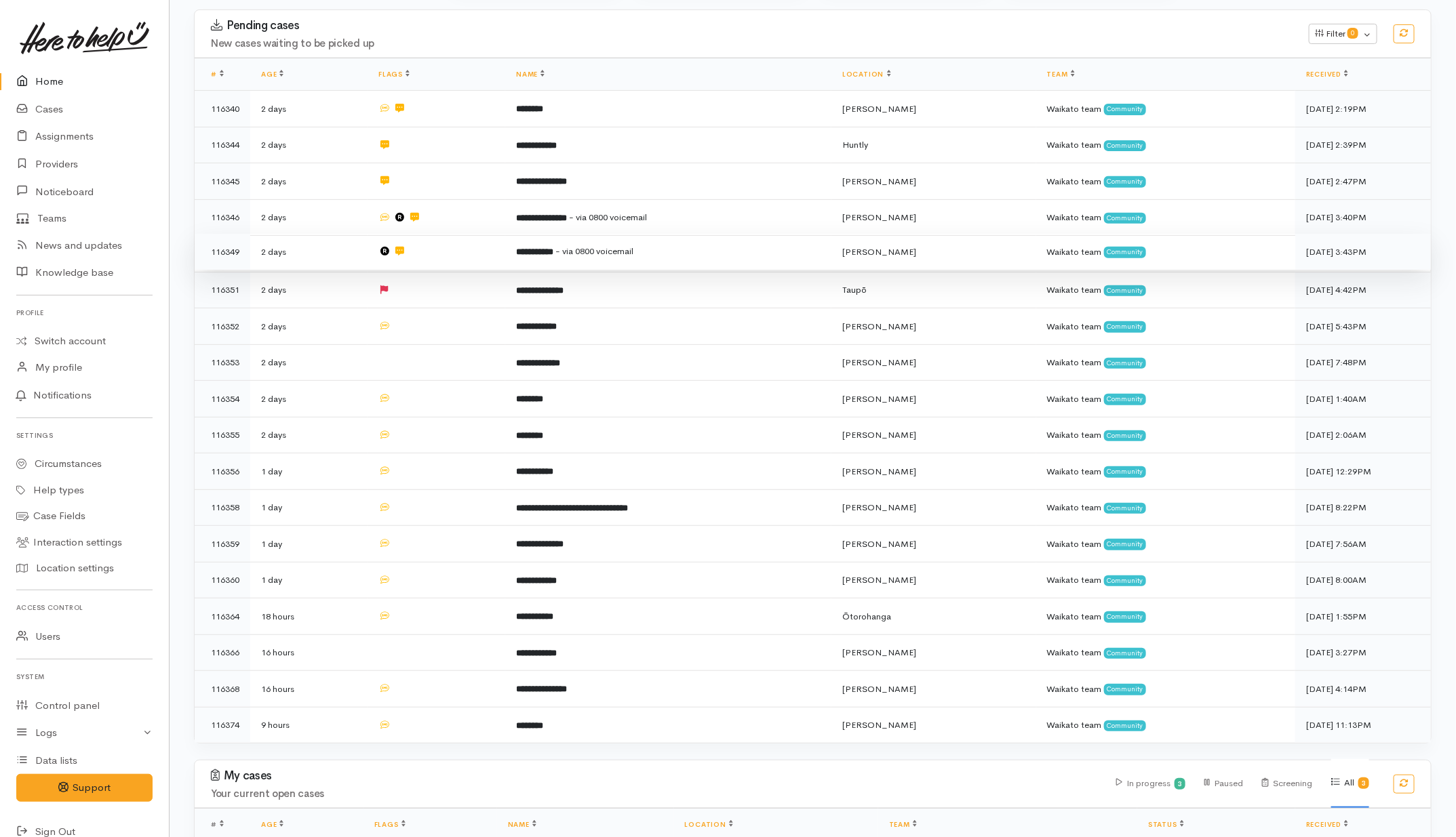
scroll to position [254, 0]
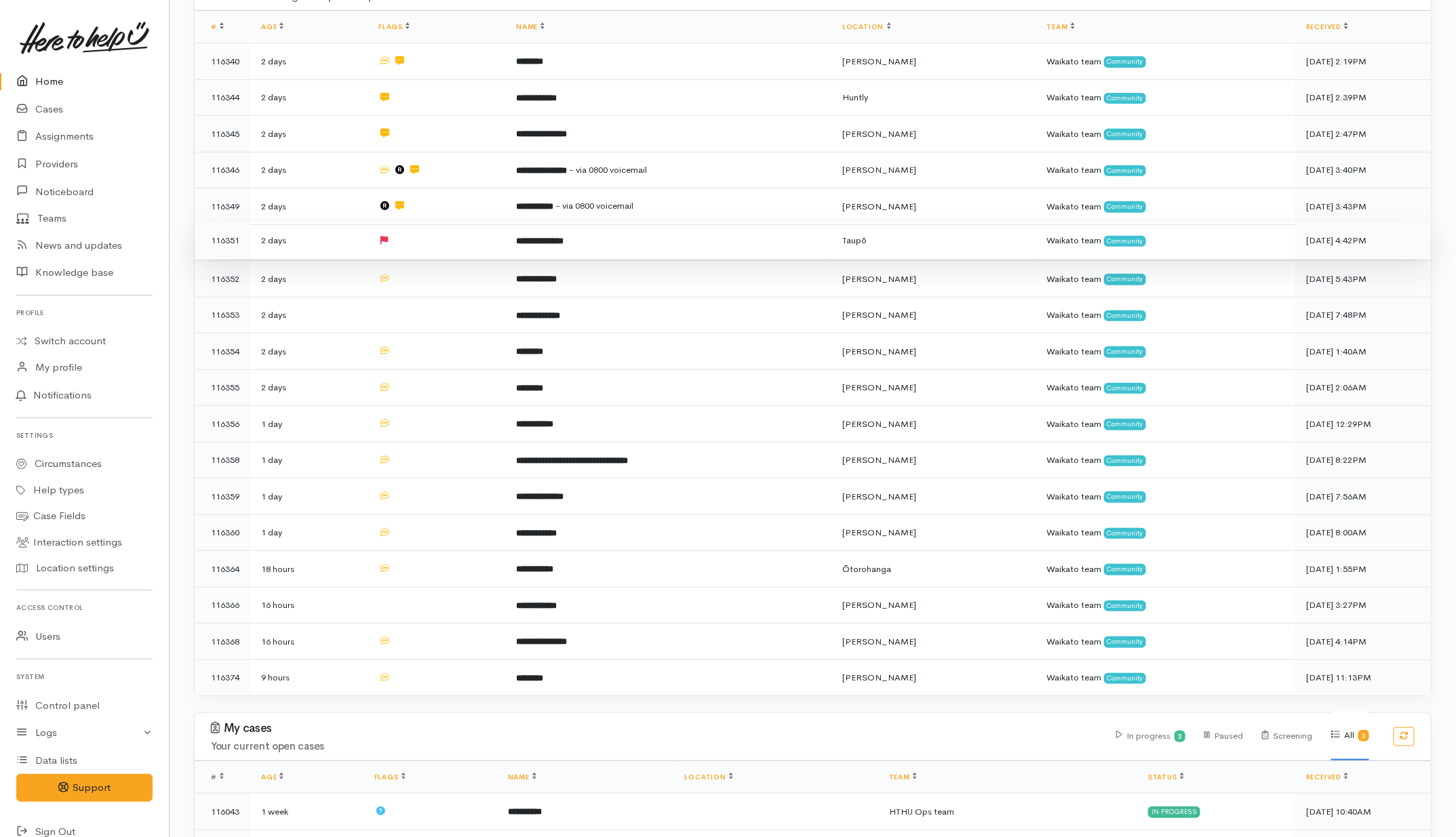
click at [466, 247] on td at bounding box center [436, 240] width 138 height 36
click at [469, 274] on td at bounding box center [436, 277] width 138 height 36
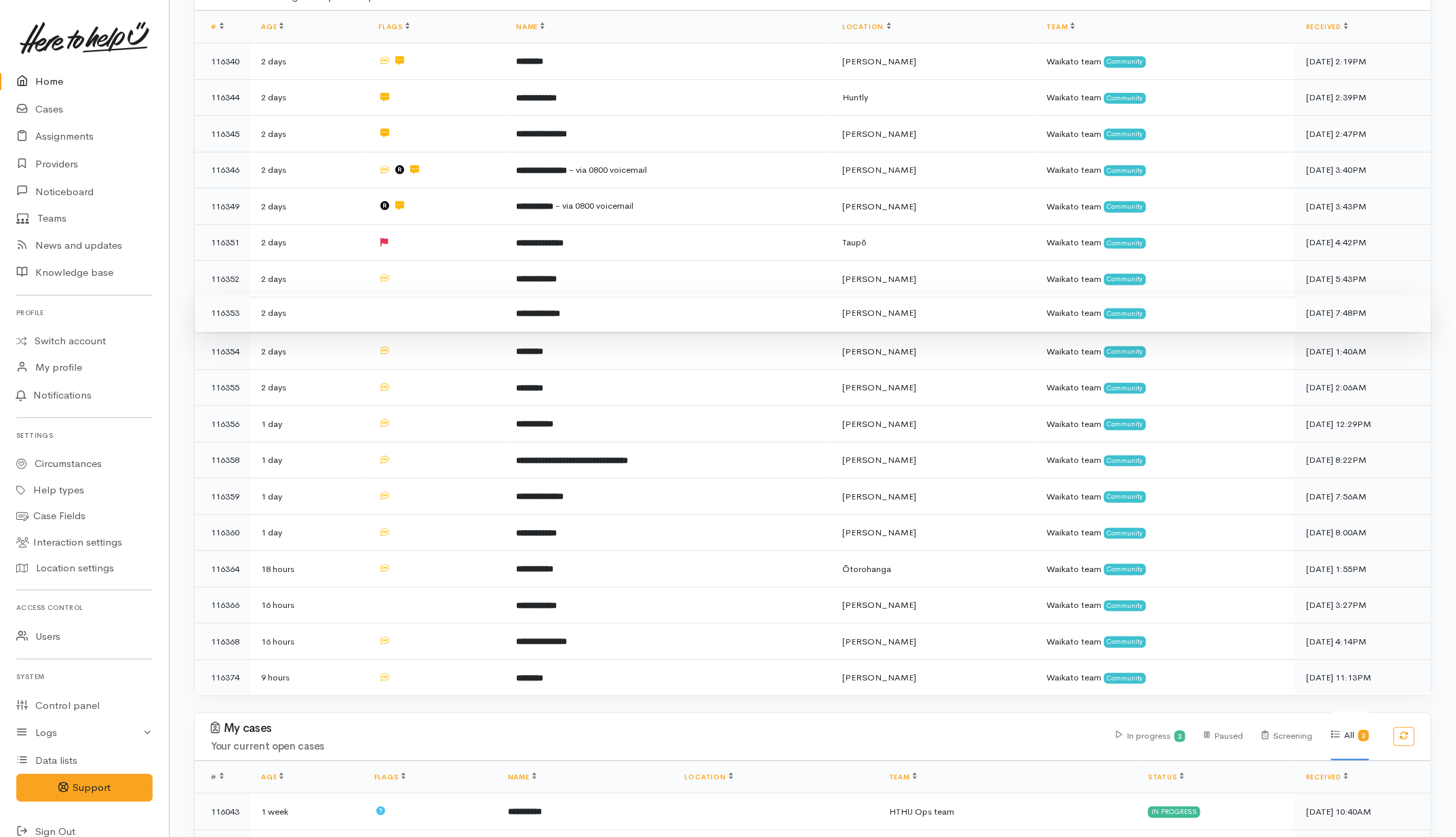
click at [470, 303] on td at bounding box center [436, 313] width 138 height 36
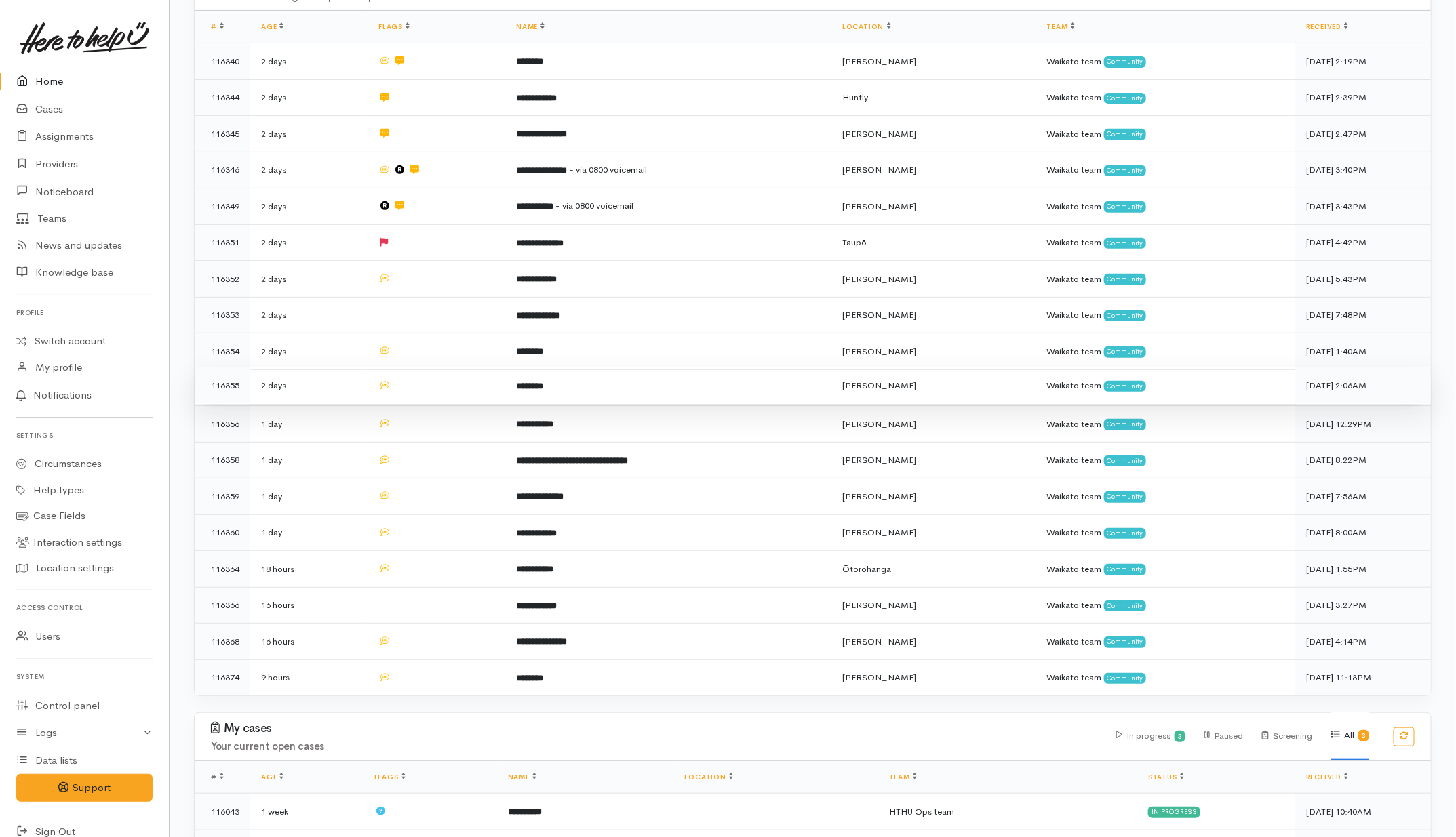
click at [464, 345] on td at bounding box center [436, 352] width 138 height 36
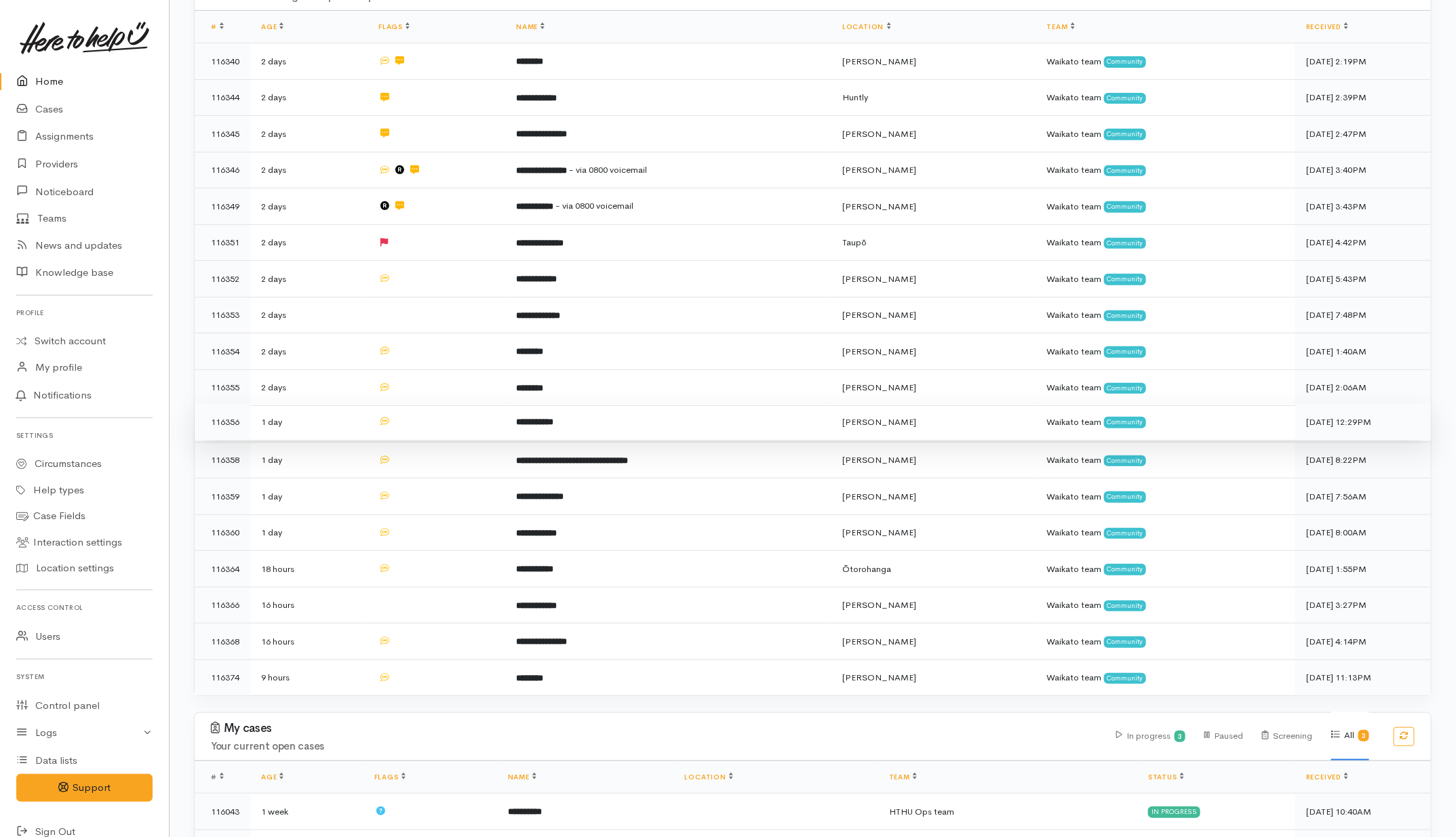
click at [451, 405] on td at bounding box center [436, 422] width 138 height 36
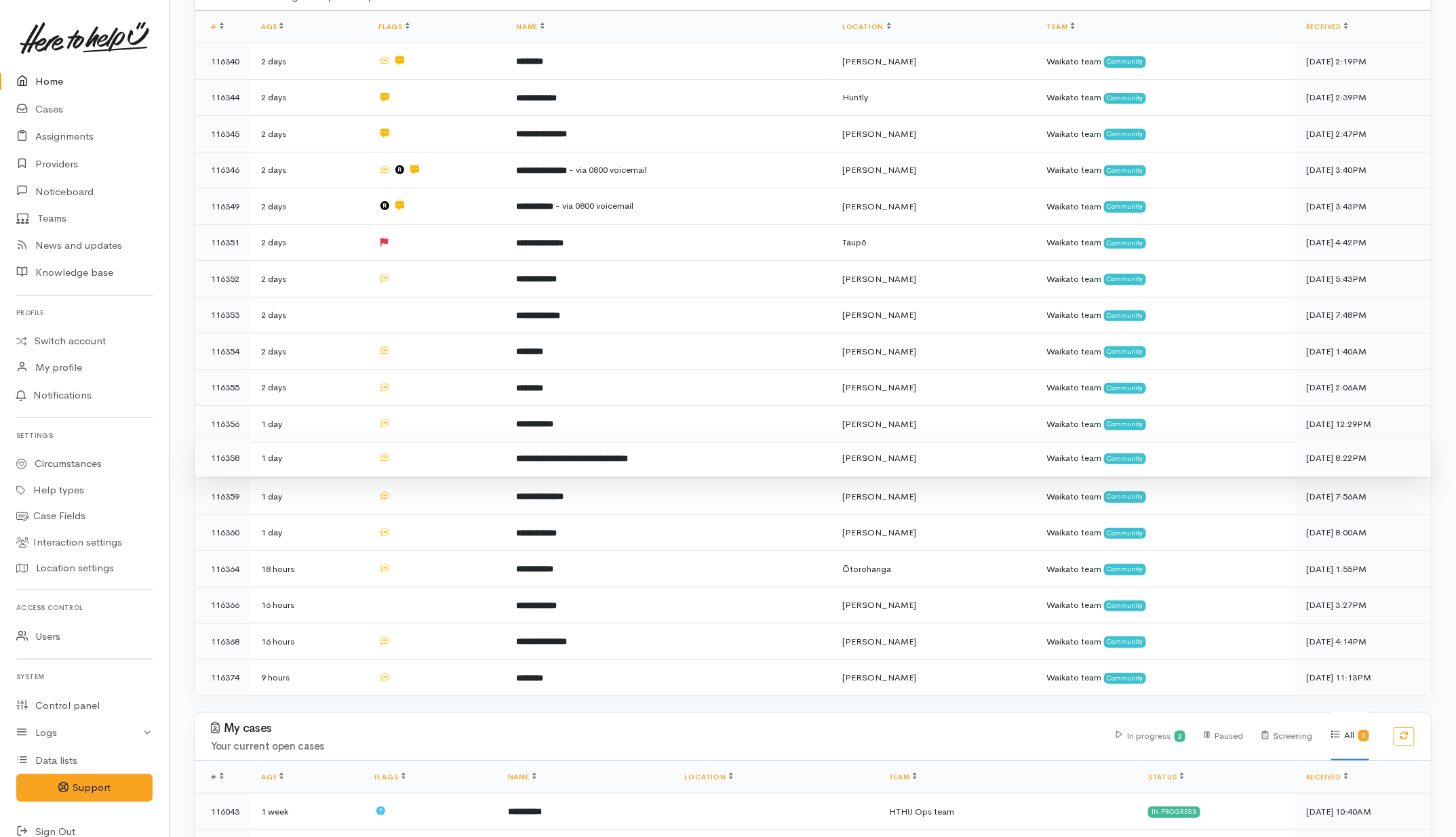
click at [449, 442] on td at bounding box center [436, 458] width 138 height 36
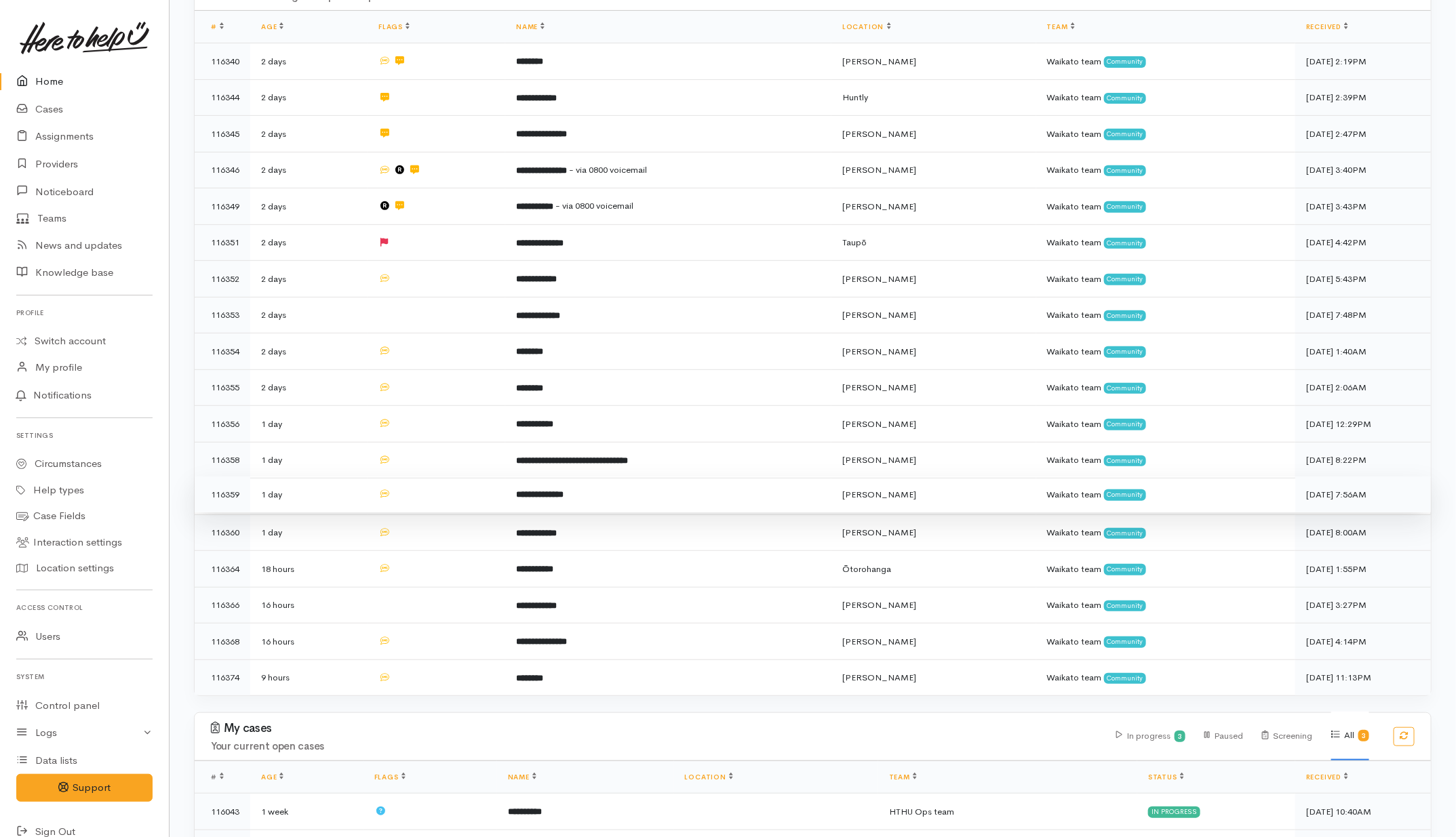
click at [449, 483] on td at bounding box center [436, 494] width 138 height 36
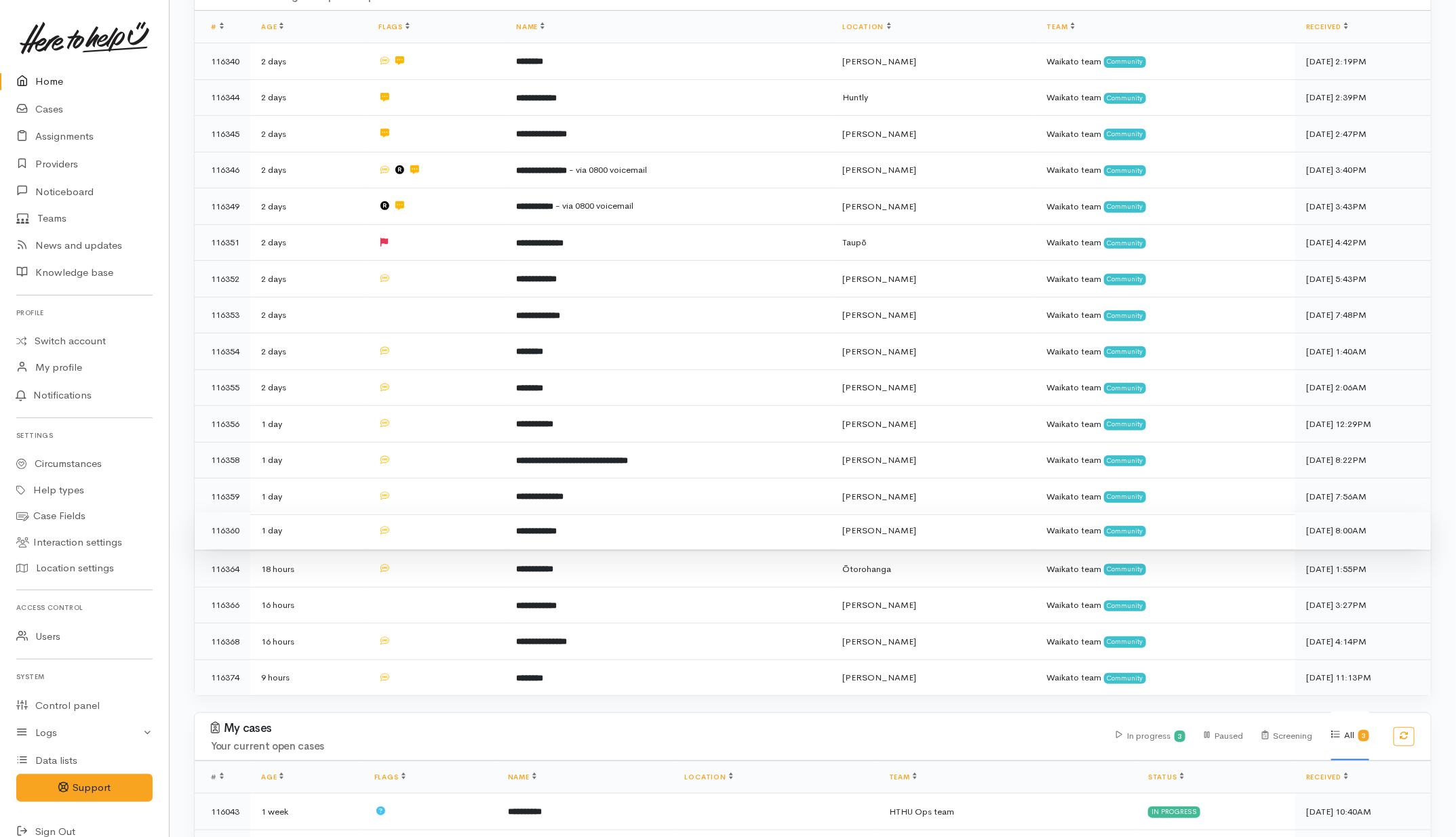
click at [445, 519] on td at bounding box center [436, 531] width 138 height 36
click at [446, 561] on td at bounding box center [436, 567] width 138 height 36
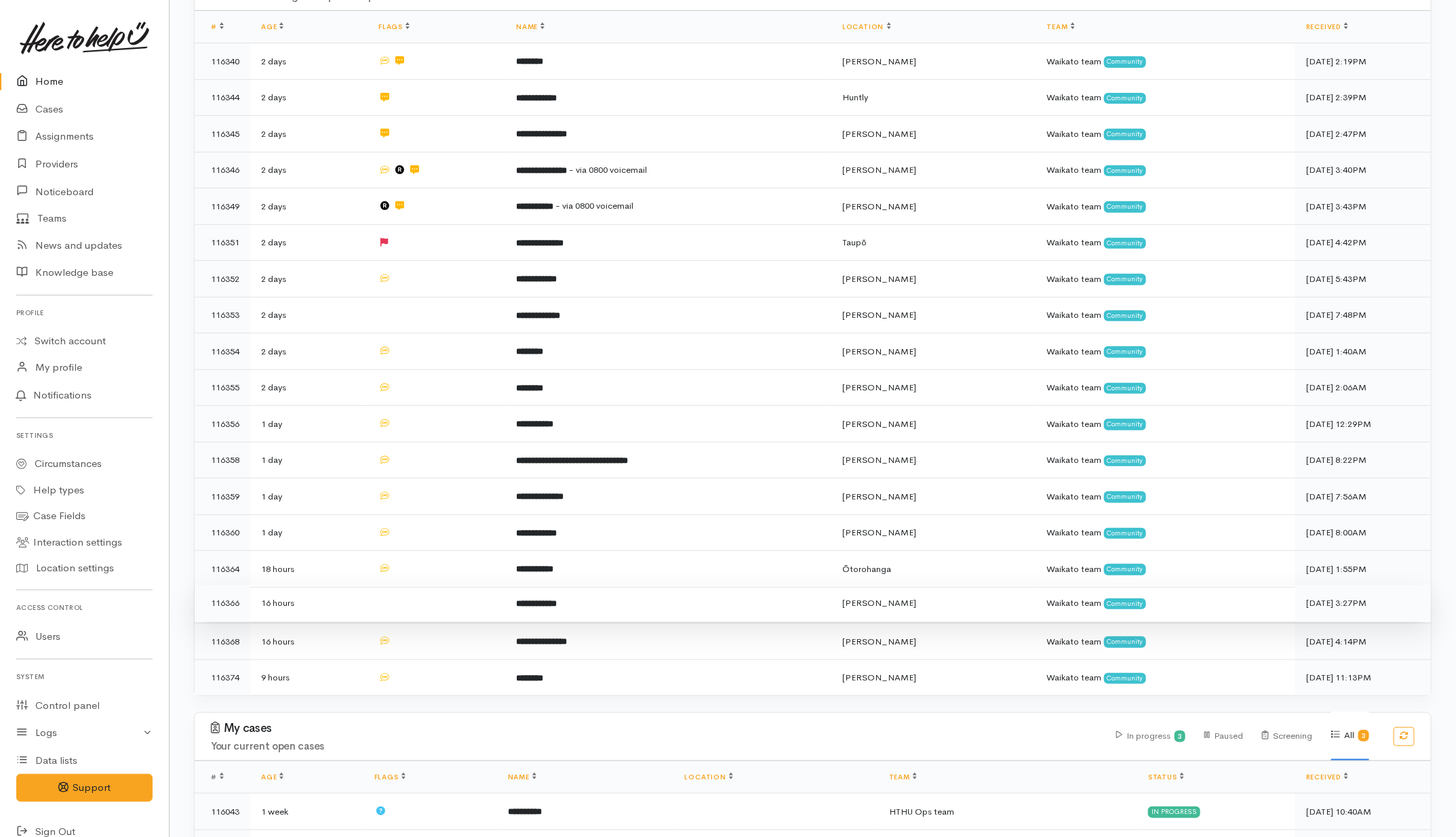
click at [445, 597] on td at bounding box center [436, 603] width 138 height 36
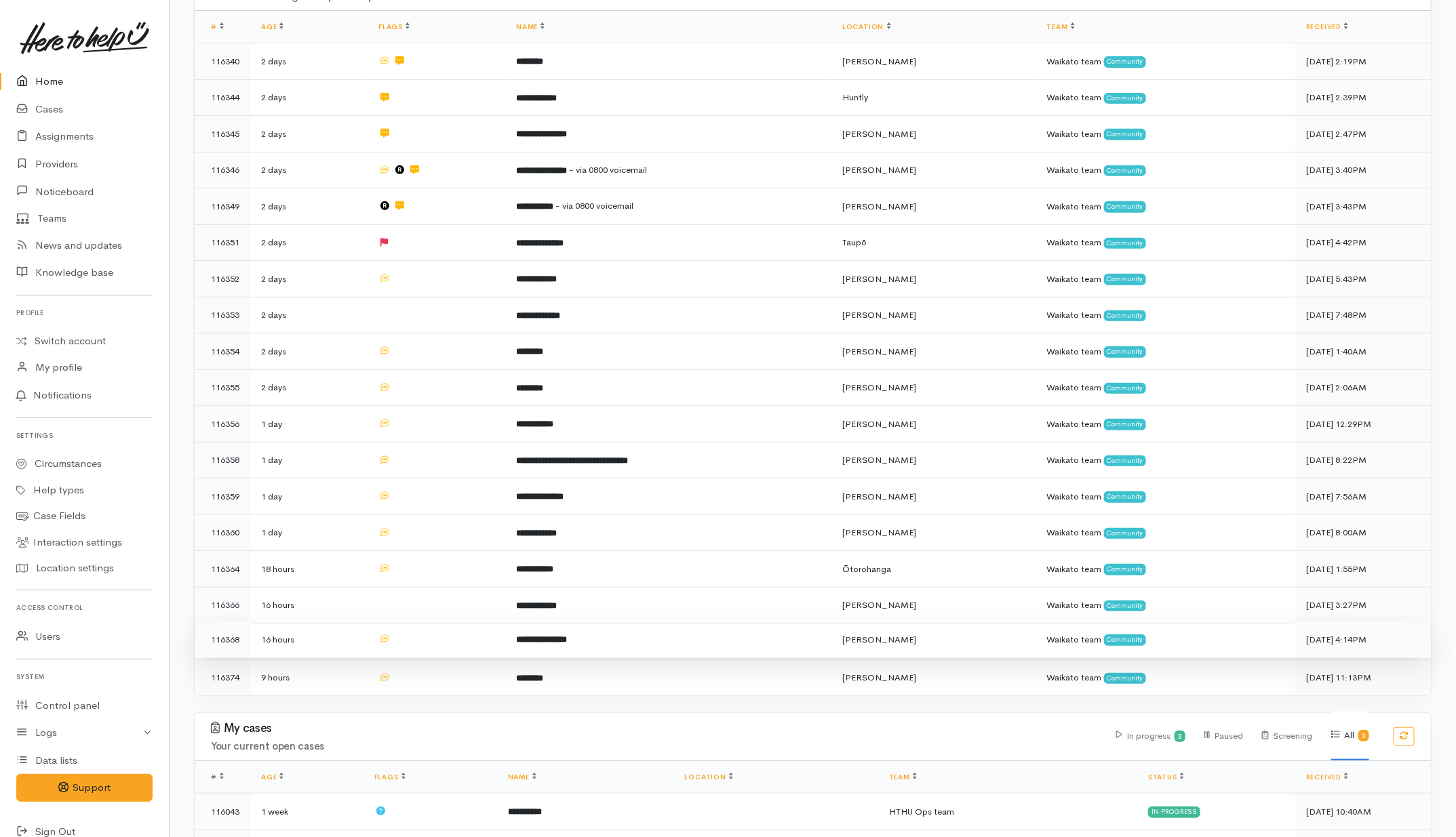
click at [451, 628] on td at bounding box center [436, 640] width 138 height 36
click at [460, 675] on td at bounding box center [436, 676] width 138 height 36
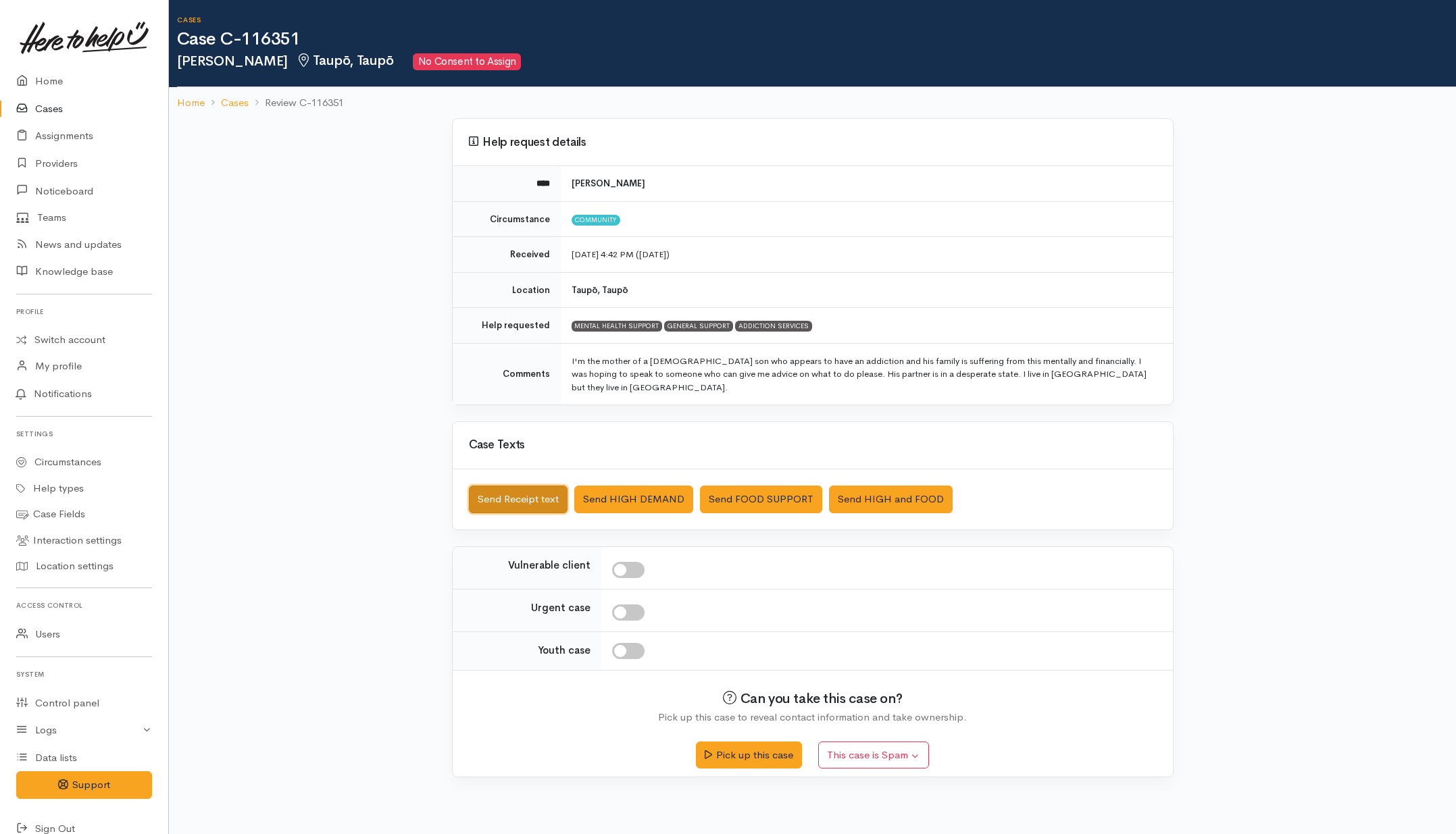
click at [529, 496] on button "Send Receipt text" at bounding box center [518, 499] width 99 height 28
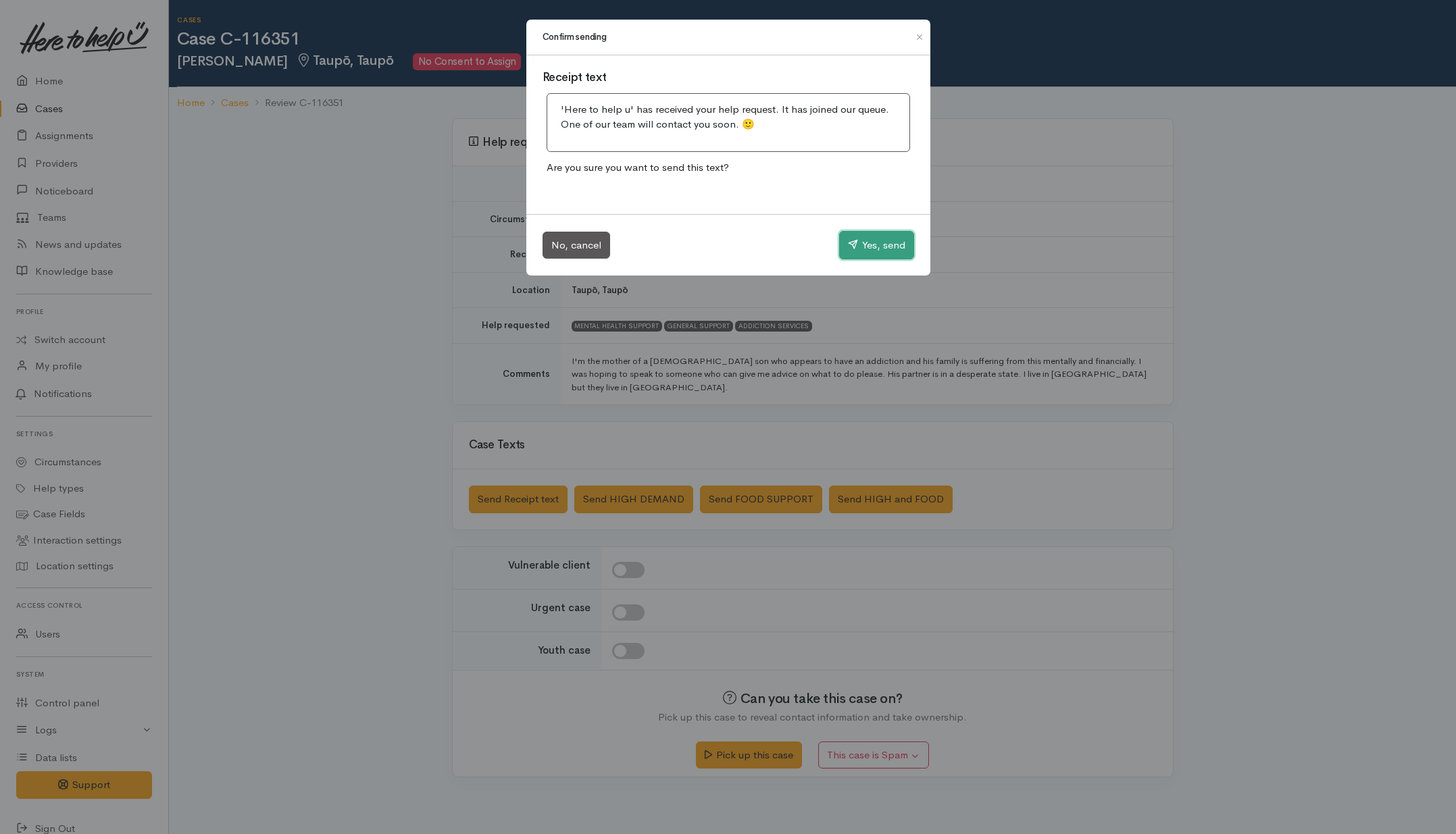
click at [857, 247] on button "Yes, send" at bounding box center [877, 246] width 75 height 29
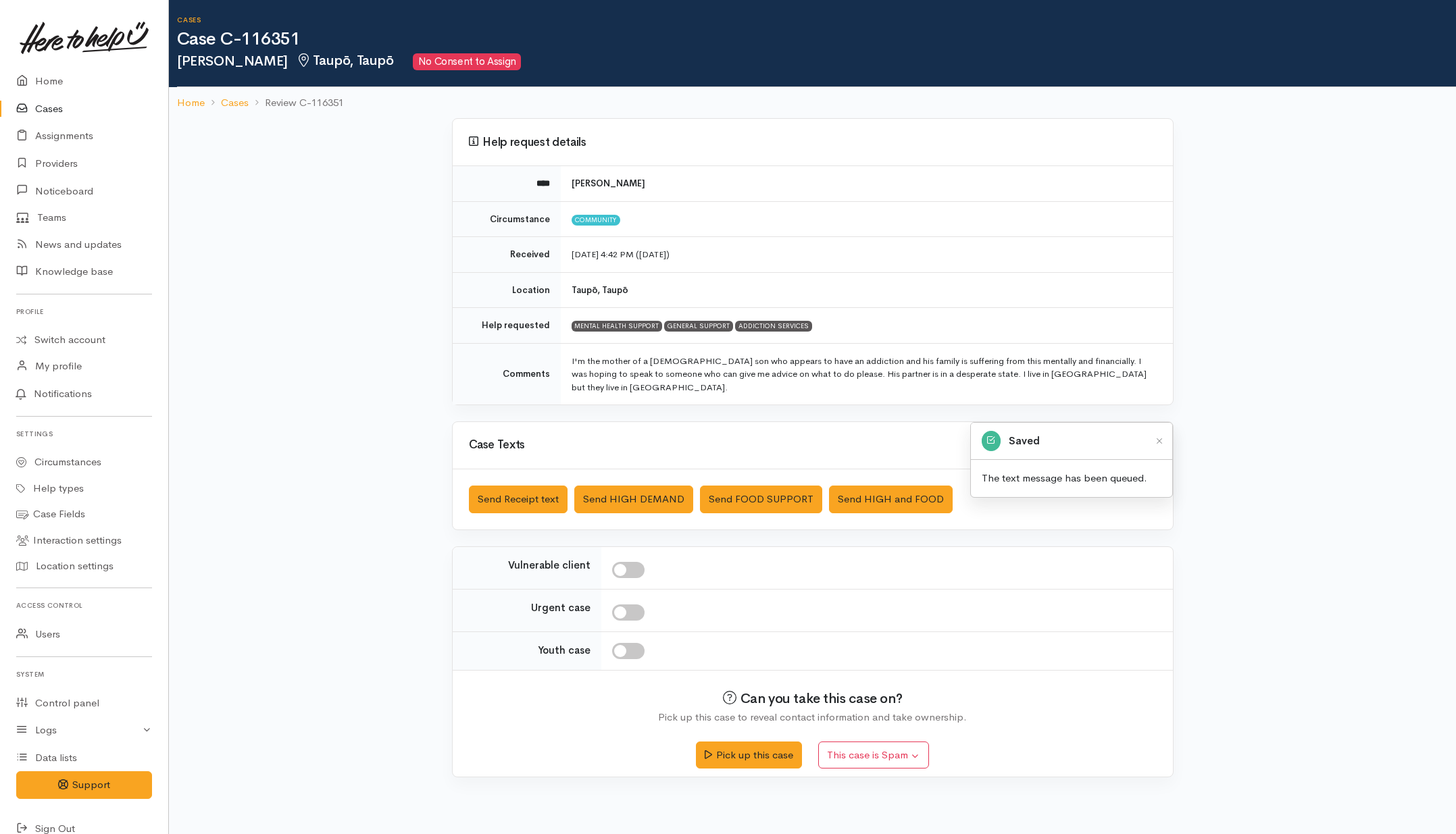
click at [636, 562] on input "checkbox" at bounding box center [628, 570] width 32 height 17
checkbox input "true"
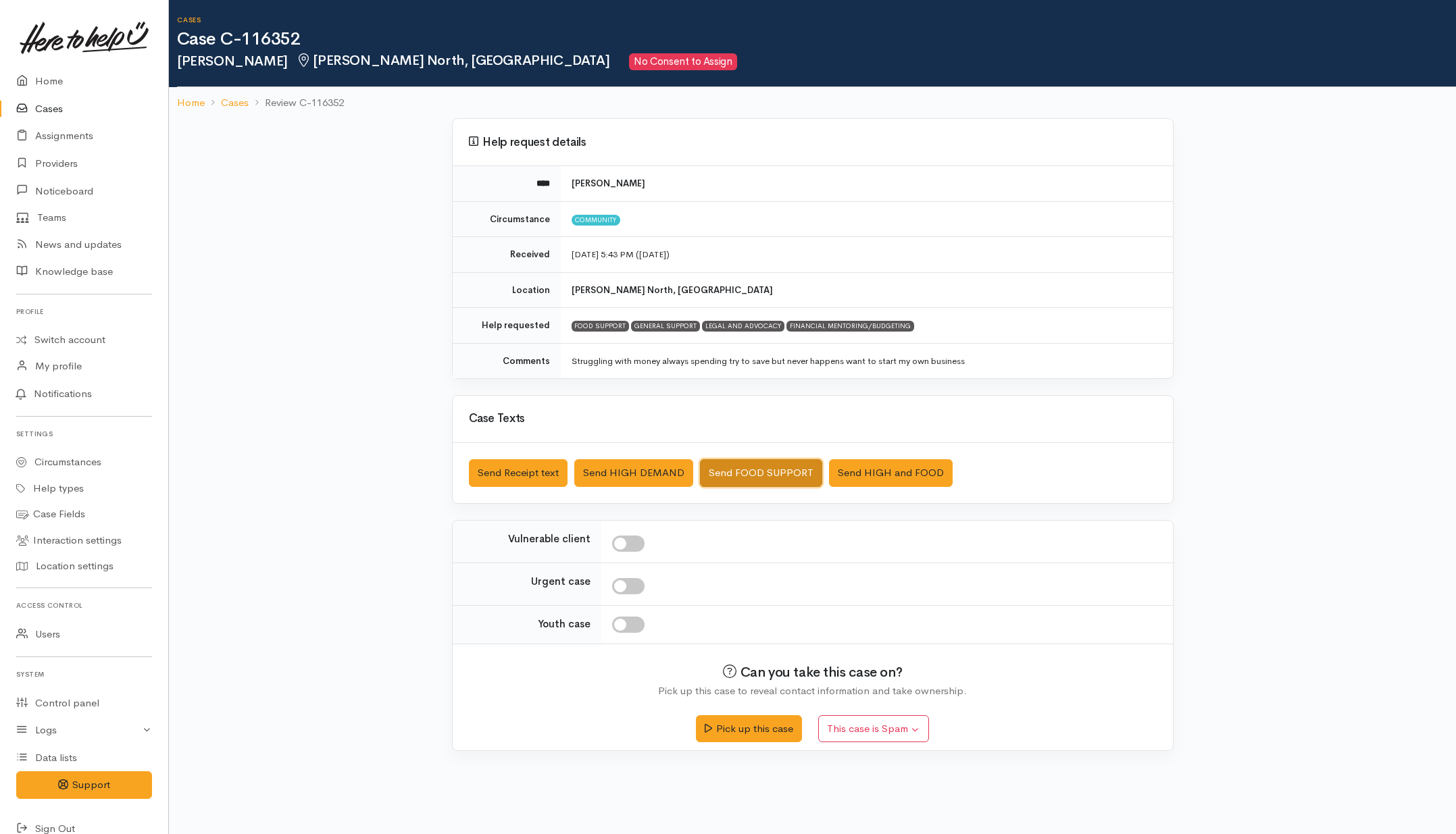
click at [733, 474] on button "Send FOOD SUPPORT" at bounding box center [761, 473] width 122 height 28
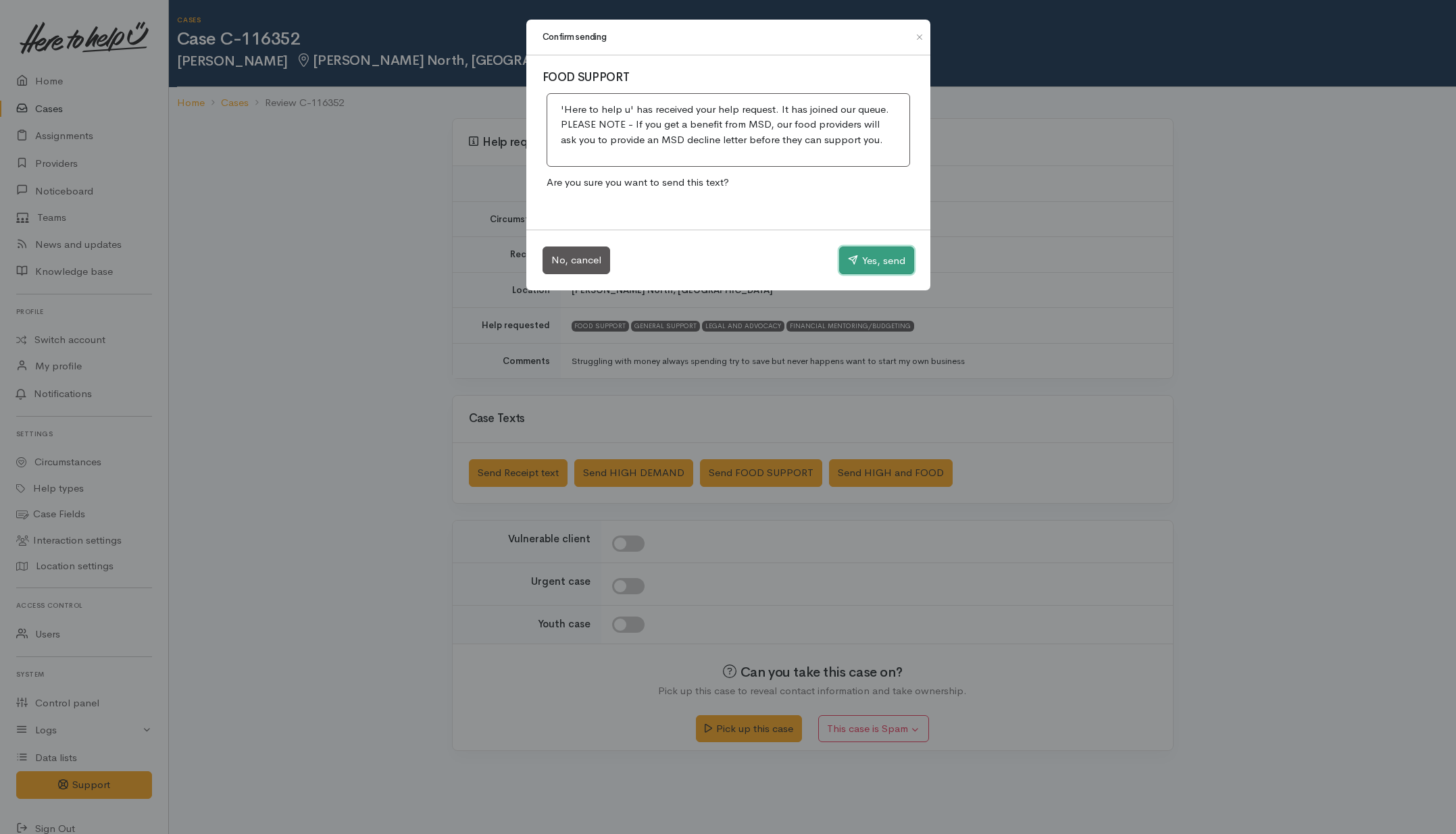
click at [891, 261] on button "Yes, send" at bounding box center [877, 261] width 75 height 29
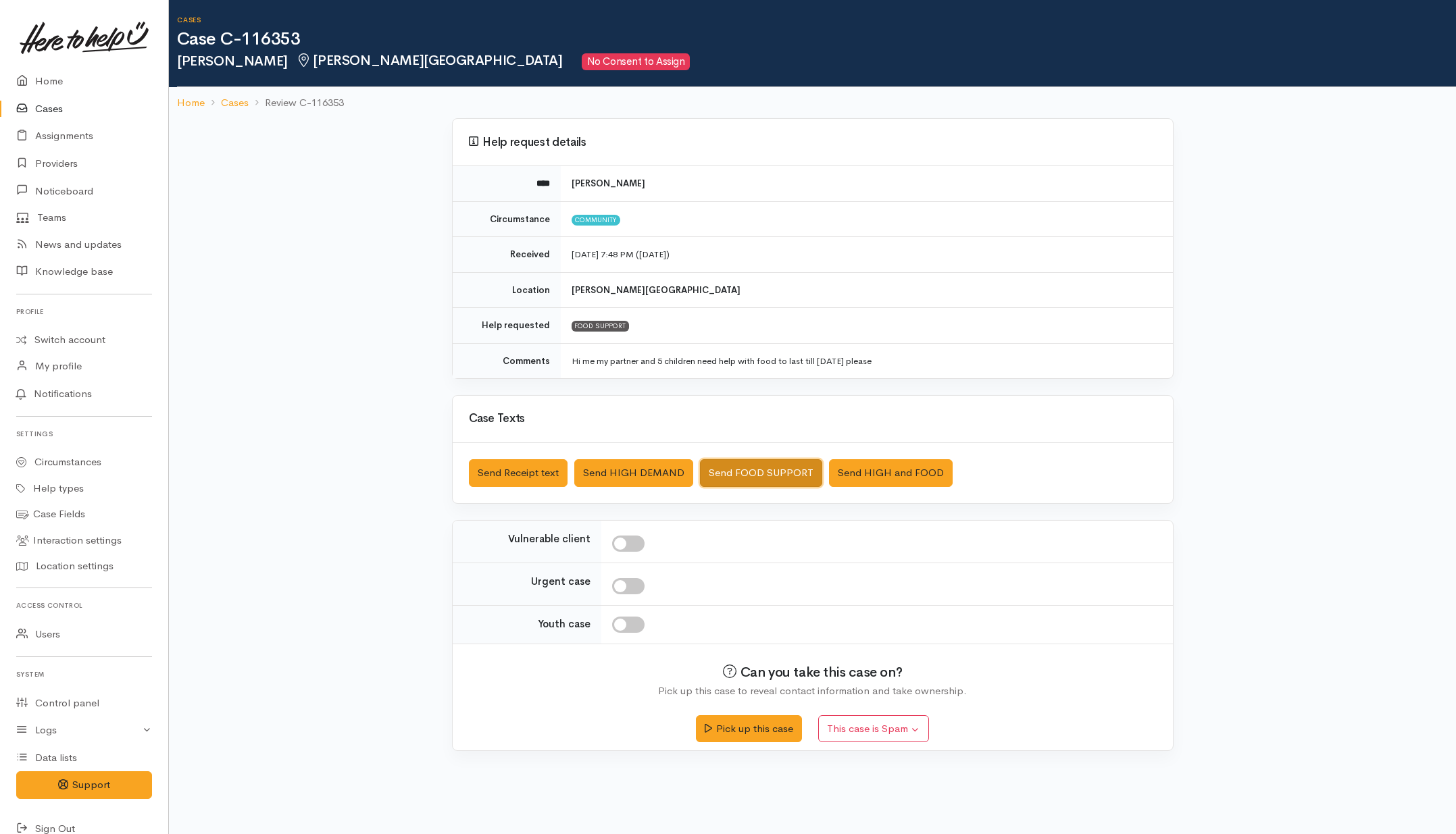
click at [775, 471] on button "Send FOOD SUPPORT" at bounding box center [761, 473] width 122 height 28
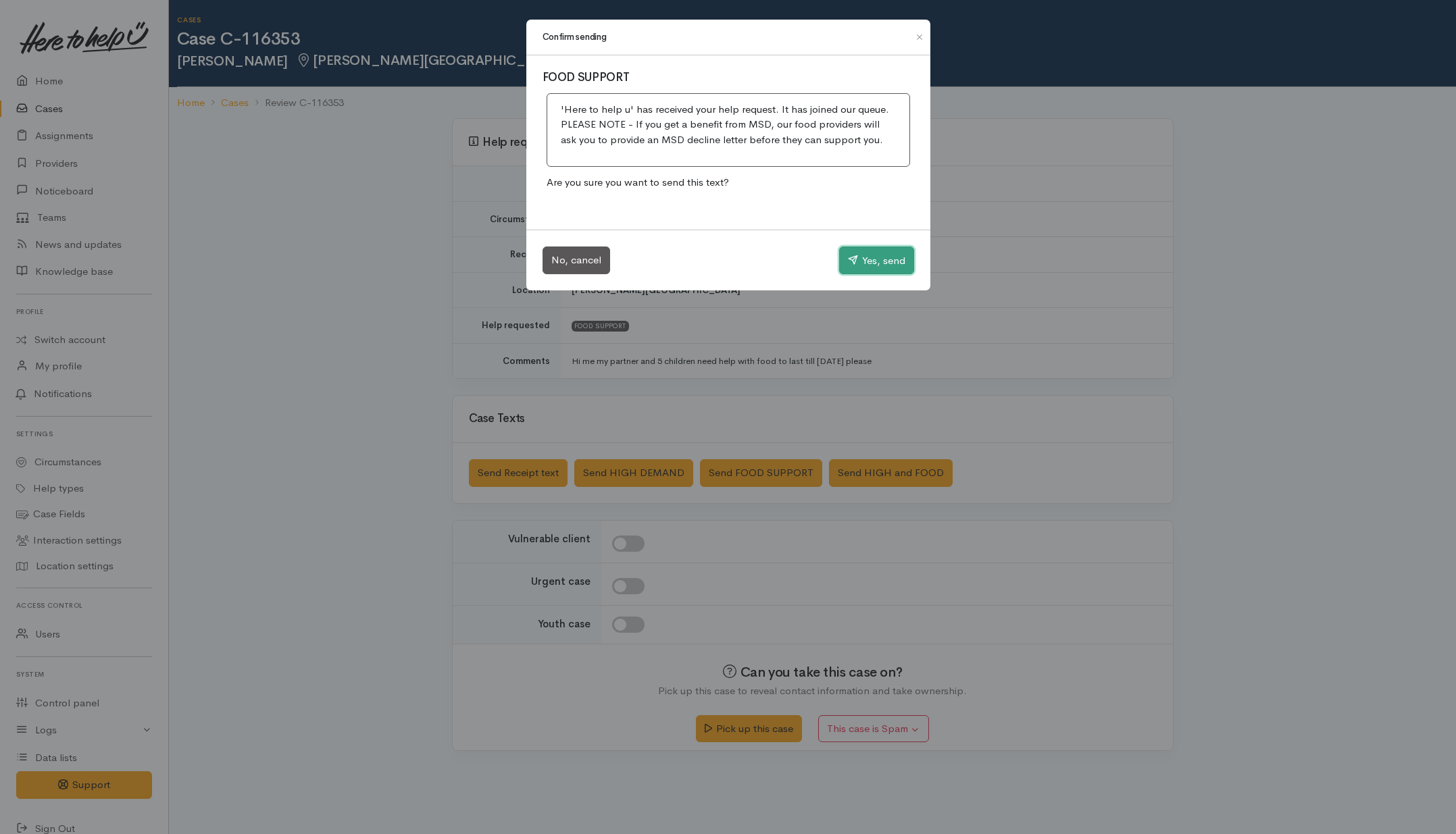
click at [884, 257] on button "Yes, send" at bounding box center [877, 261] width 75 height 29
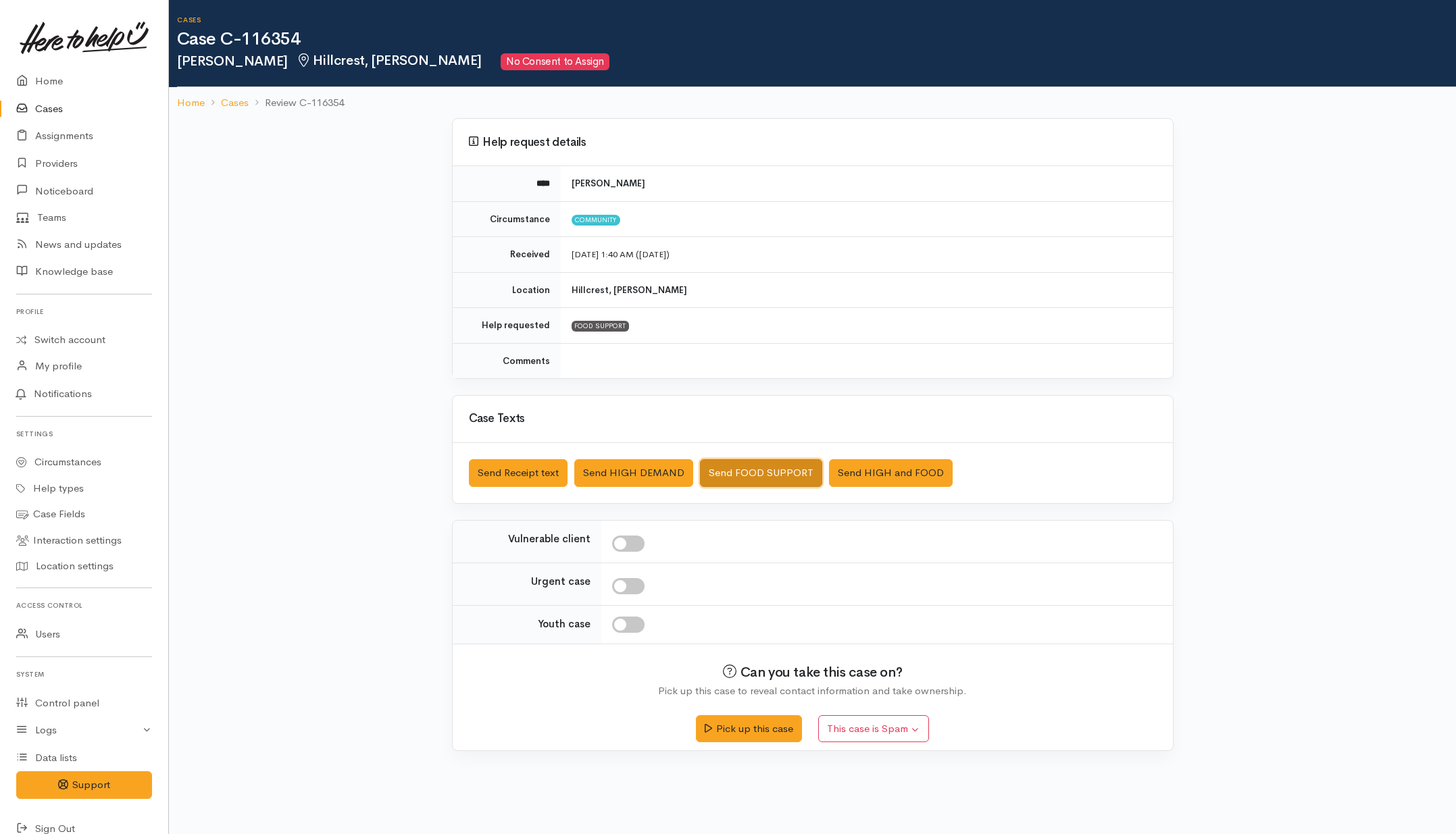
click at [725, 468] on button "Send FOOD SUPPORT" at bounding box center [761, 473] width 122 height 28
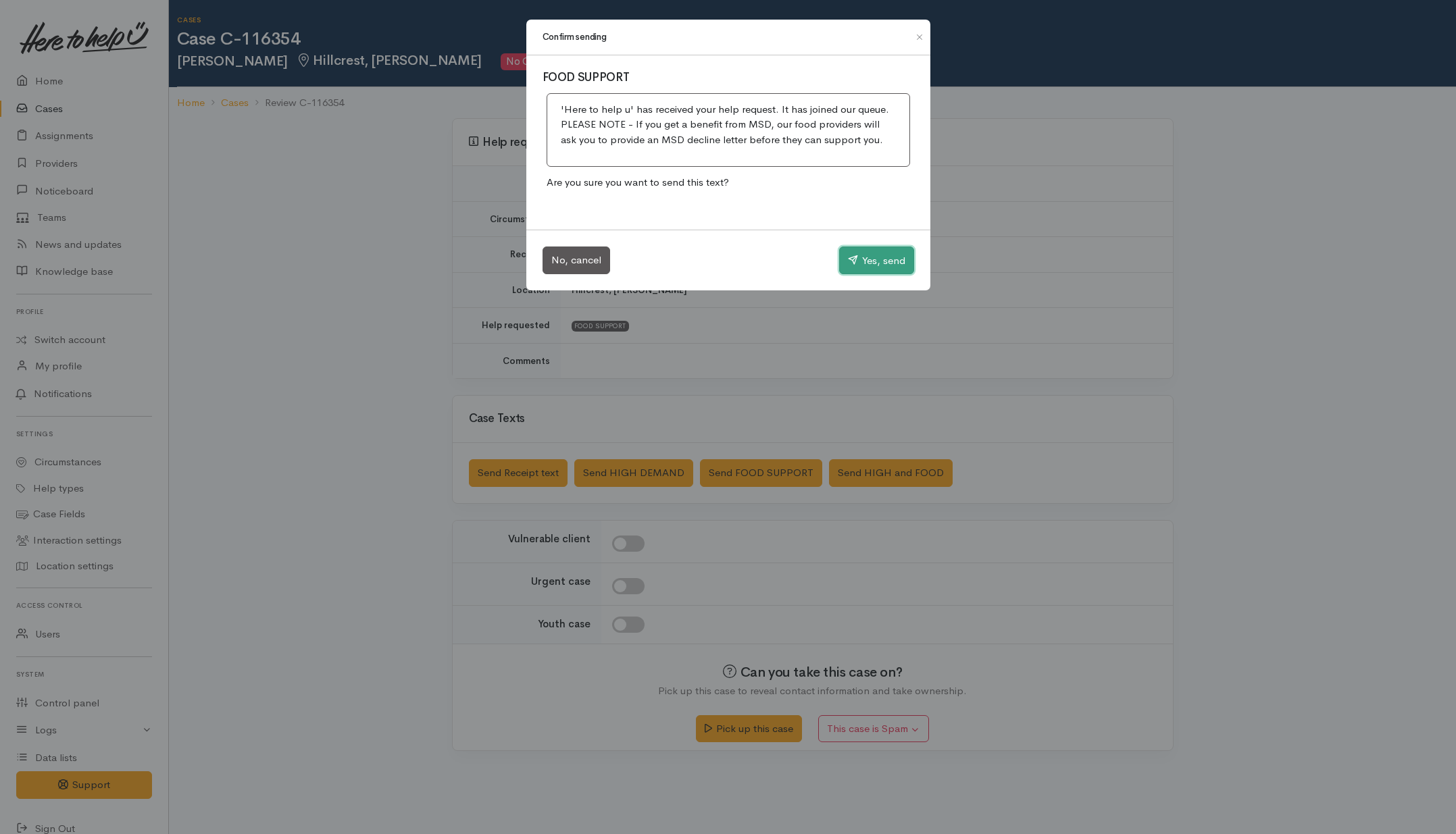
click at [843, 255] on button "Yes, send" at bounding box center [877, 261] width 75 height 29
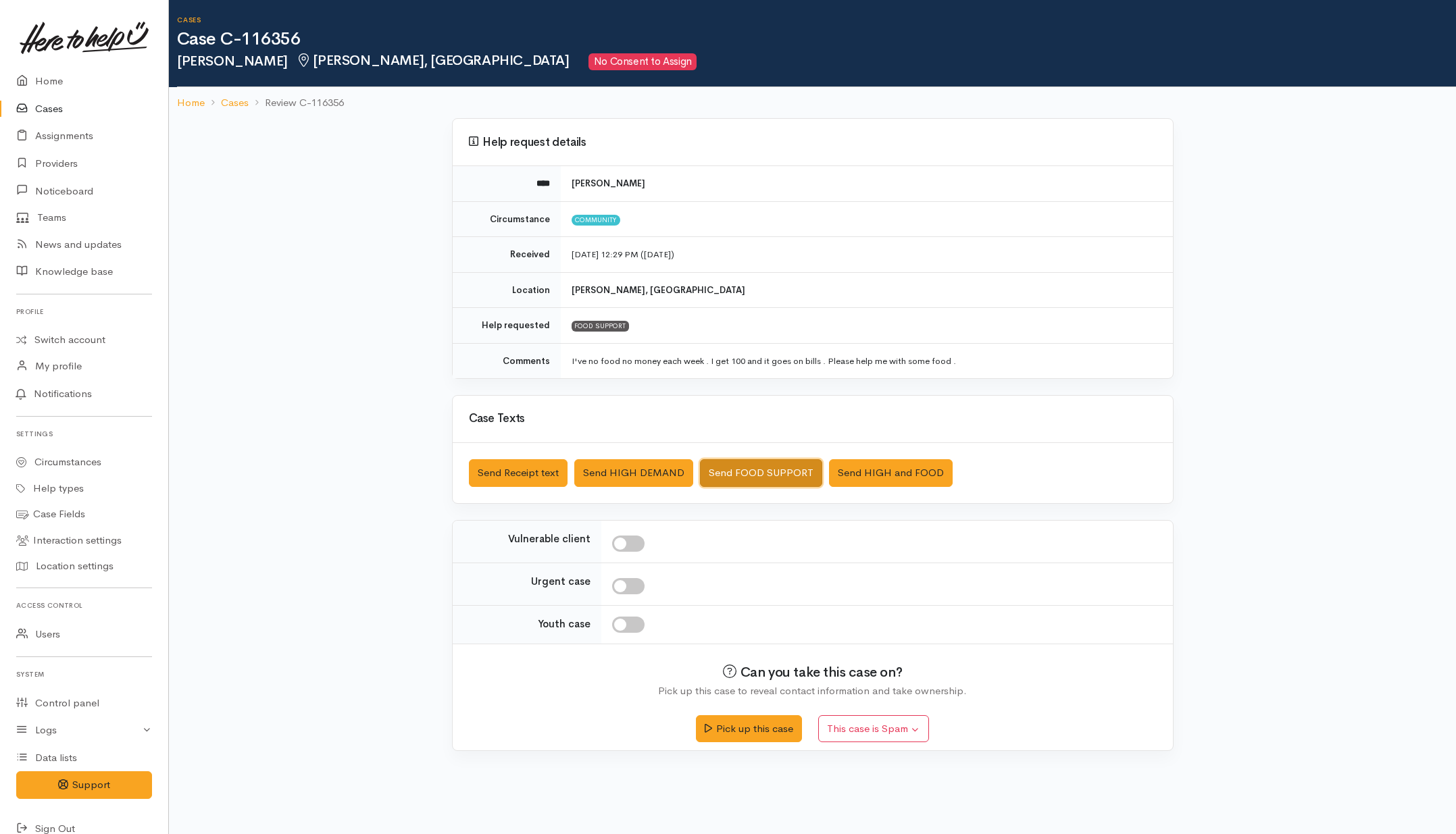
click at [751, 472] on button "Send FOOD SUPPORT" at bounding box center [761, 473] width 122 height 28
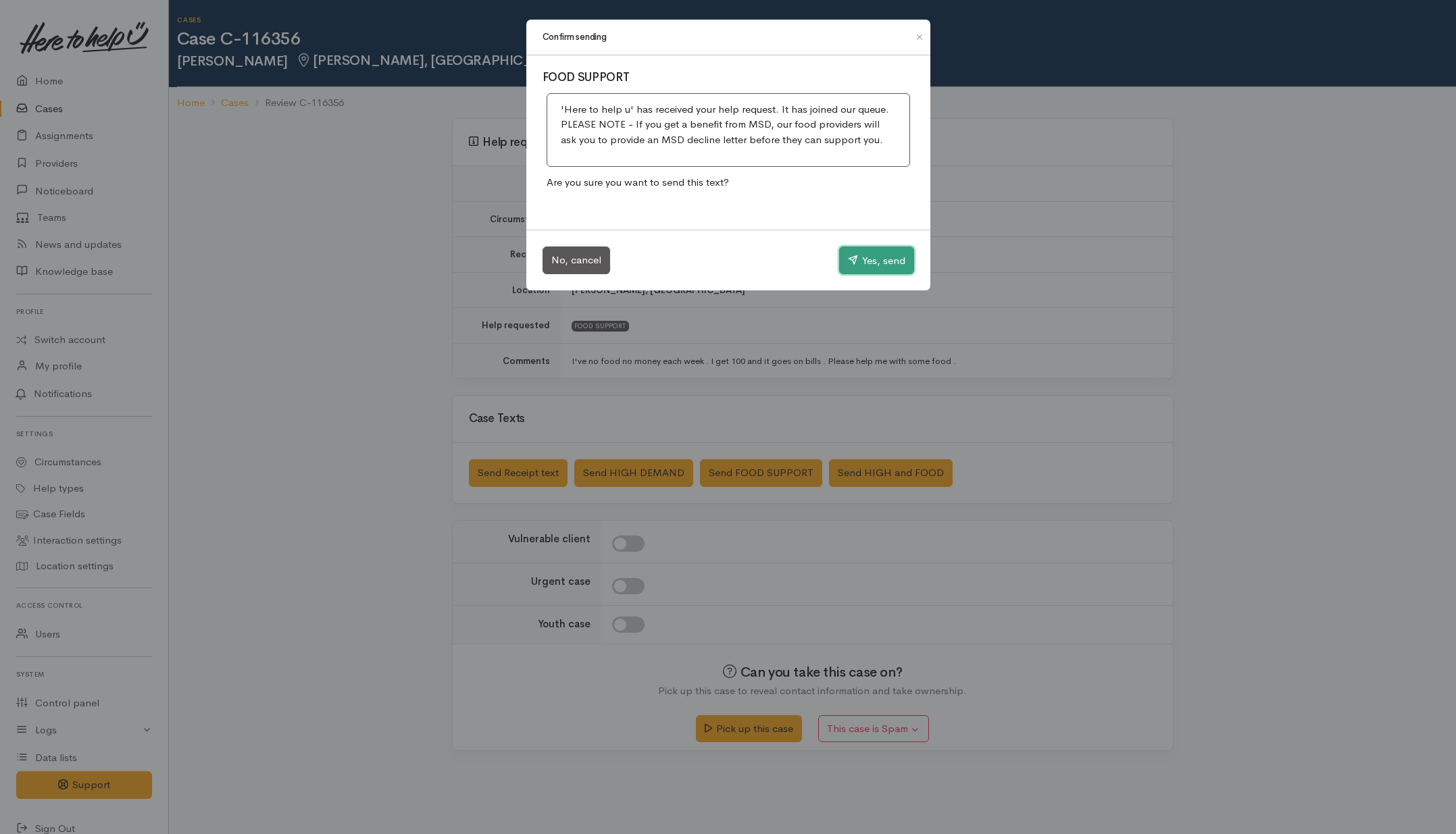
click at [862, 261] on button "Yes, send" at bounding box center [877, 261] width 75 height 29
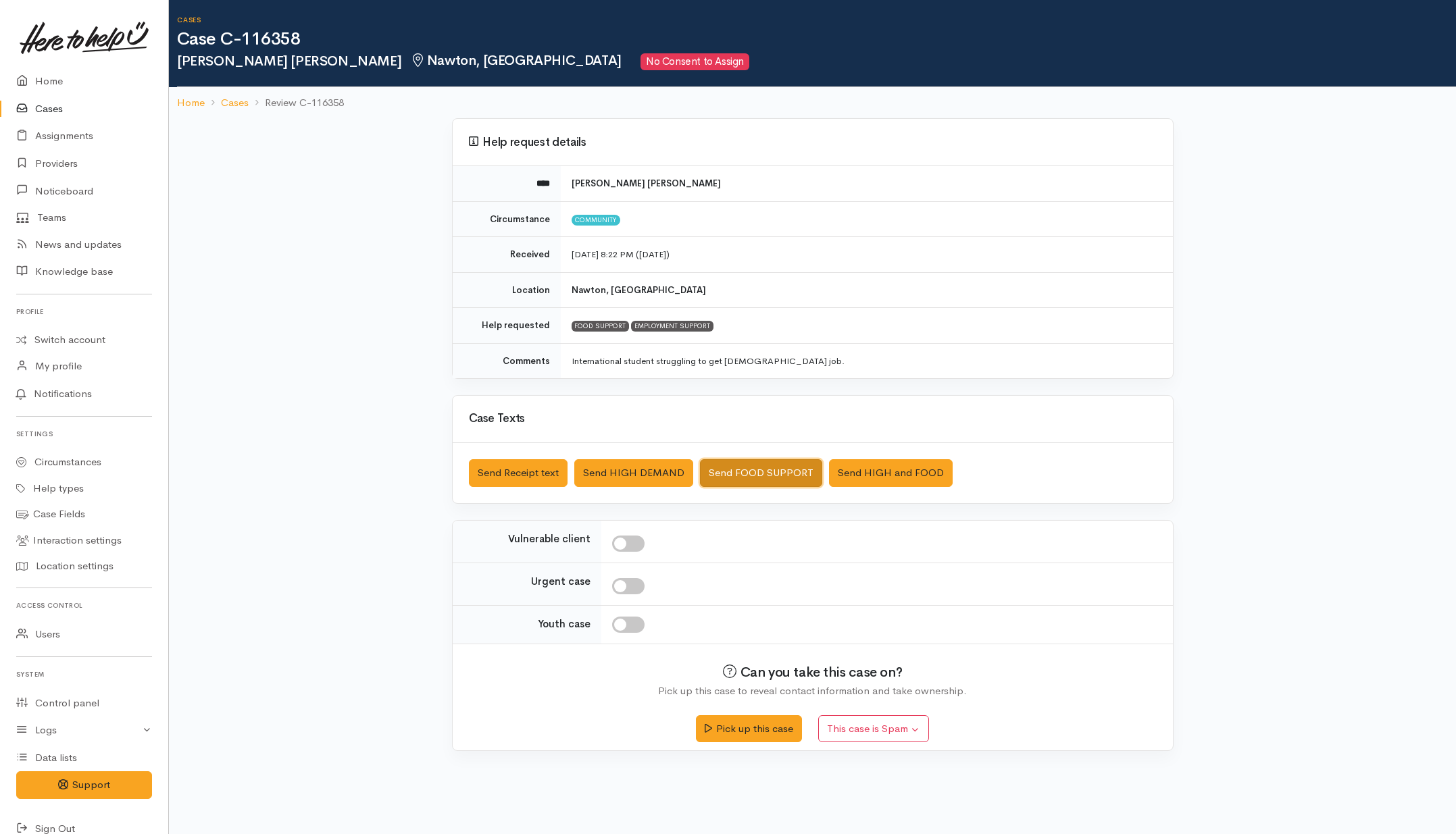
click at [731, 466] on button "Send FOOD SUPPORT" at bounding box center [761, 473] width 122 height 28
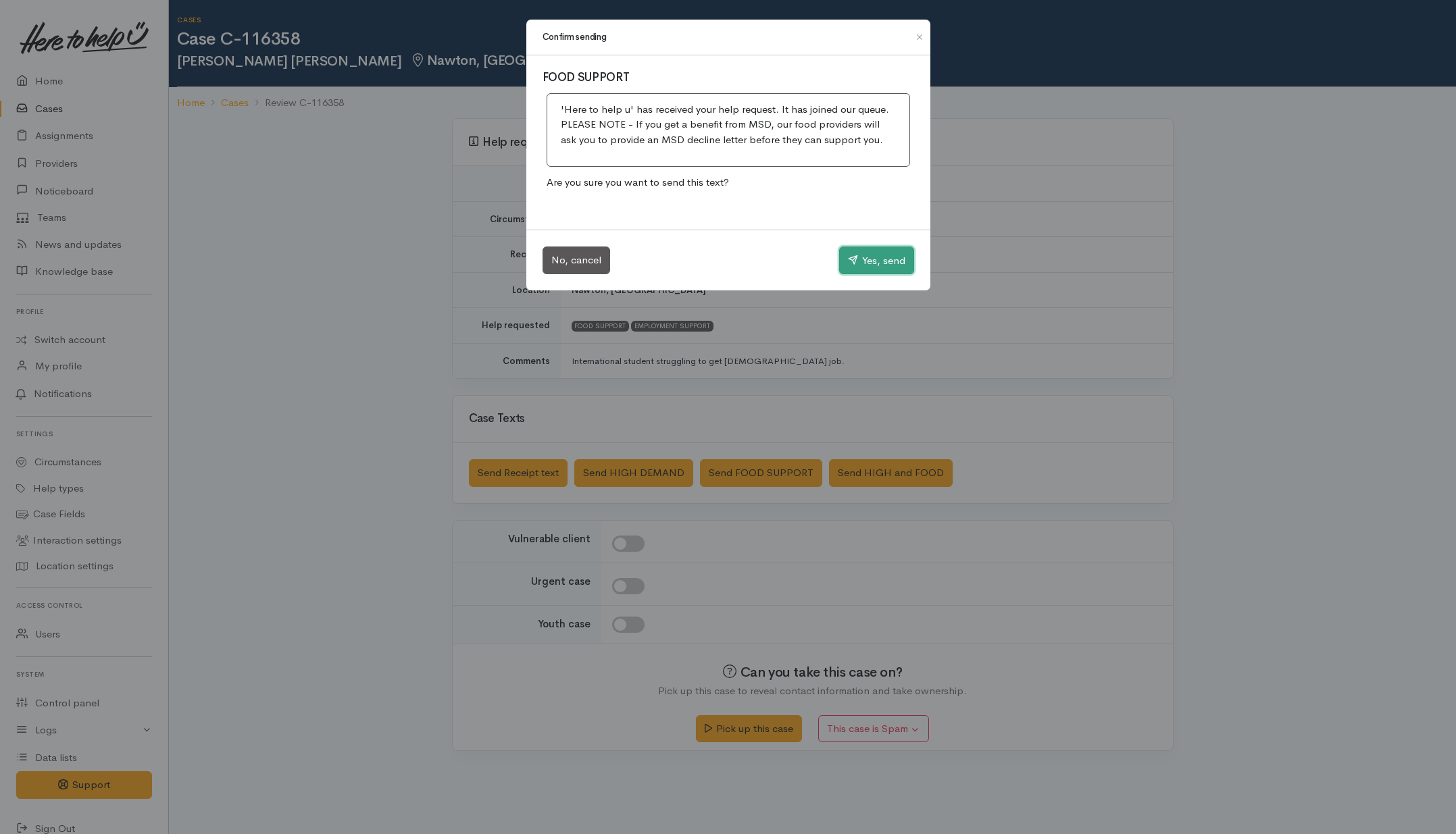
click at [892, 255] on button "Yes, send" at bounding box center [877, 261] width 75 height 29
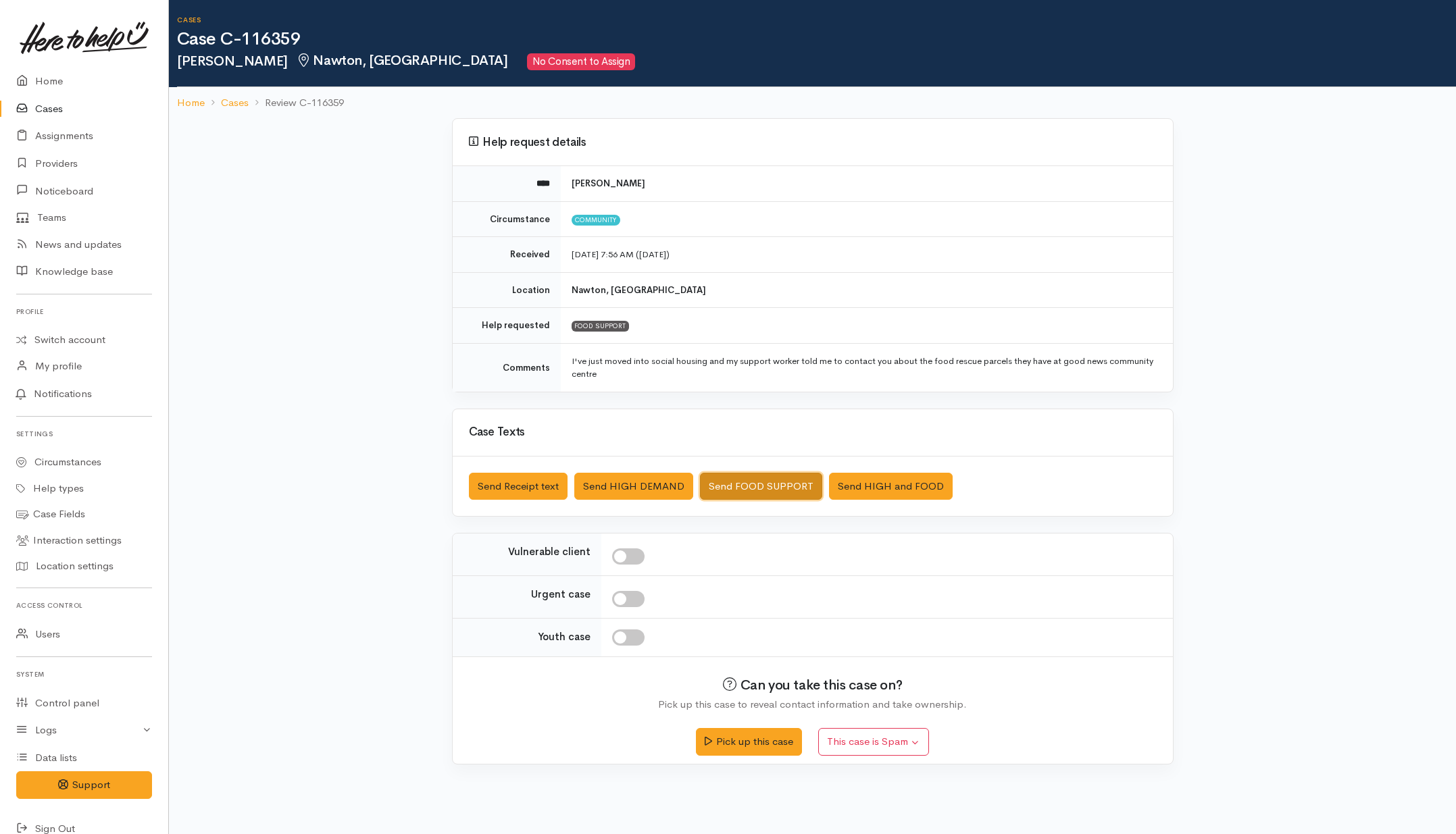
click at [723, 478] on button "Send FOOD SUPPORT" at bounding box center [761, 487] width 122 height 28
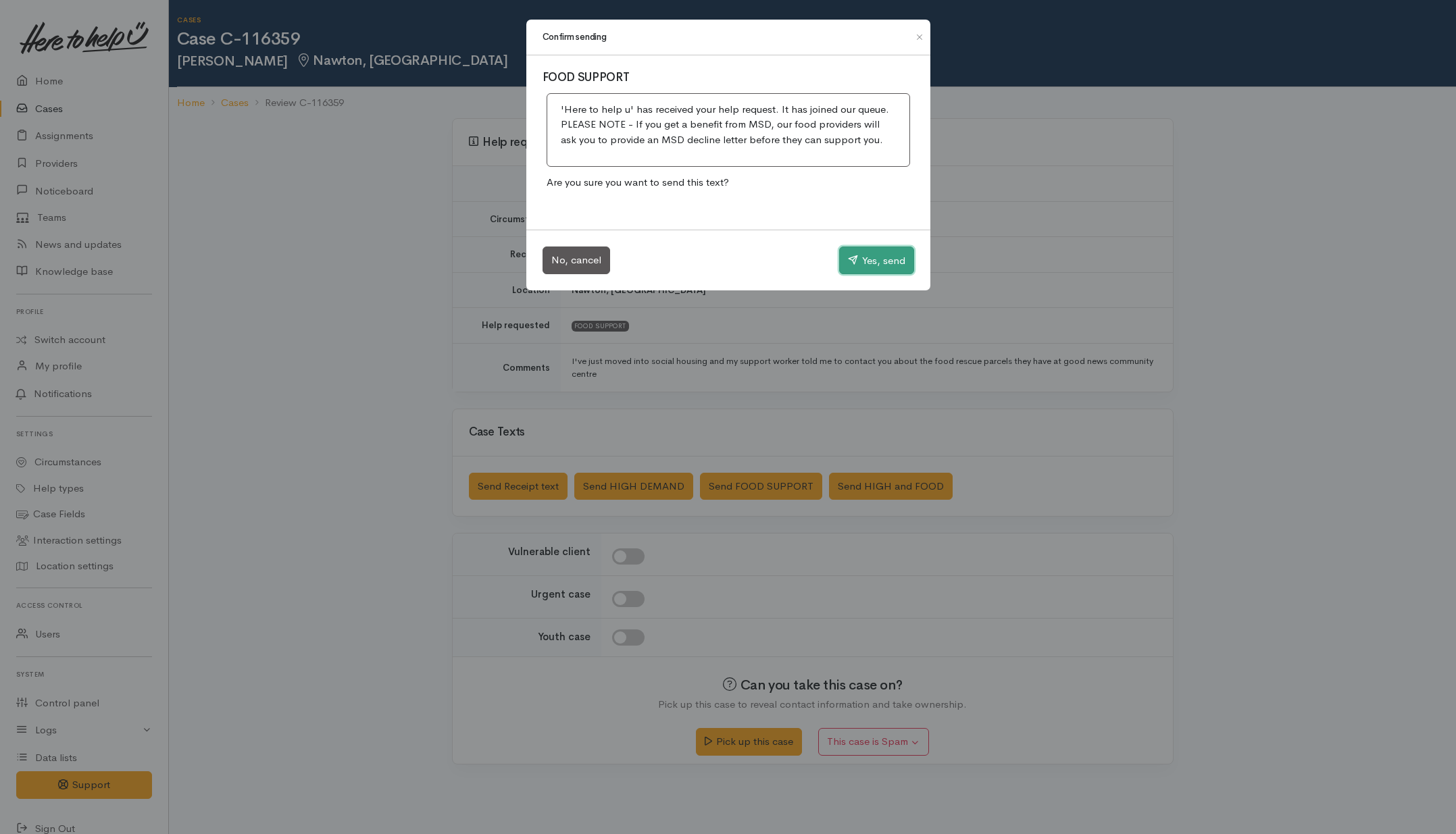
click at [861, 261] on button "Yes, send" at bounding box center [877, 261] width 75 height 29
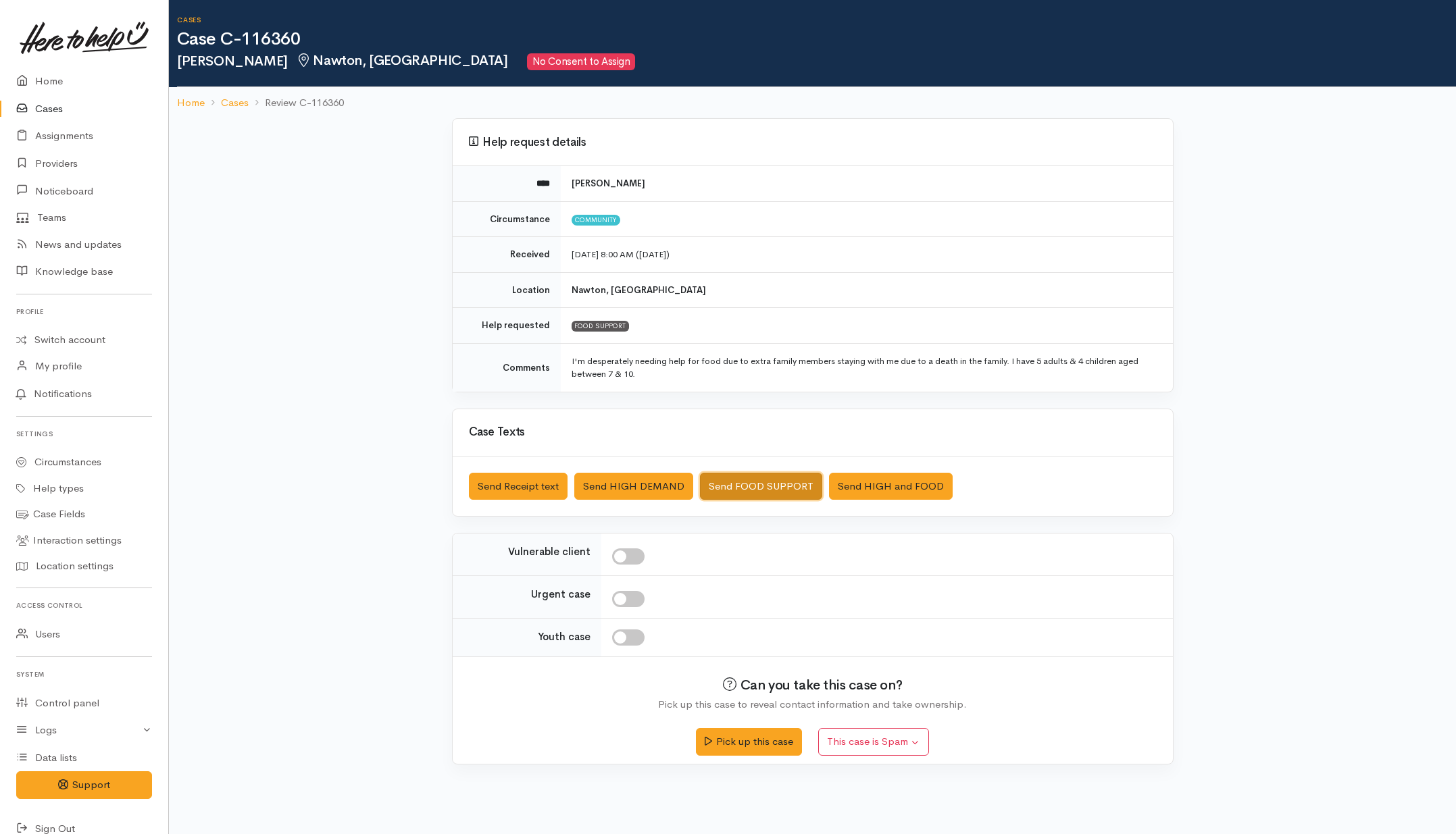
click at [786, 477] on button "Send FOOD SUPPORT" at bounding box center [761, 487] width 122 height 28
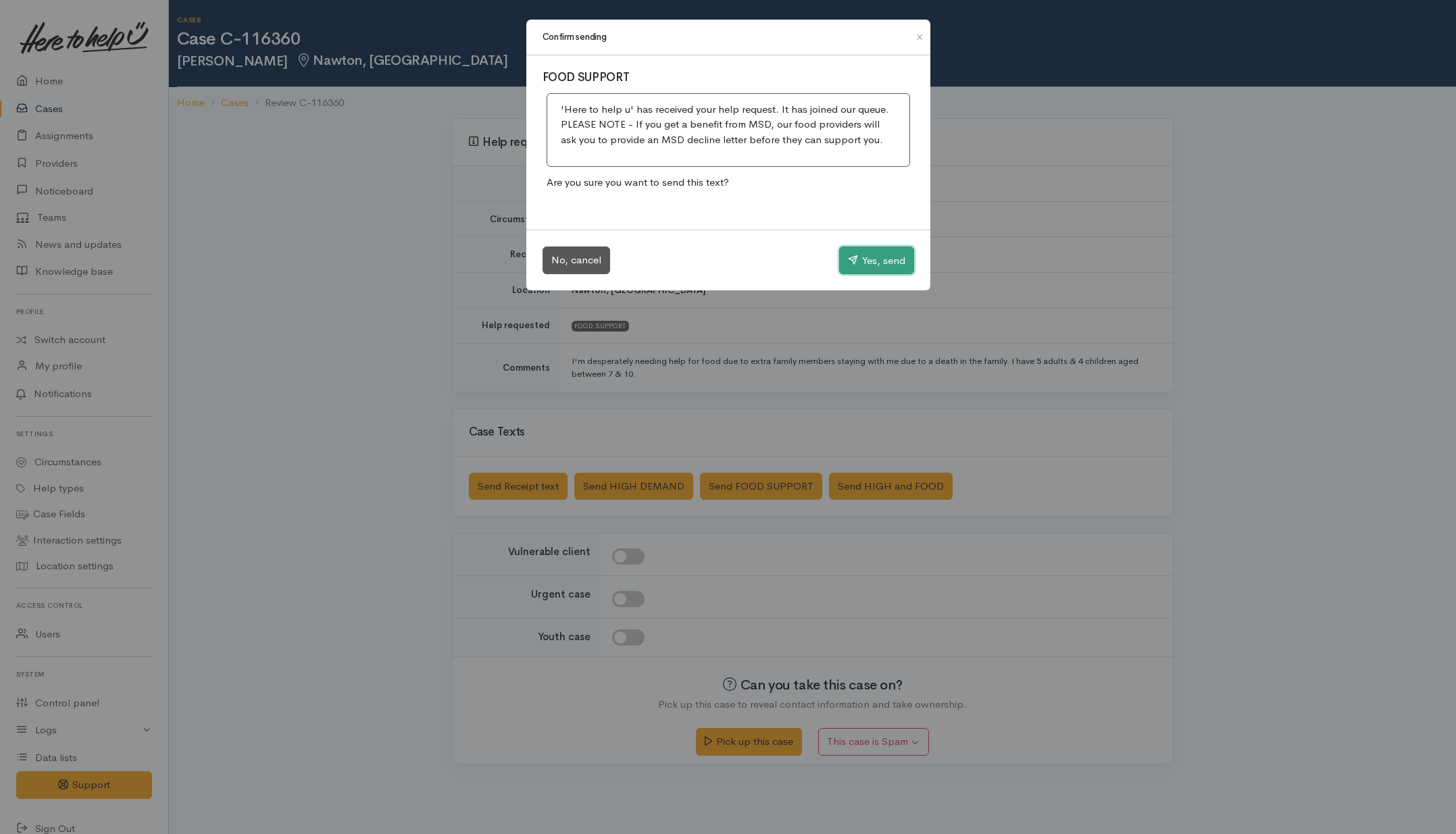
click at [852, 265] on icon "button" at bounding box center [852, 259] width 10 height 10
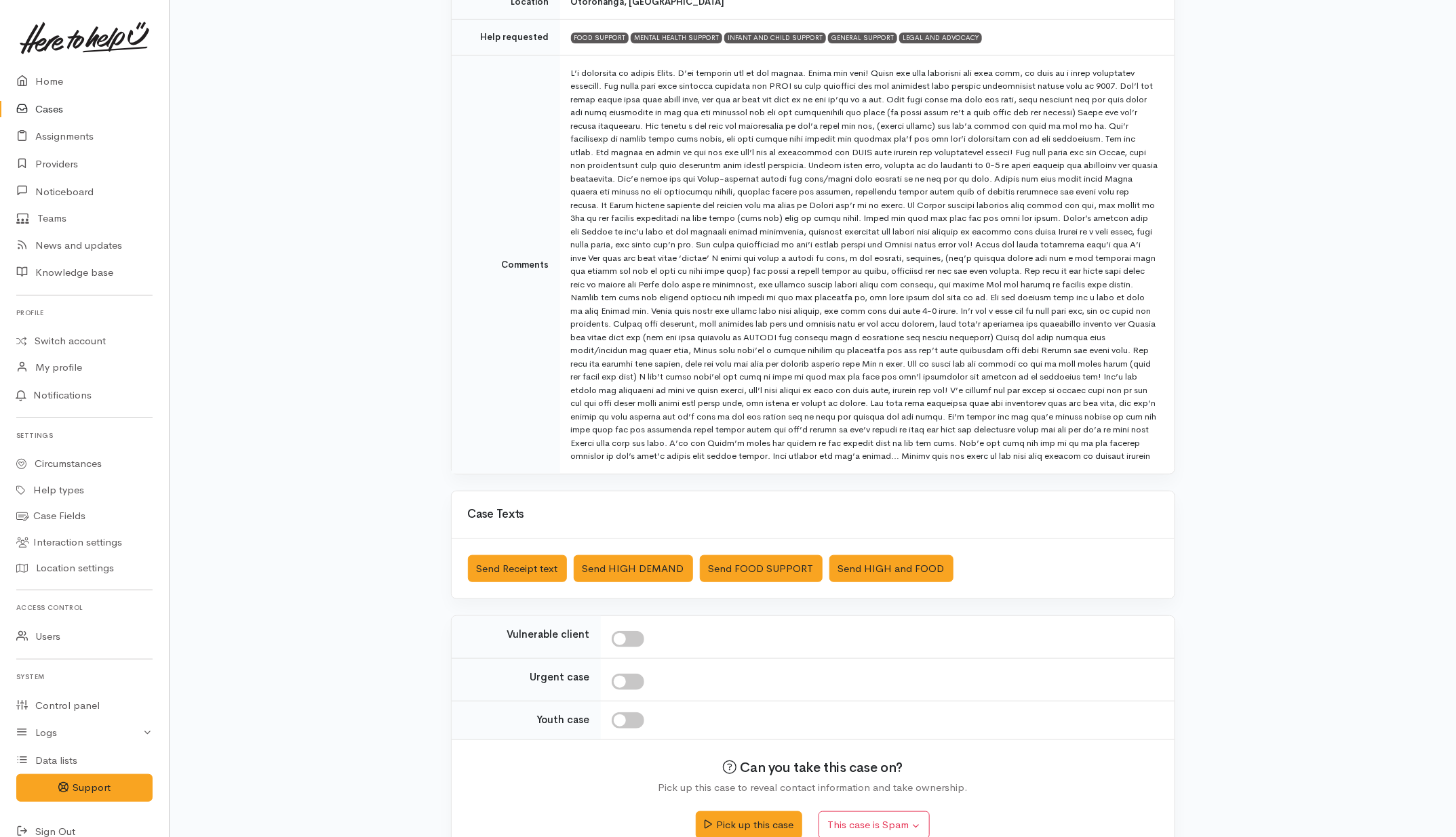
scroll to position [319, 0]
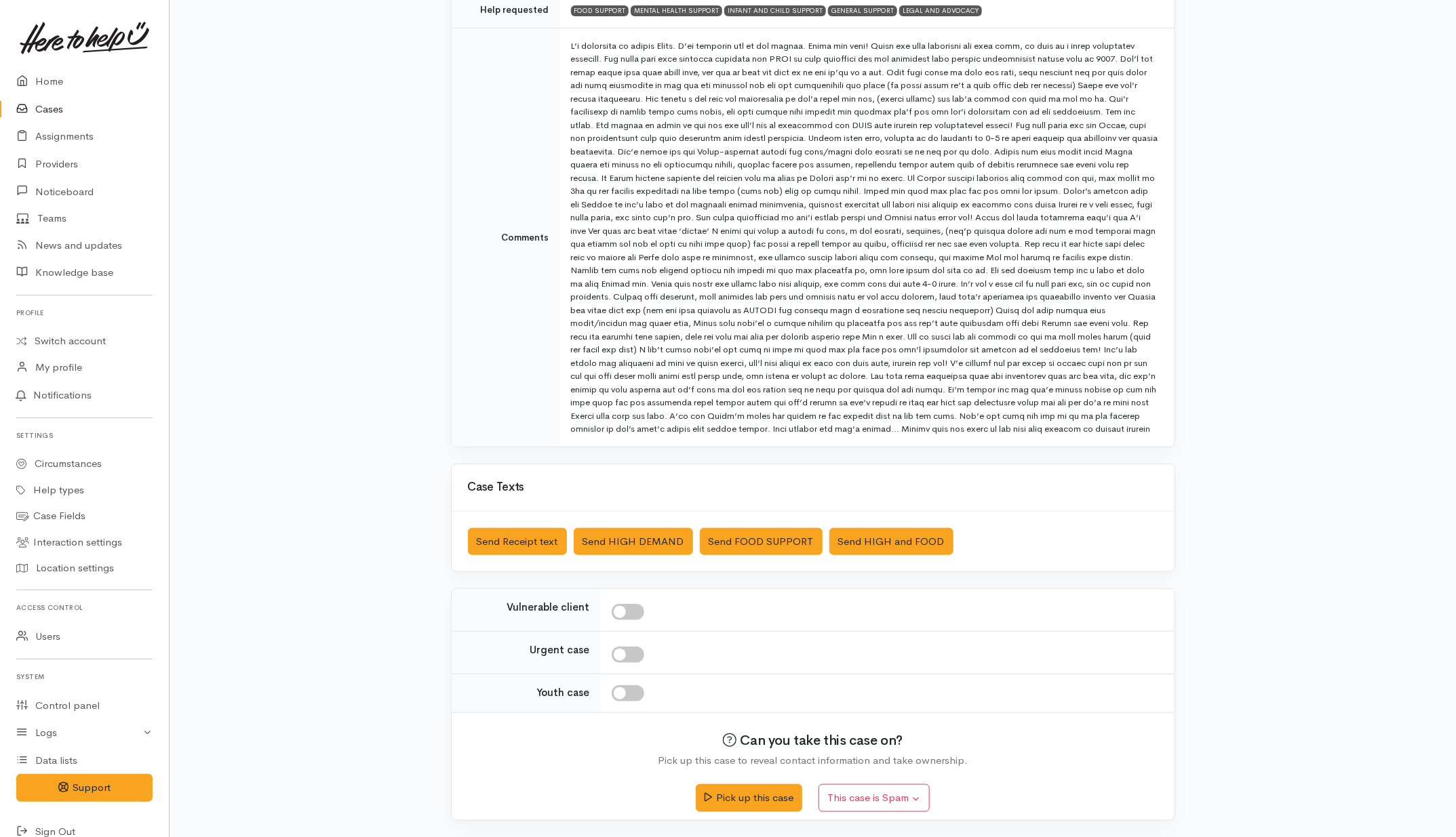
click at [632, 615] on input "checkbox" at bounding box center [628, 612] width 33 height 17
checkbox input "true"
click at [511, 533] on button "Send Receipt text" at bounding box center [517, 542] width 99 height 28
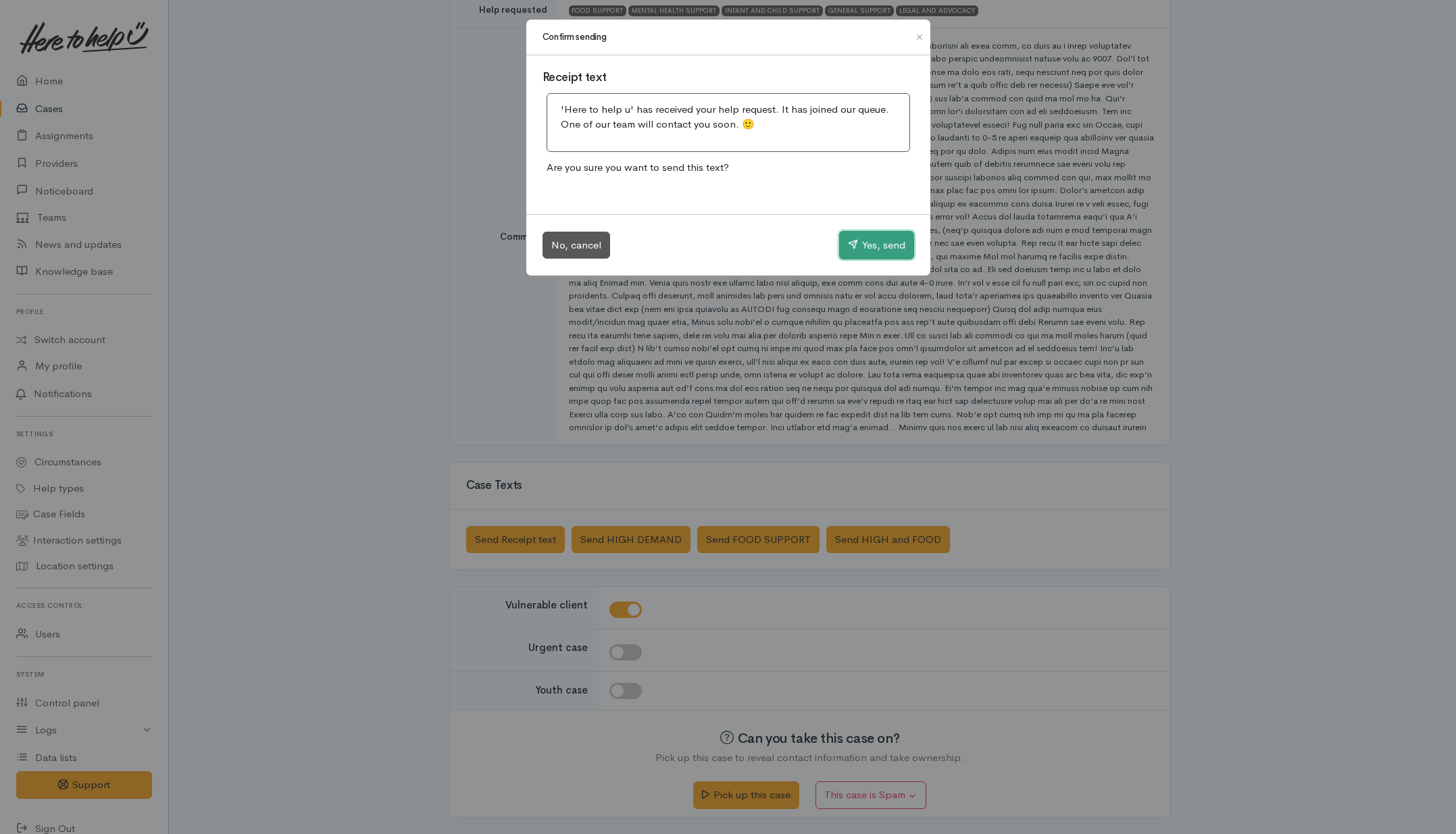
click at [876, 240] on button "Yes, send" at bounding box center [877, 246] width 75 height 29
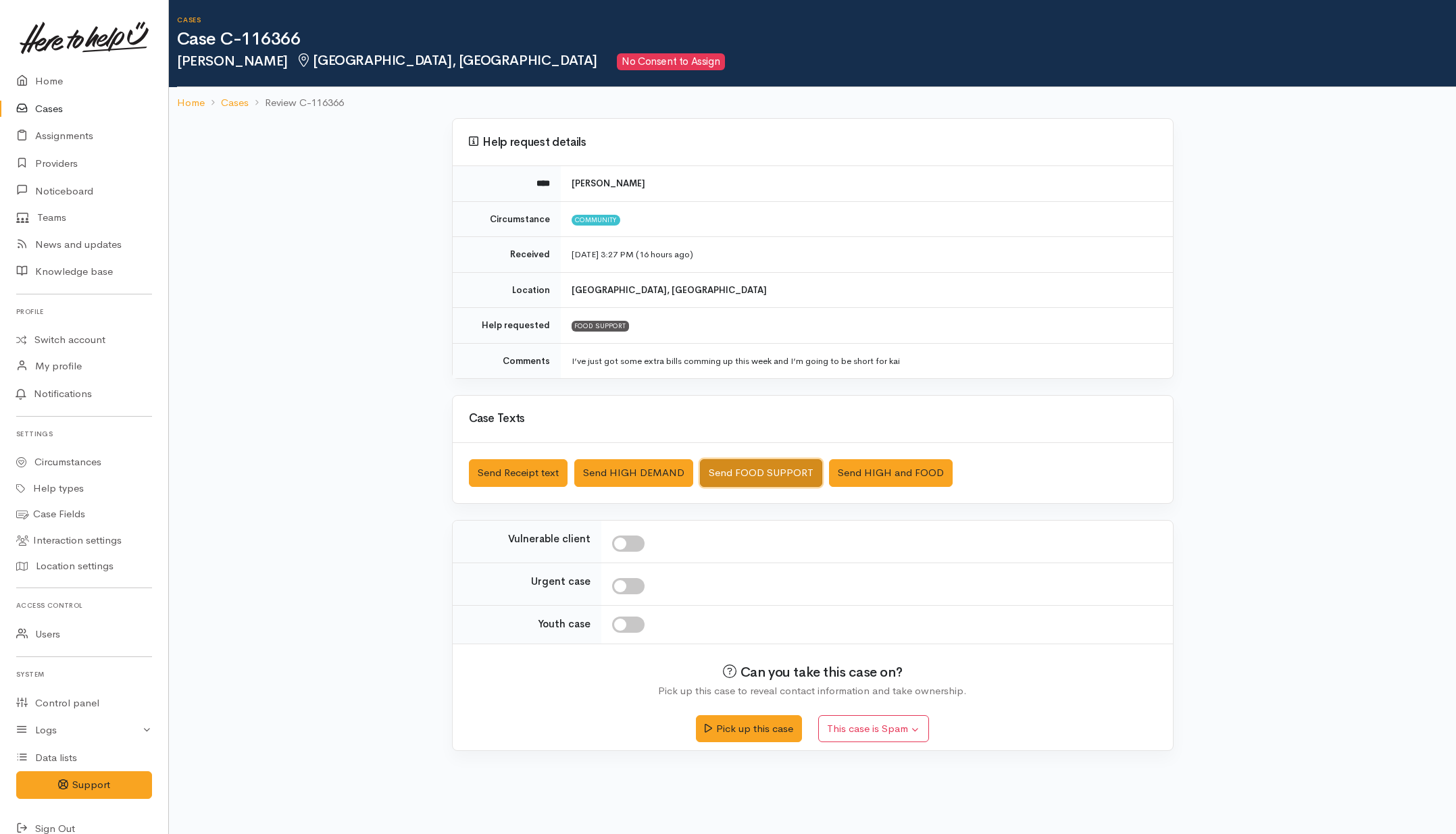
click at [762, 461] on button "Send FOOD SUPPORT" at bounding box center [761, 473] width 122 height 28
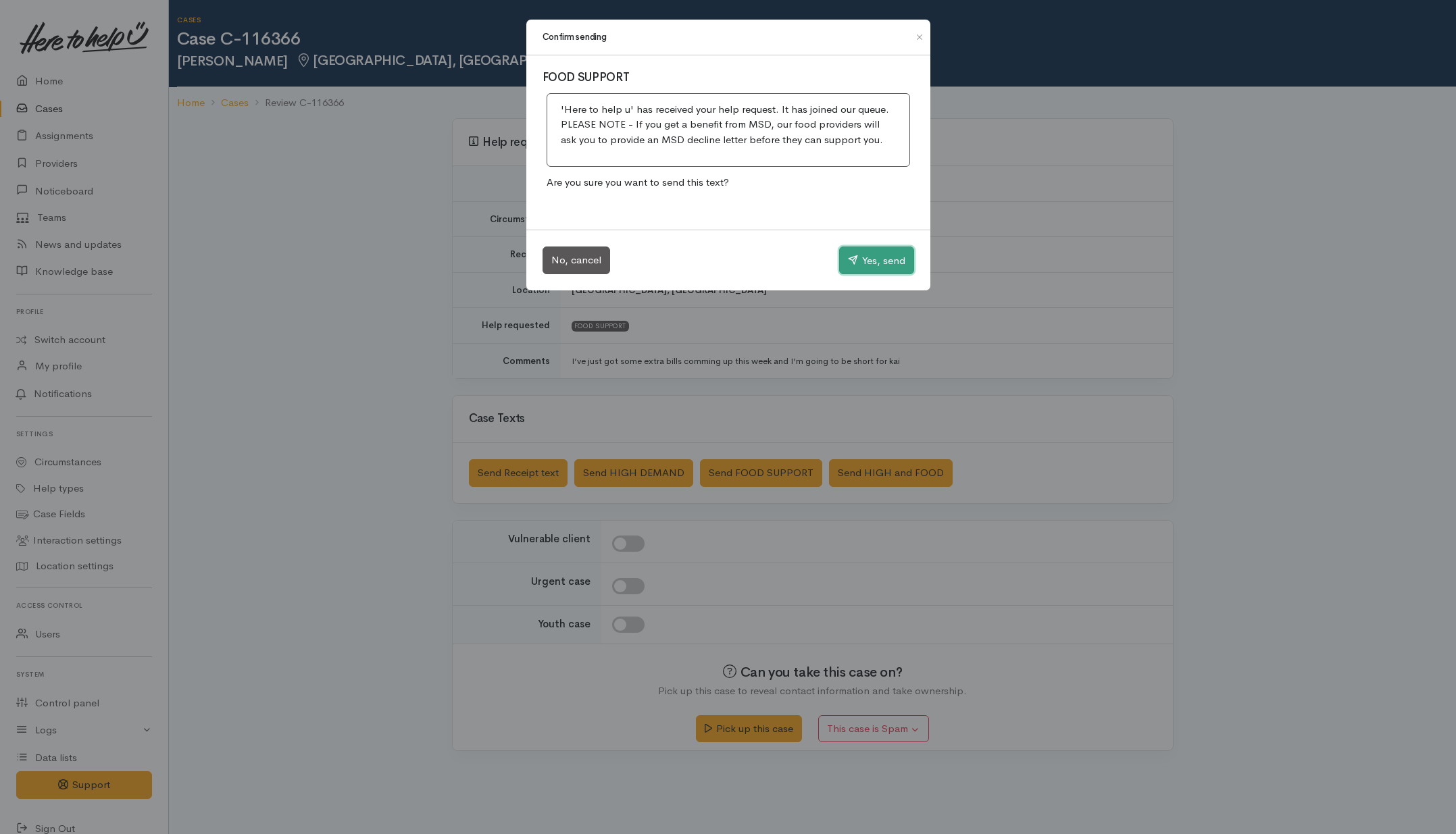
click at [870, 248] on button "Yes, send" at bounding box center [877, 261] width 75 height 29
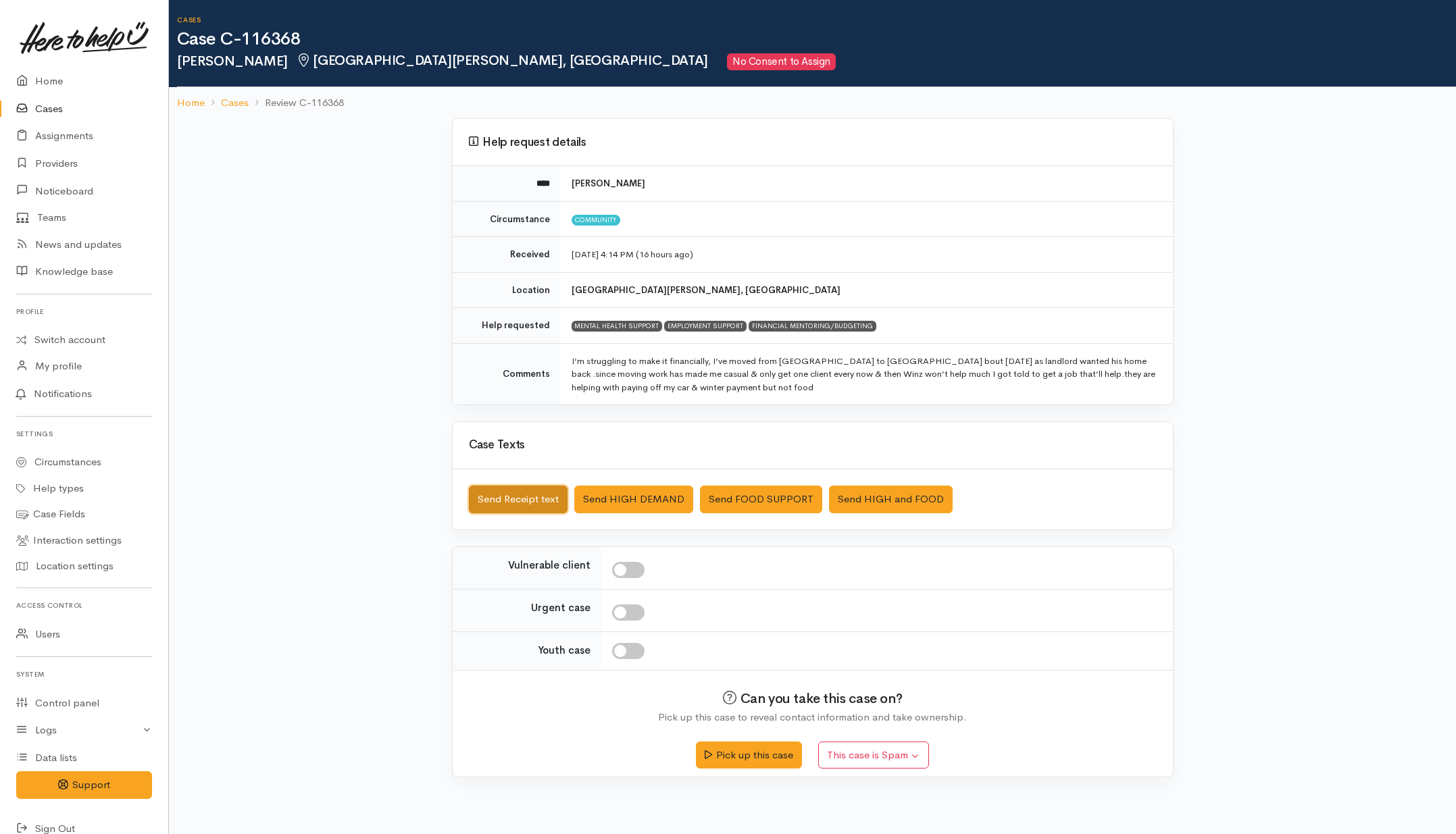
click at [531, 487] on button "Send Receipt text" at bounding box center [518, 499] width 99 height 28
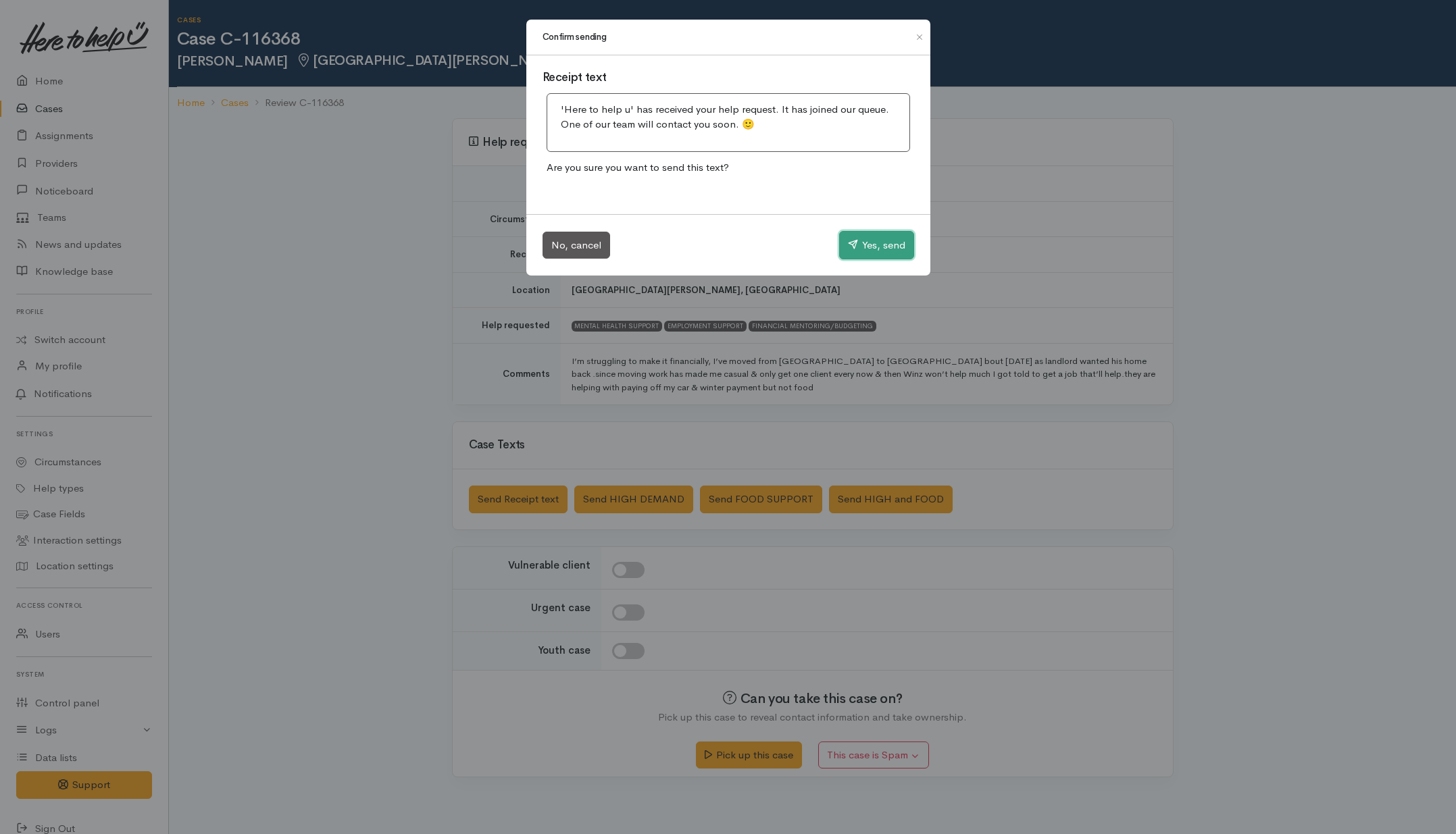
drag, startPoint x: 896, startPoint y: 238, endPoint x: 815, endPoint y: 251, distance: 82.0
click at [896, 237] on button "Yes, send" at bounding box center [877, 246] width 75 height 29
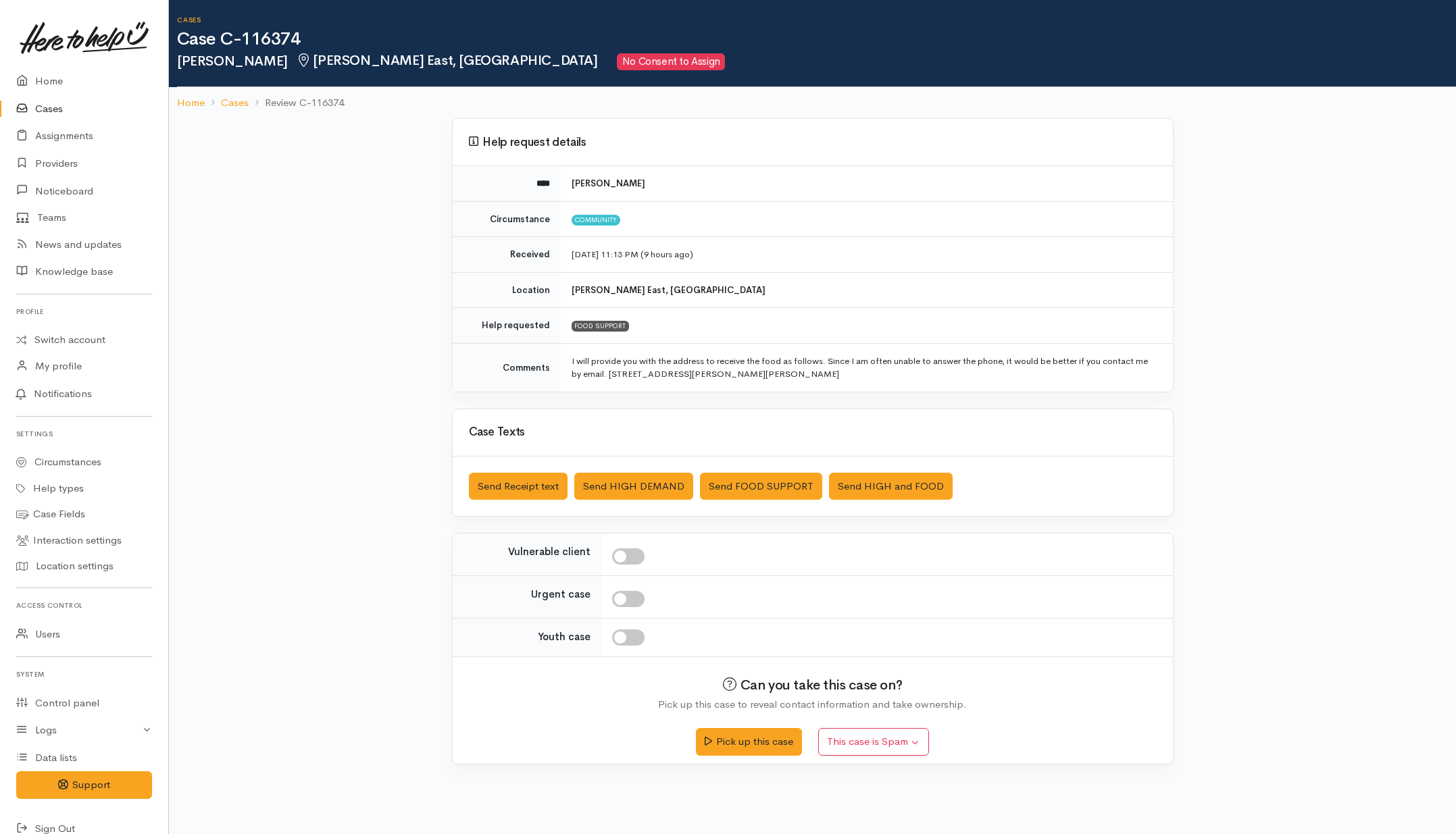
click at [755, 470] on div "Saved The text message has been queued. An error occurred Send Receipt text Sen…" at bounding box center [813, 487] width 720 height 60
click at [756, 484] on button "Send FOOD SUPPORT" at bounding box center [761, 487] width 122 height 28
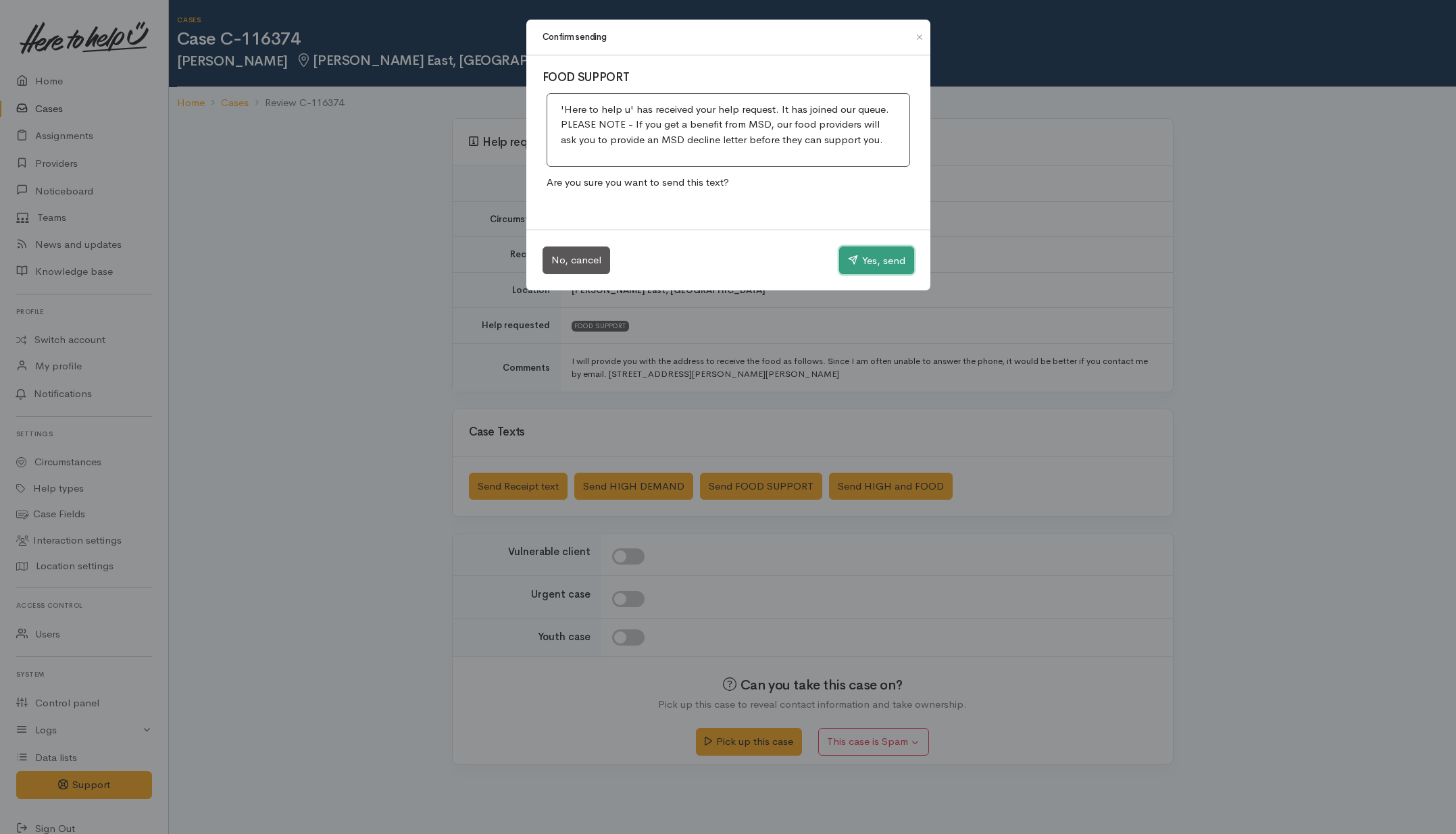
click at [893, 260] on button "Yes, send" at bounding box center [877, 261] width 75 height 29
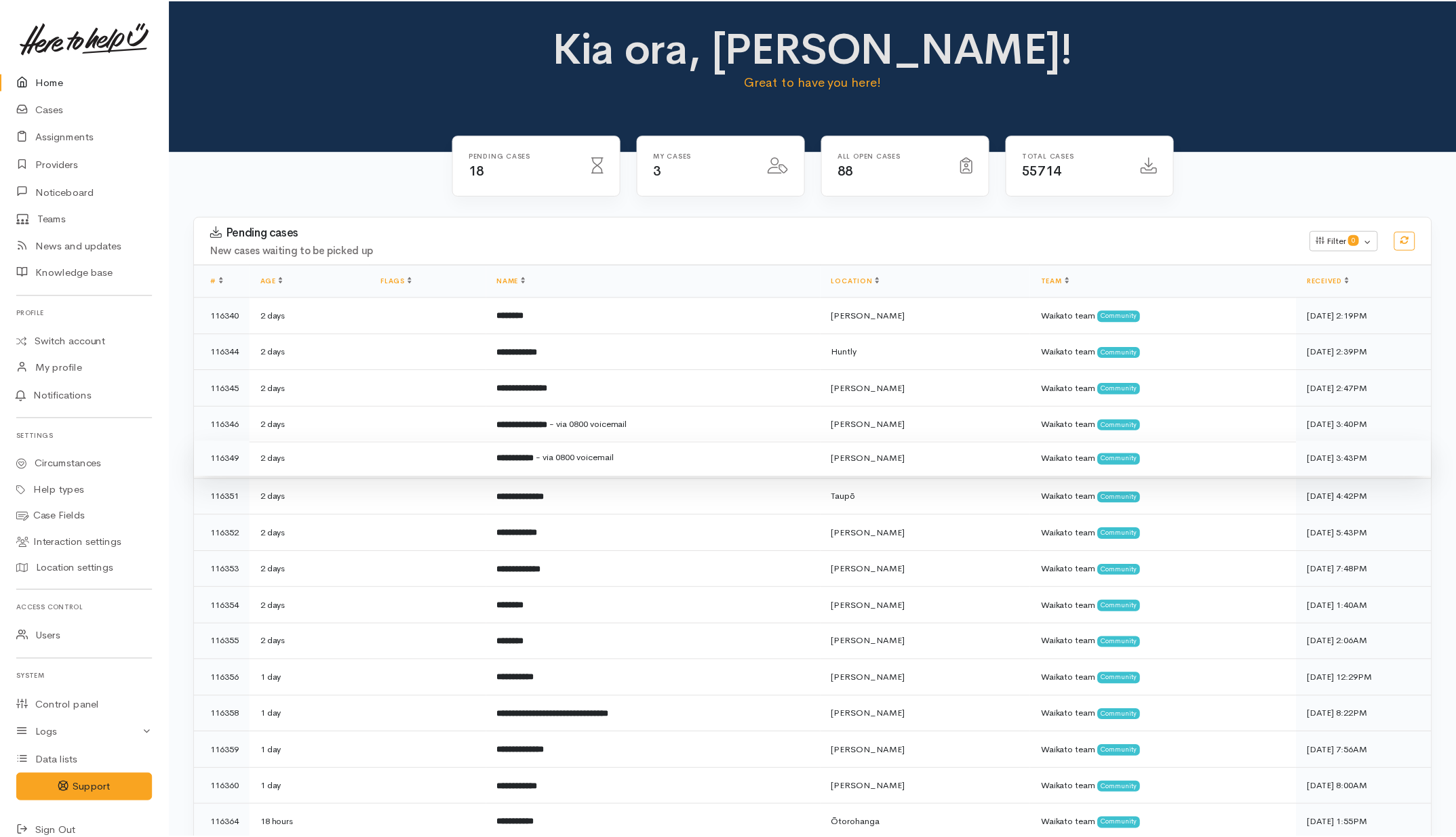
scroll to position [177, 0]
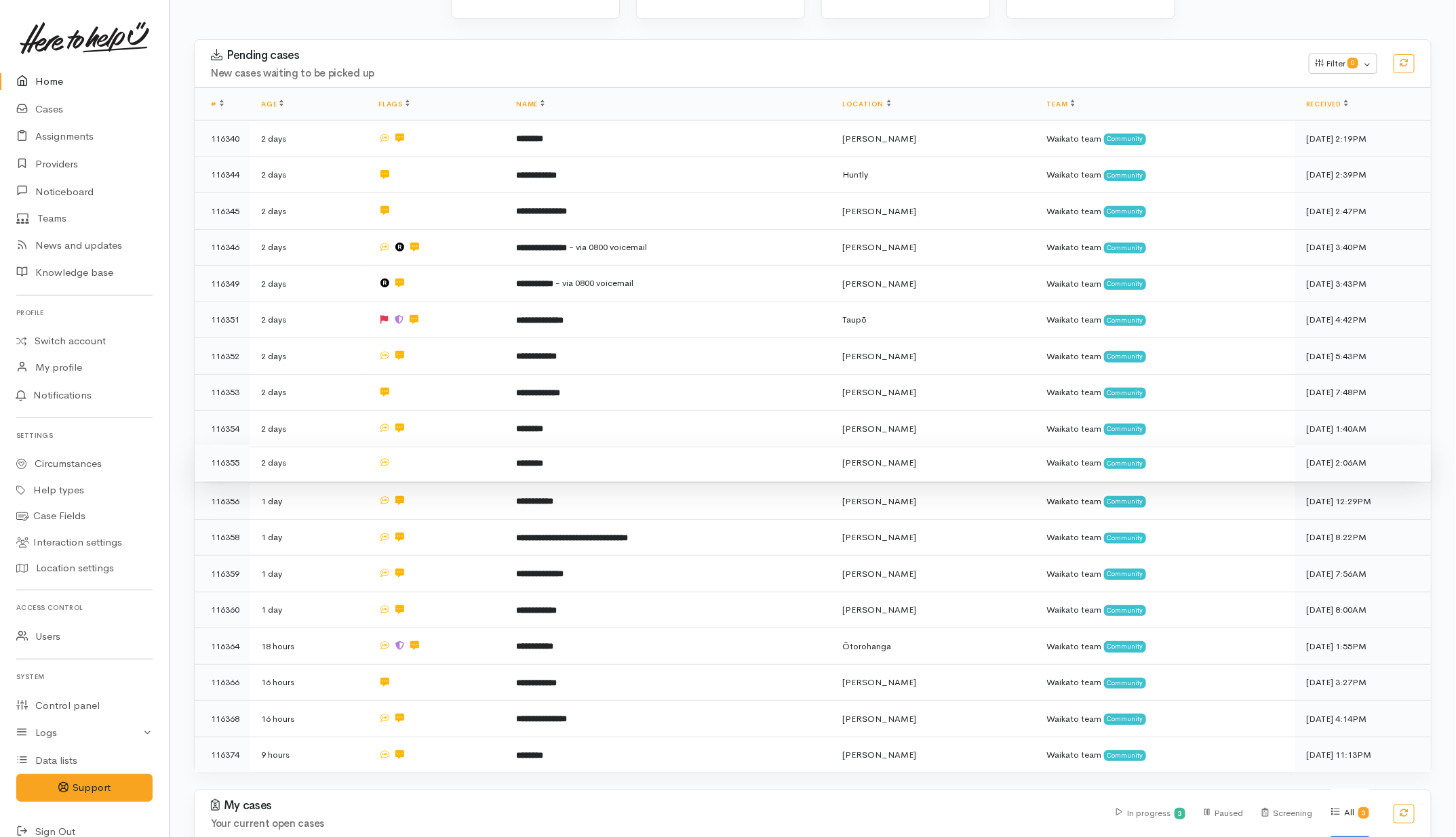
drag, startPoint x: 468, startPoint y: 470, endPoint x: 467, endPoint y: 461, distance: 9.1
click at [468, 470] on td at bounding box center [436, 463] width 138 height 36
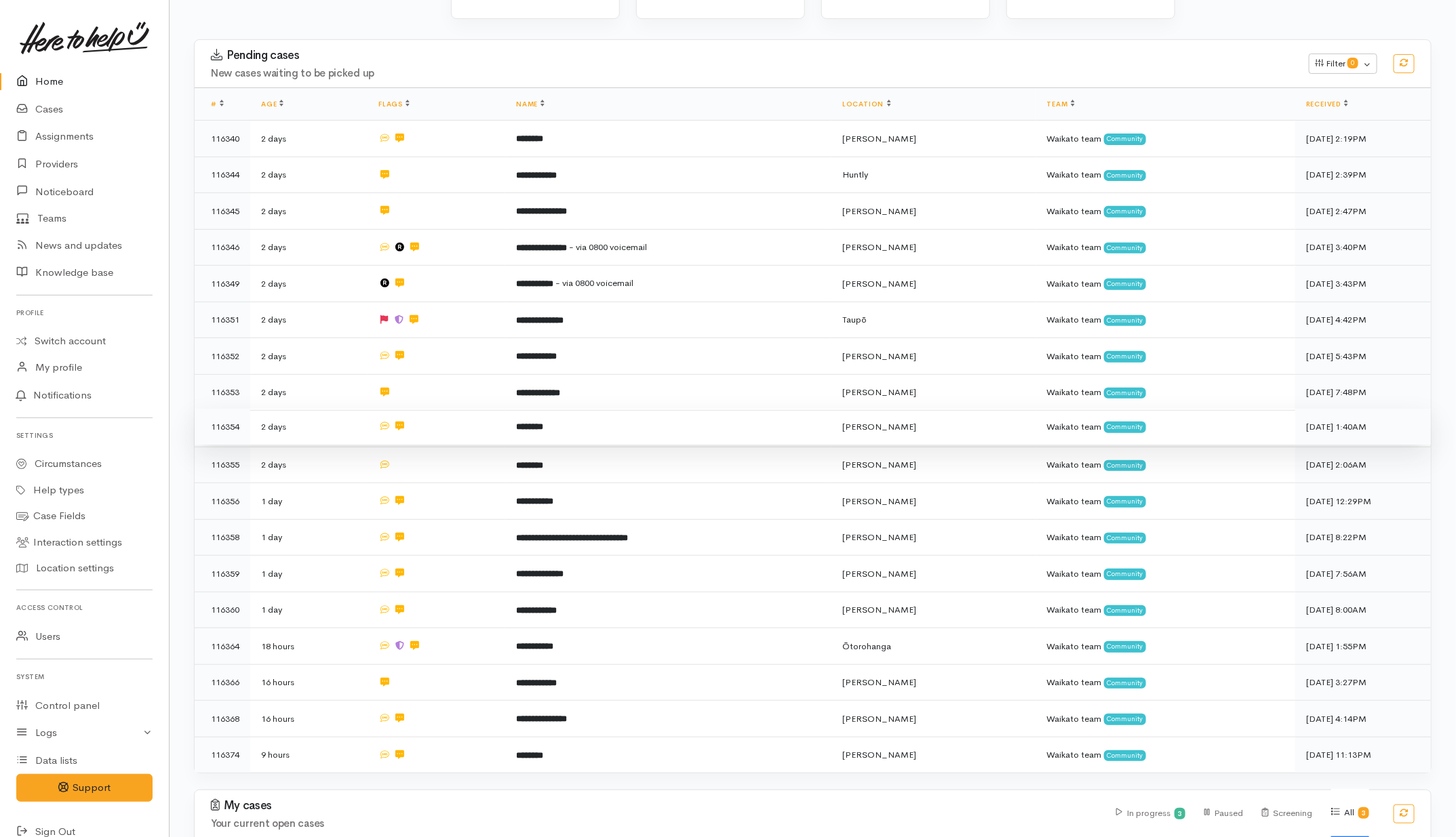
click at [476, 420] on td at bounding box center [436, 427] width 138 height 36
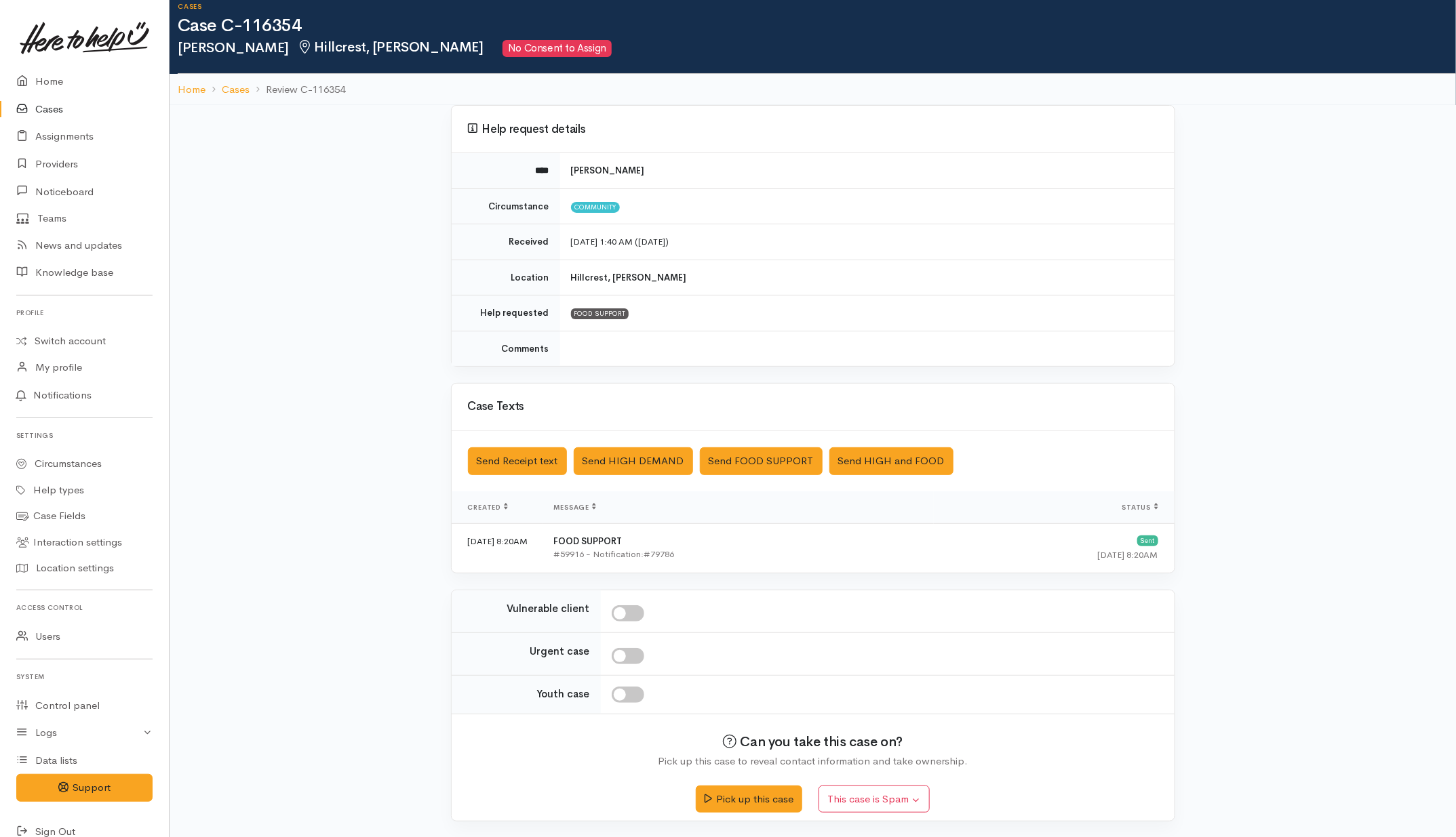
scroll to position [17, 0]
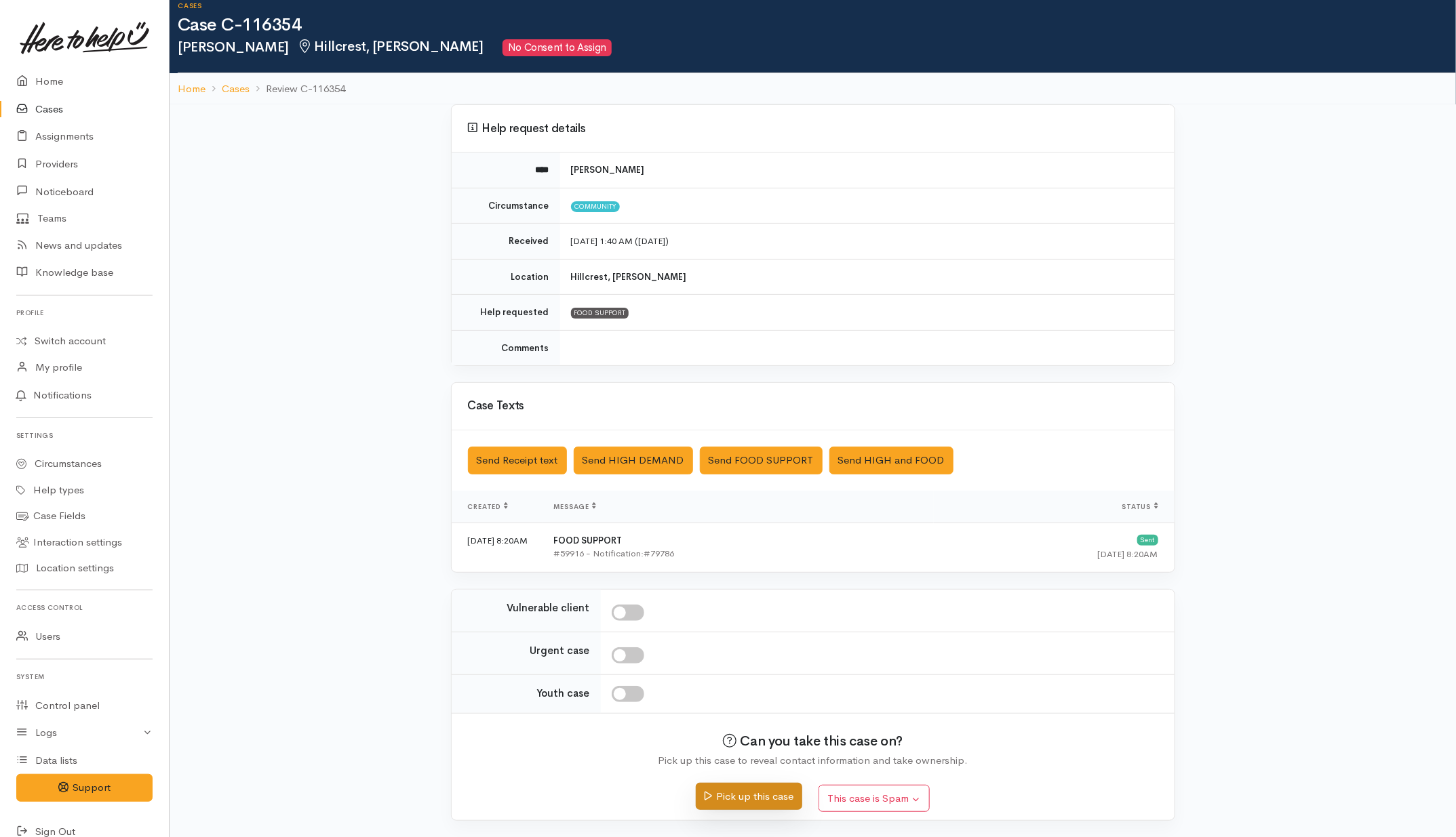
click at [766, 804] on button "Pick up this case" at bounding box center [749, 797] width 107 height 28
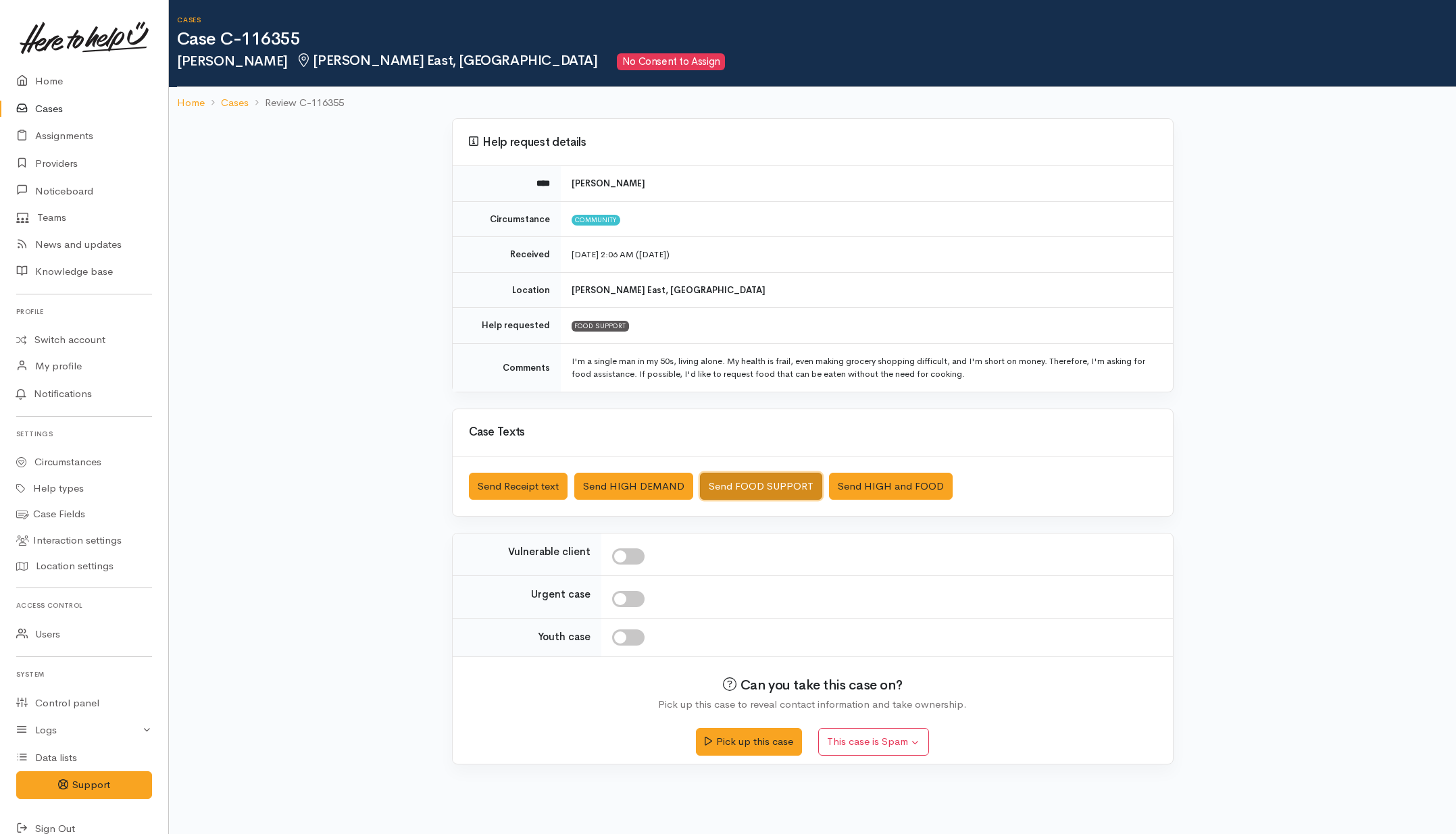
click at [775, 493] on button "Send FOOD SUPPORT" at bounding box center [761, 487] width 122 height 28
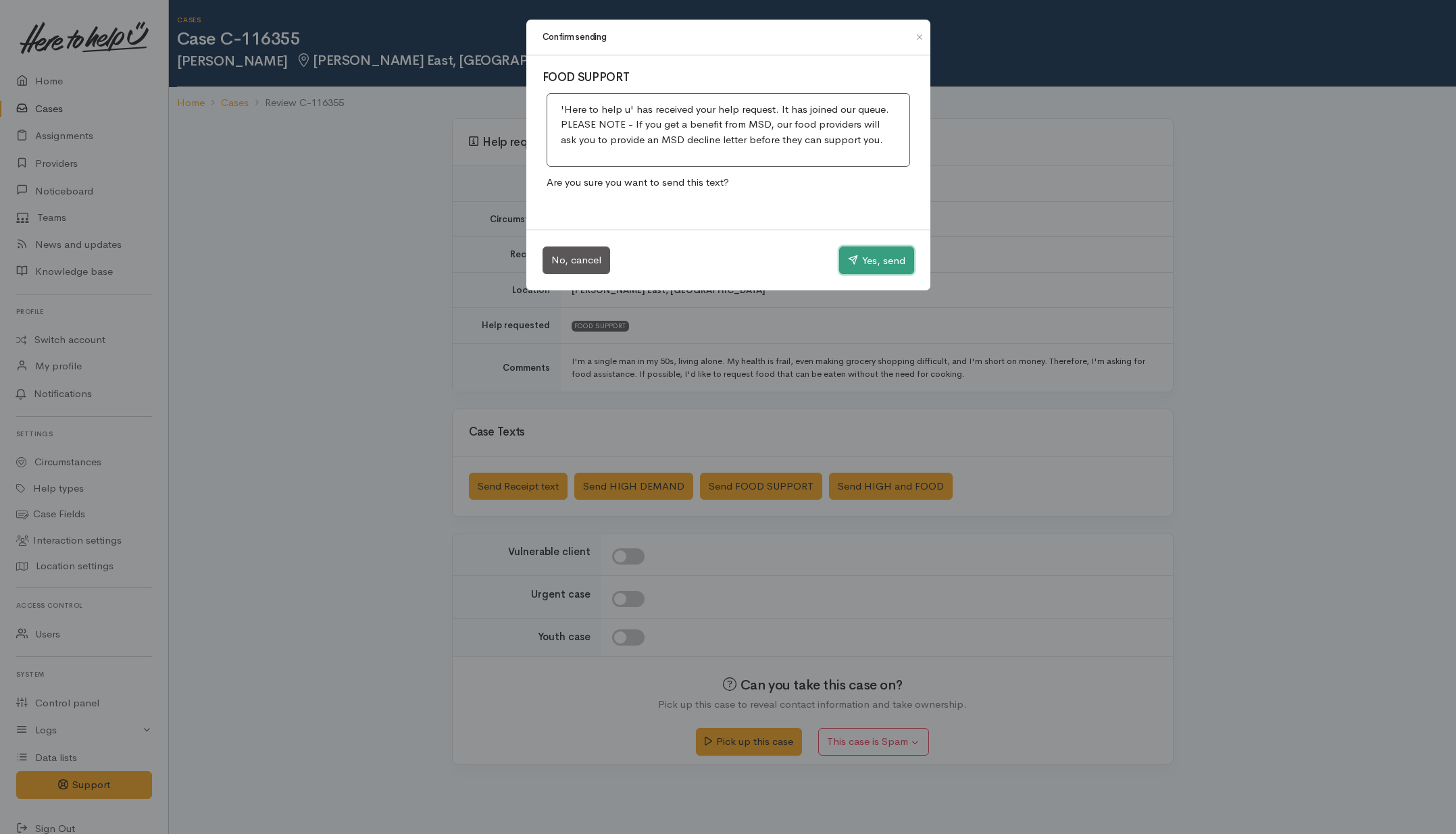
click at [876, 267] on button "Yes, send" at bounding box center [877, 261] width 75 height 29
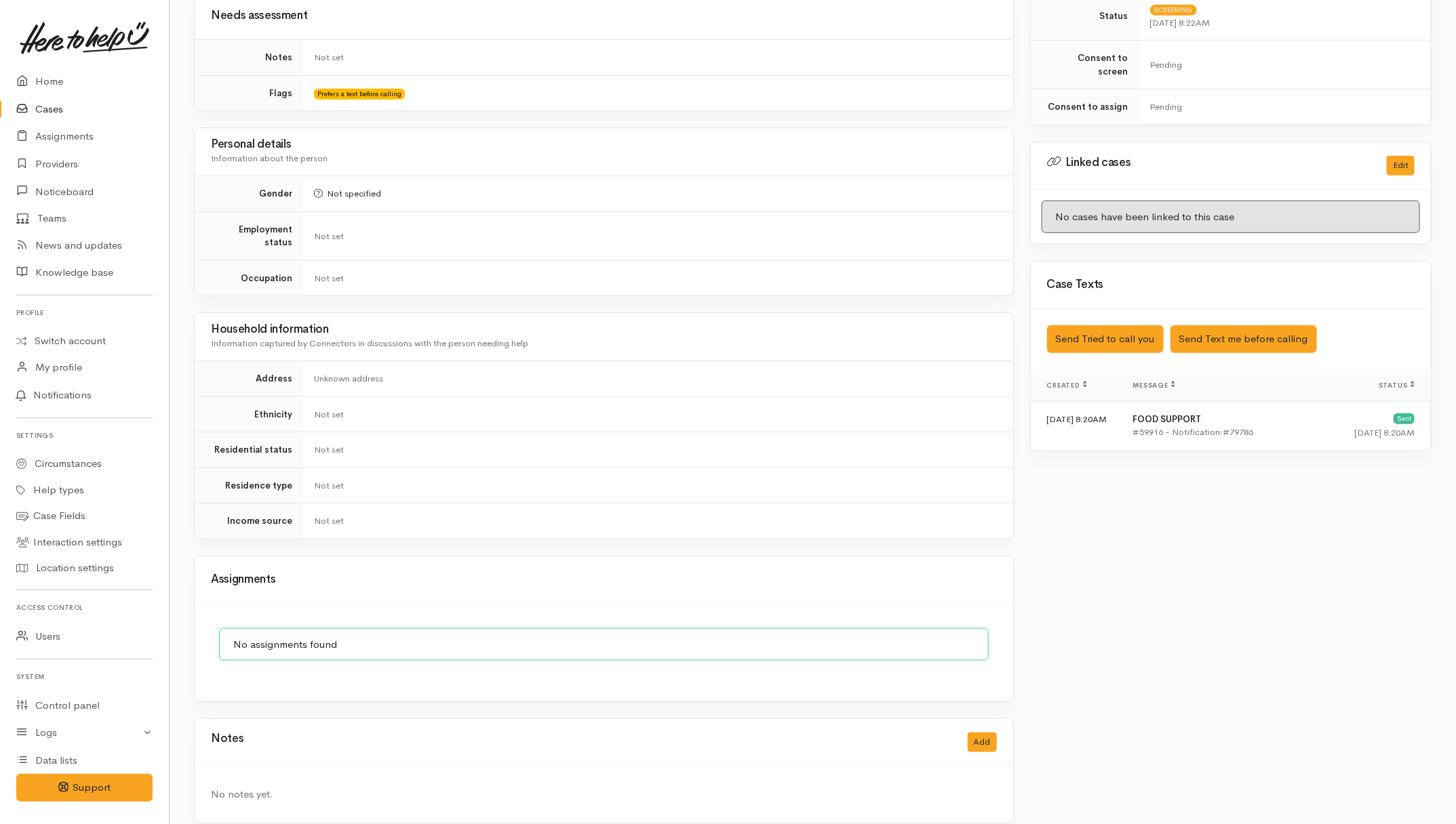
scroll to position [537, 0]
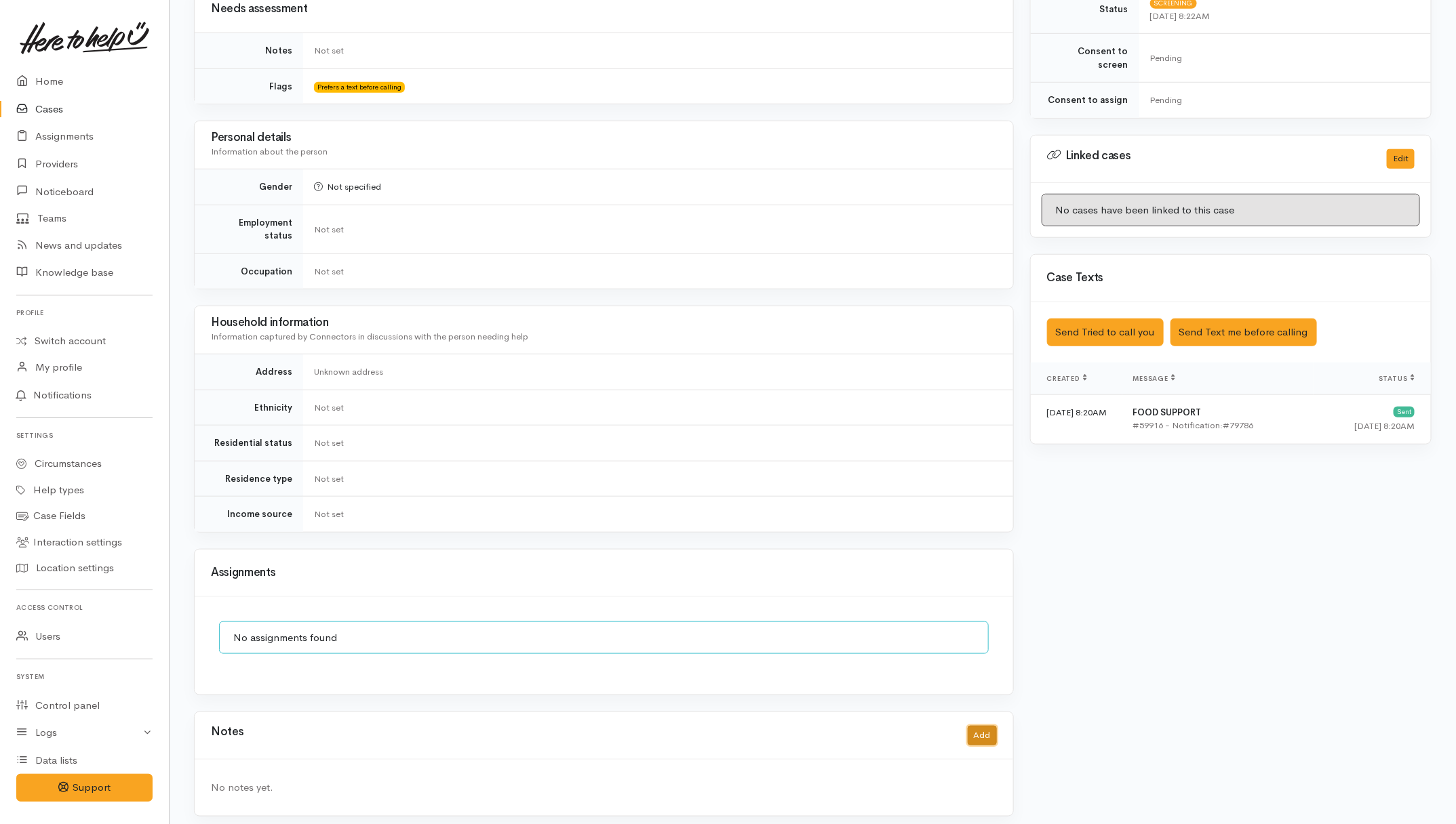
click at [975, 726] on button "Add" at bounding box center [983, 736] width 29 height 20
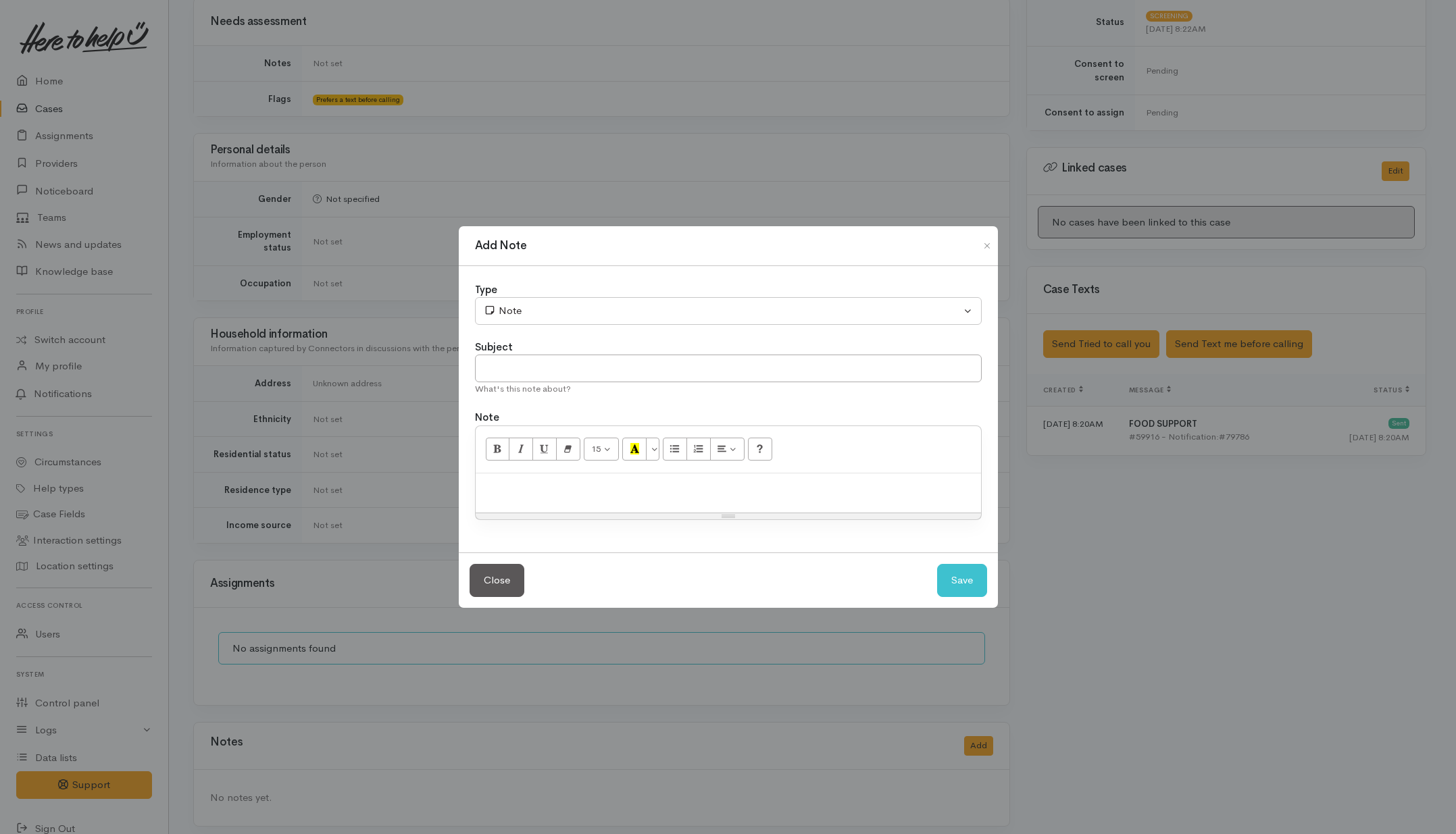
click at [678, 478] on div at bounding box center [728, 493] width 506 height 40
paste div
click at [766, 369] on input "text" at bounding box center [728, 368] width 507 height 28
type input "Duplicate"
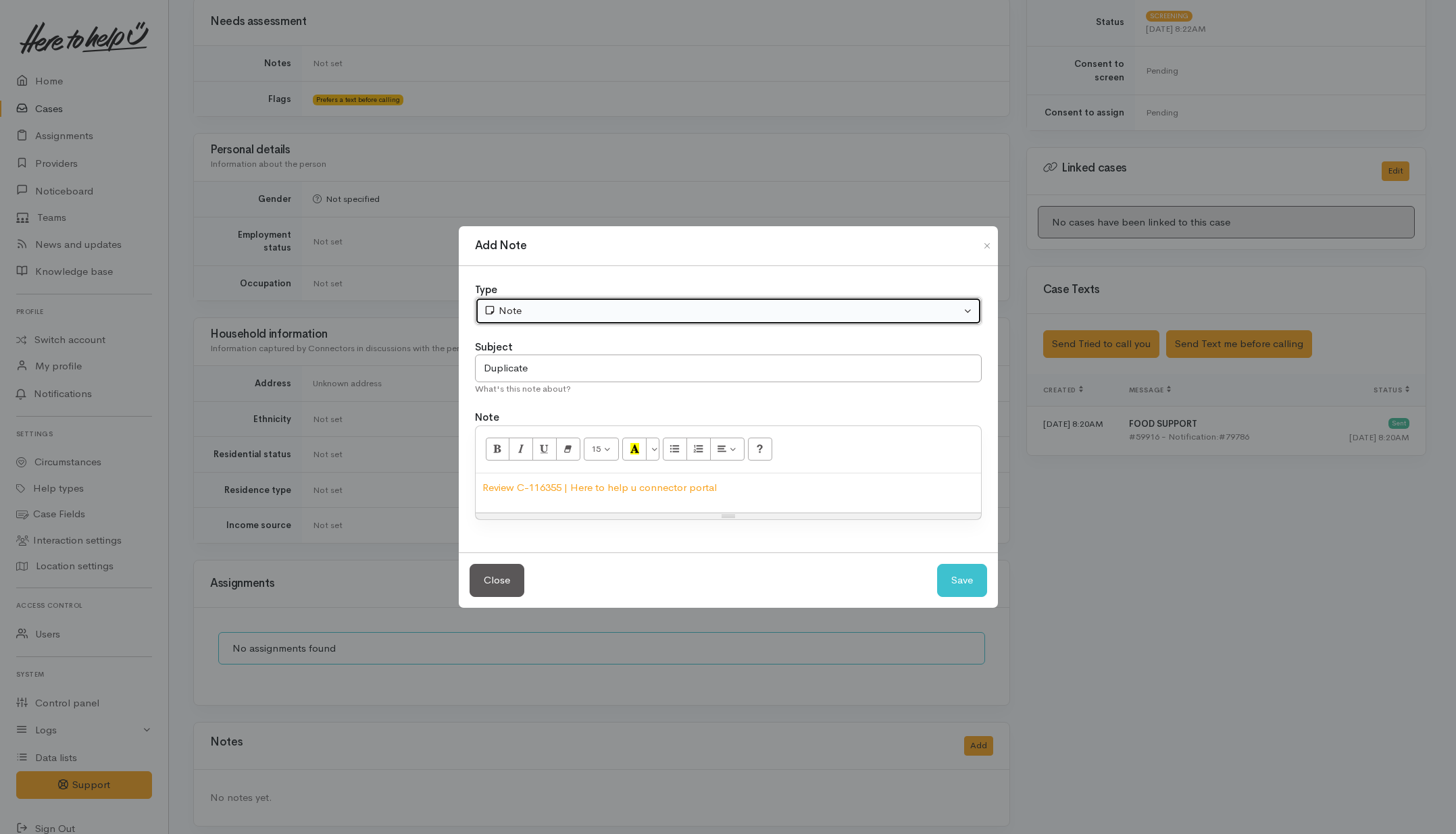
click at [791, 304] on div "Note" at bounding box center [722, 311] width 477 height 16
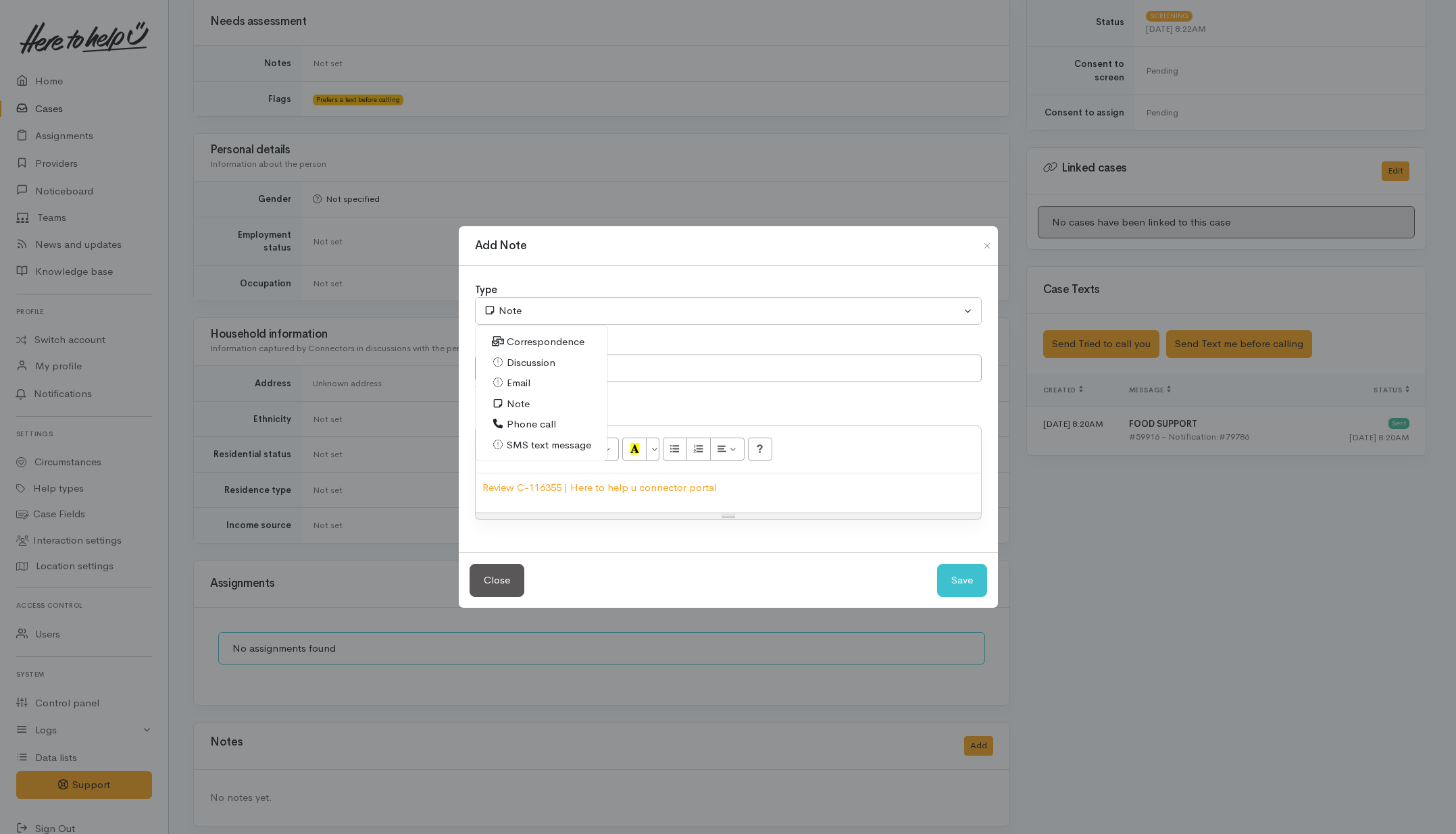
click at [934, 434] on div "15 8 9 10 11 12 14 18 24 36 Background Color Transparent Select #ffff00 Text Co…" at bounding box center [728, 450] width 506 height 47
click at [980, 570] on button "Save" at bounding box center [962, 581] width 50 height 33
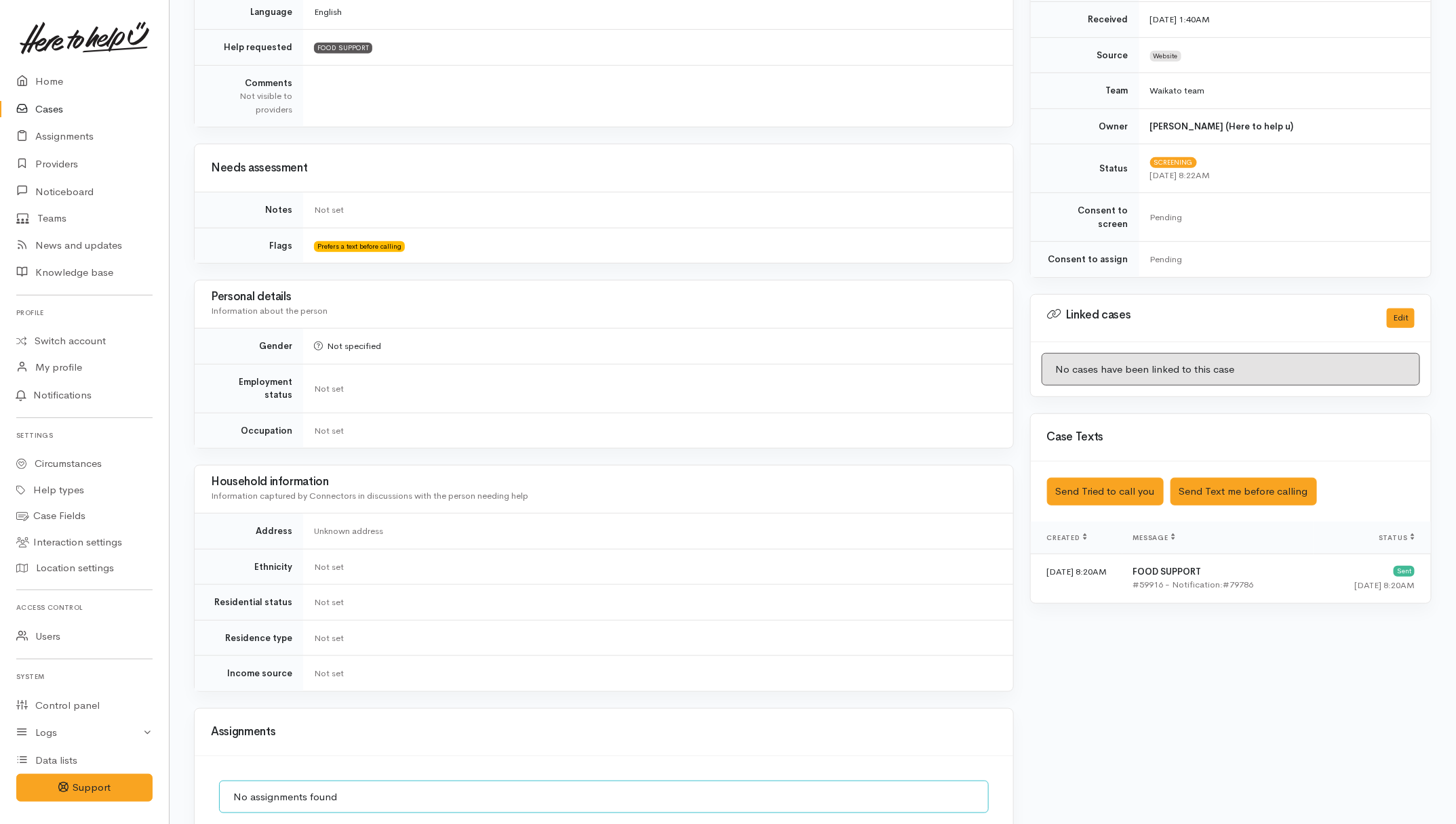
scroll to position [0, 0]
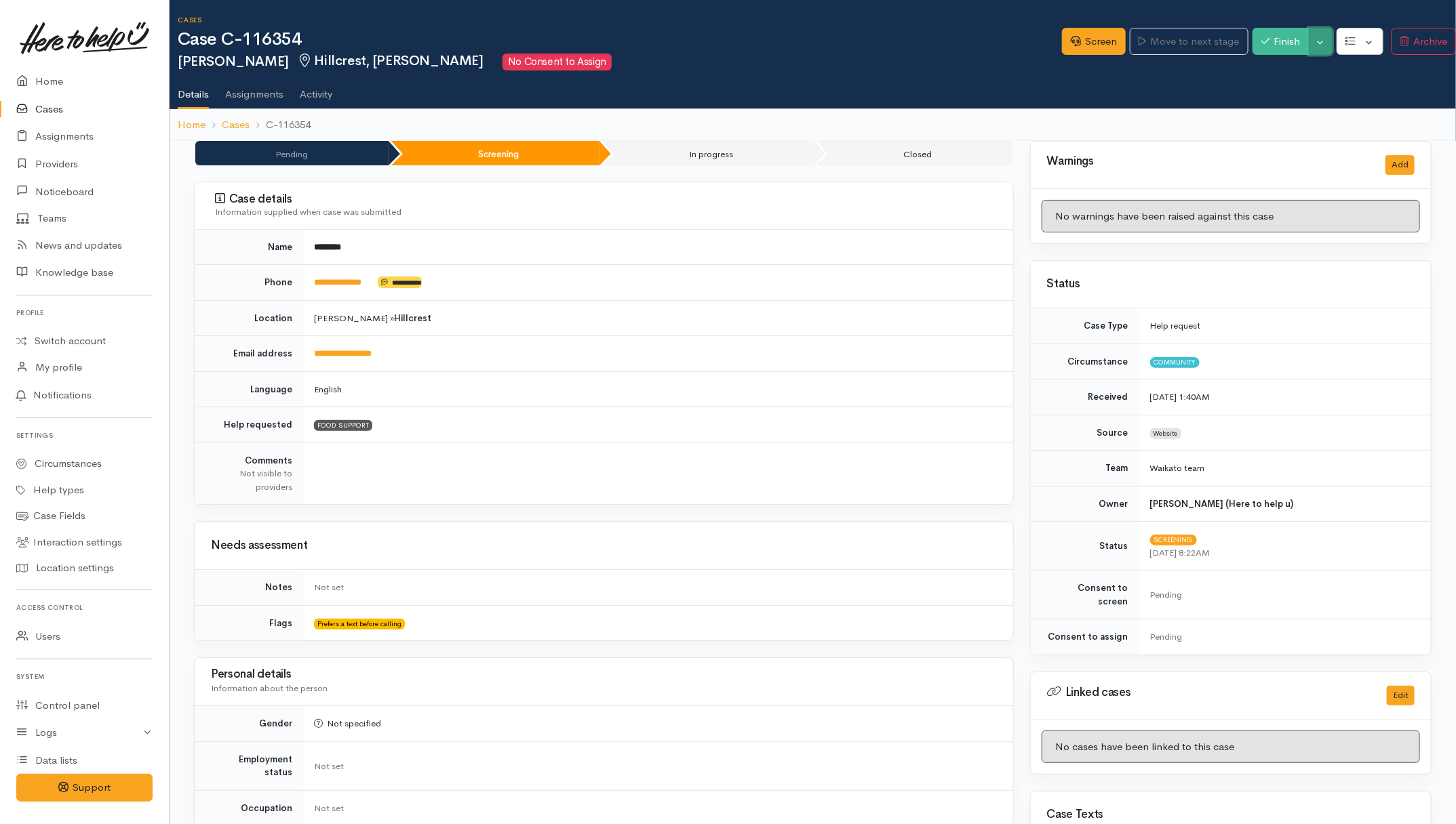
click at [1314, 45] on button "Toggle Dropdown" at bounding box center [1321, 42] width 23 height 28
click at [1329, 93] on icon at bounding box center [1333, 92] width 8 height 10
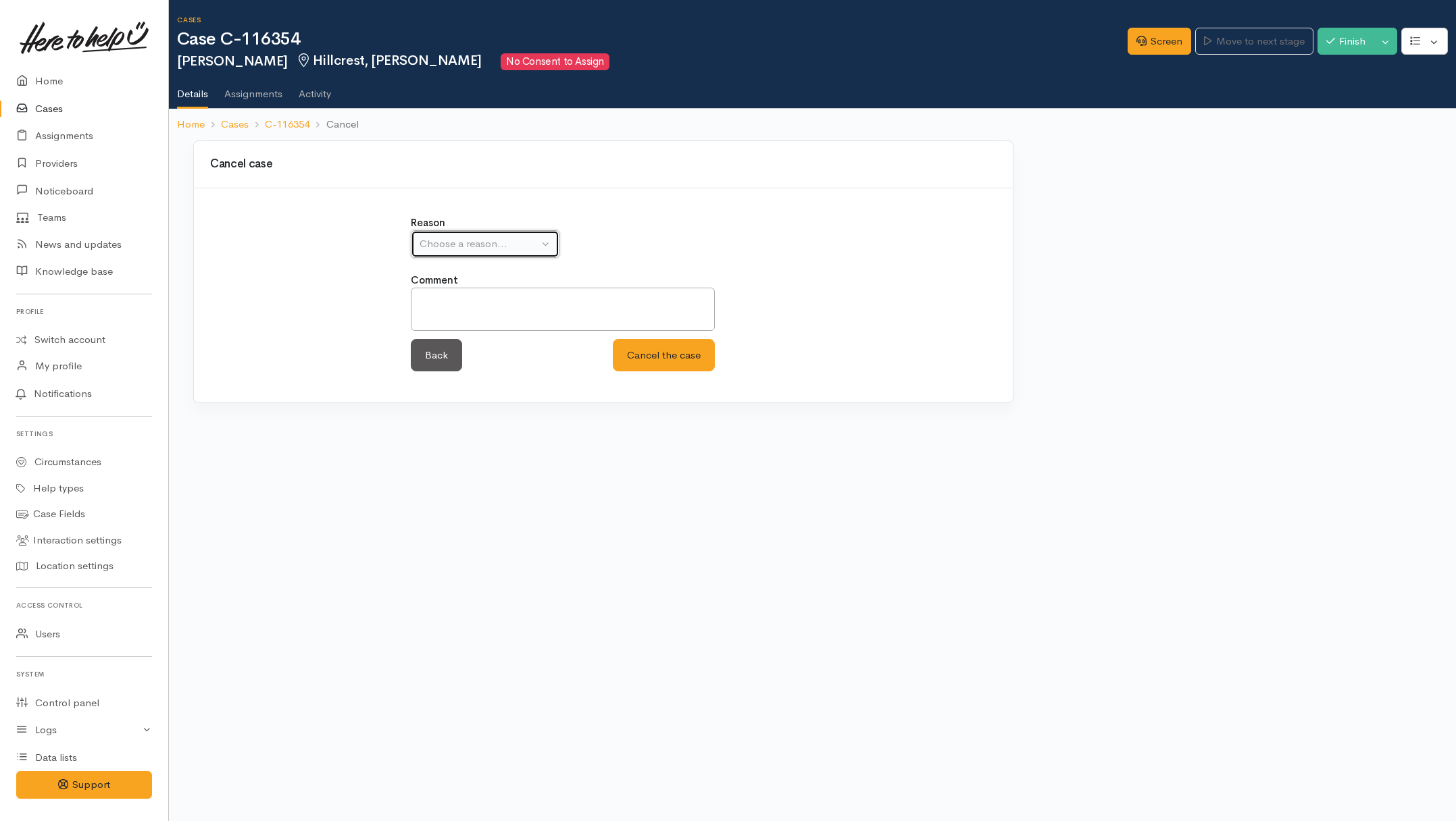
click at [471, 252] on button "Choose a reason..." at bounding box center [485, 244] width 148 height 28
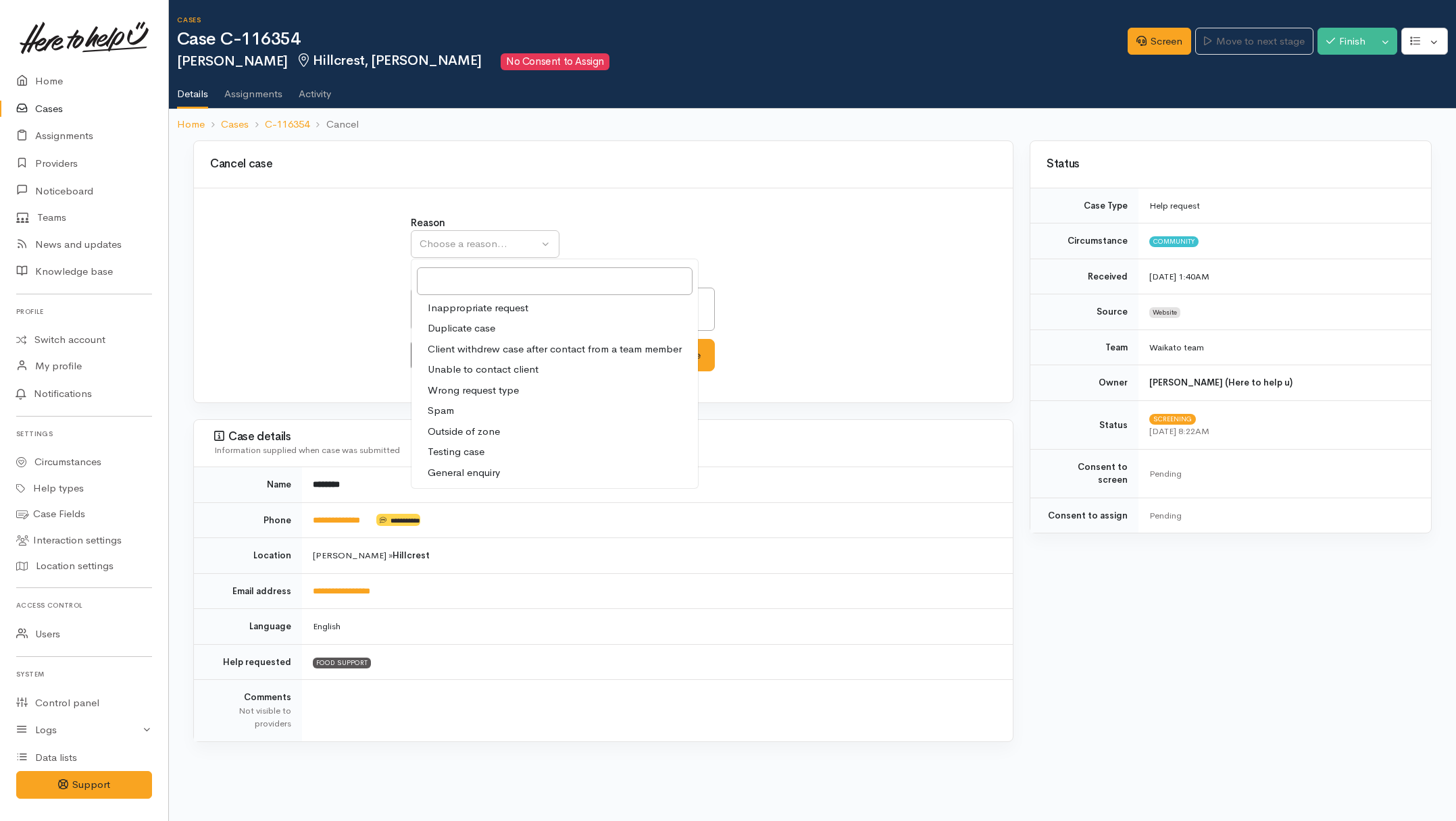
click at [470, 330] on span "Duplicate case" at bounding box center [462, 328] width 68 height 16
select select "2"
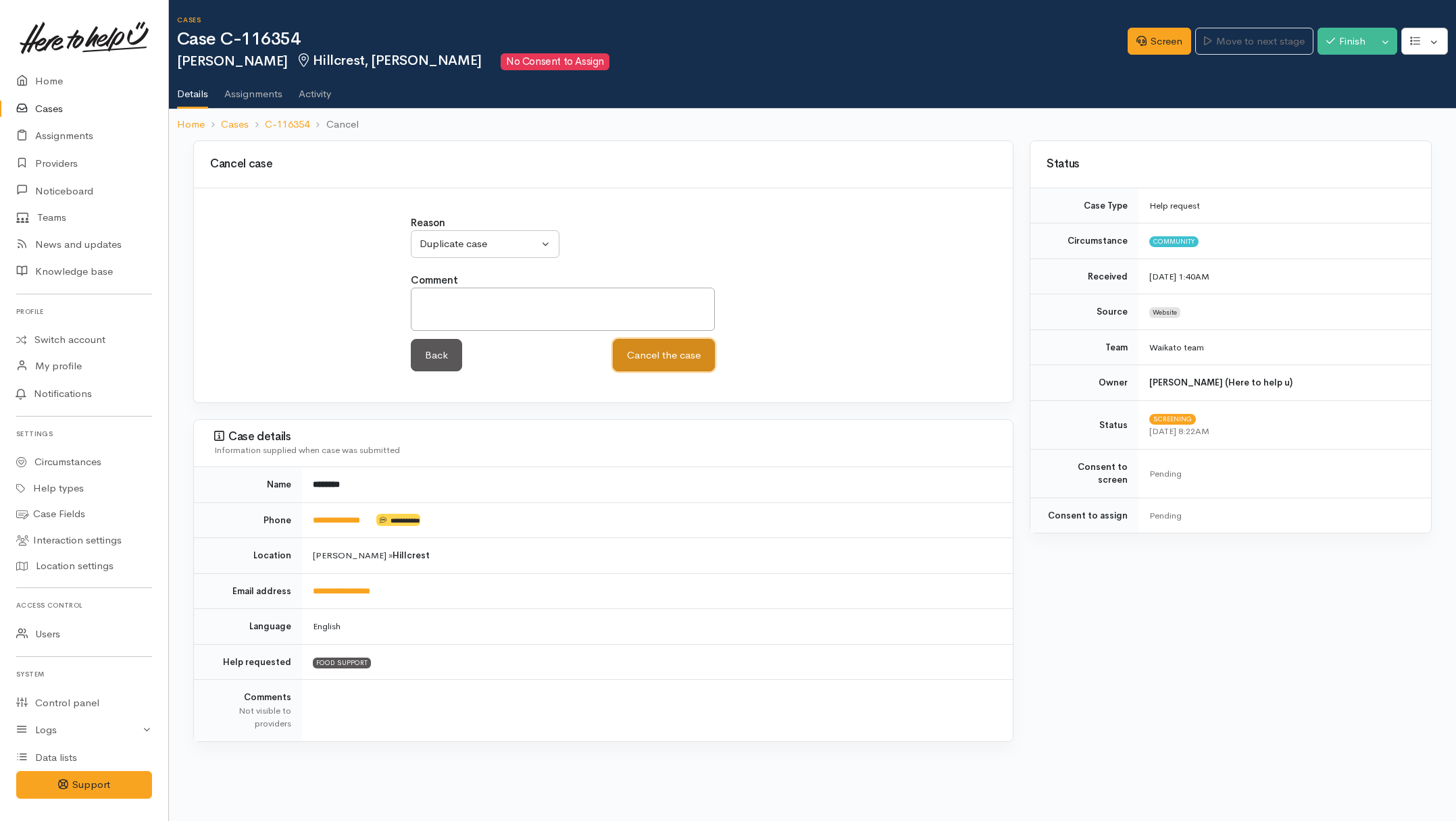
click at [663, 351] on button "Cancel the case" at bounding box center [663, 356] width 102 height 33
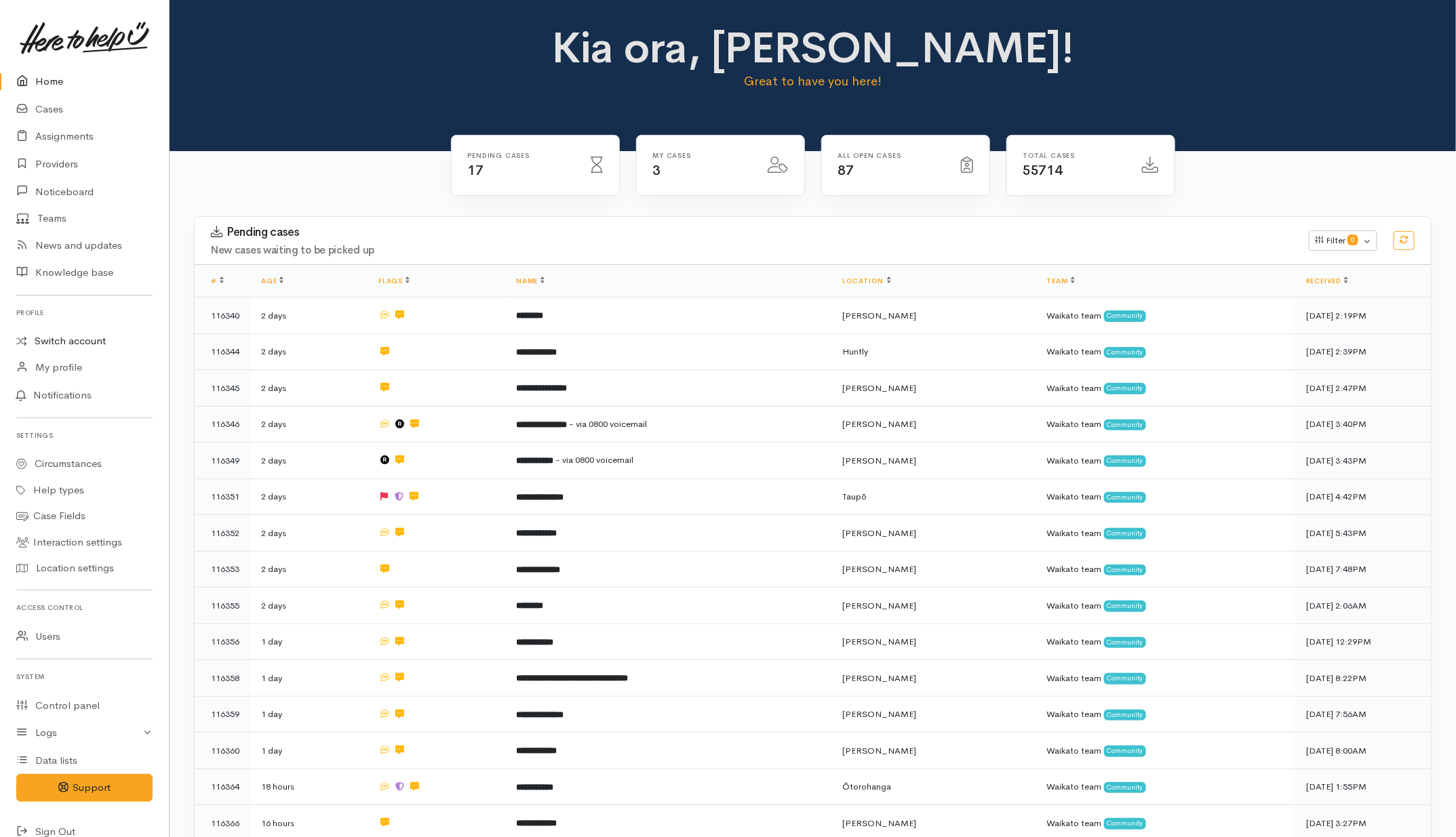
click at [92, 339] on link "Switch account" at bounding box center [84, 341] width 169 height 26
click at [39, 108] on link "Cases" at bounding box center [84, 109] width 169 height 28
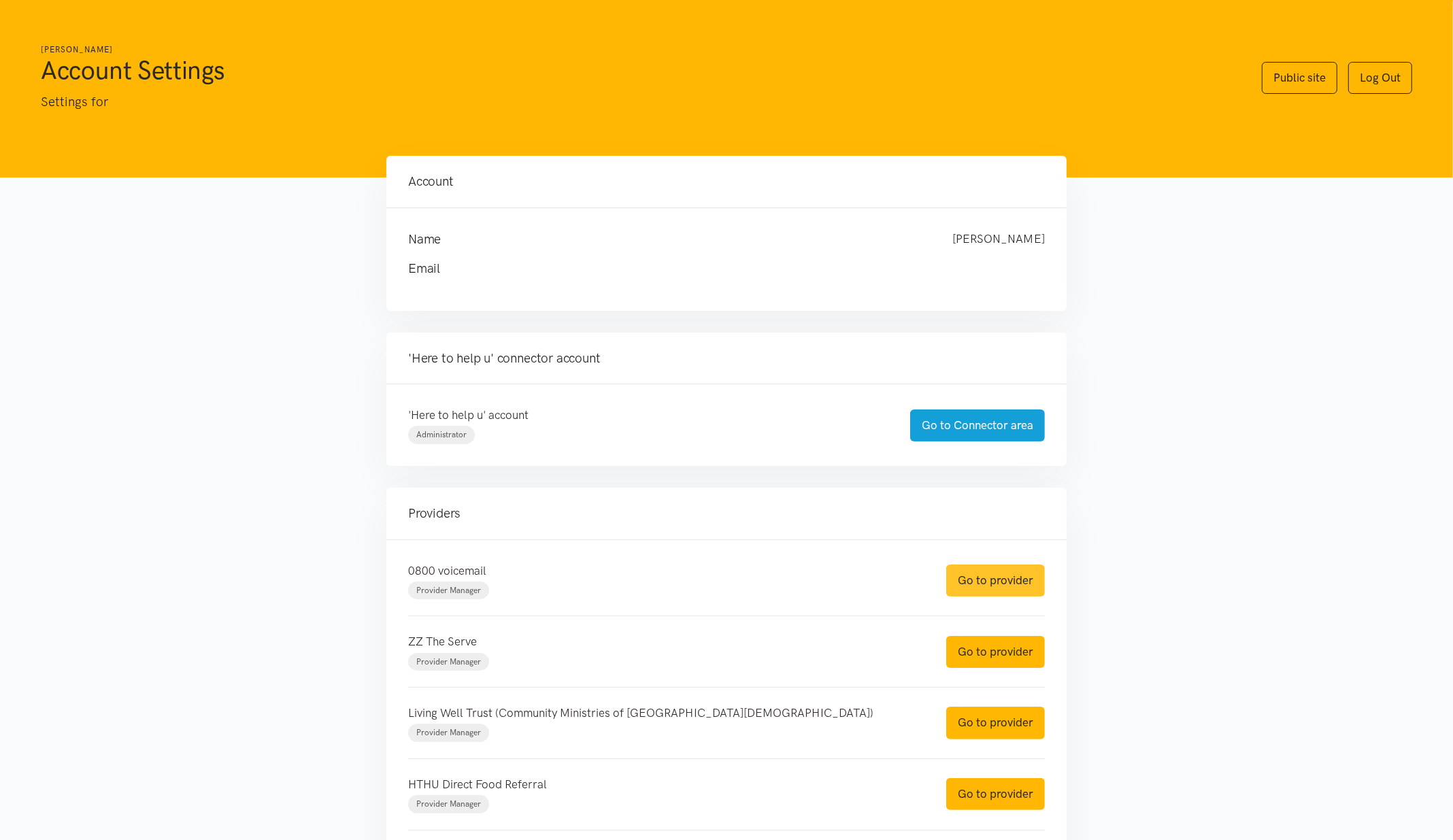
click at [993, 596] on link "Go to provider" at bounding box center [995, 580] width 99 height 32
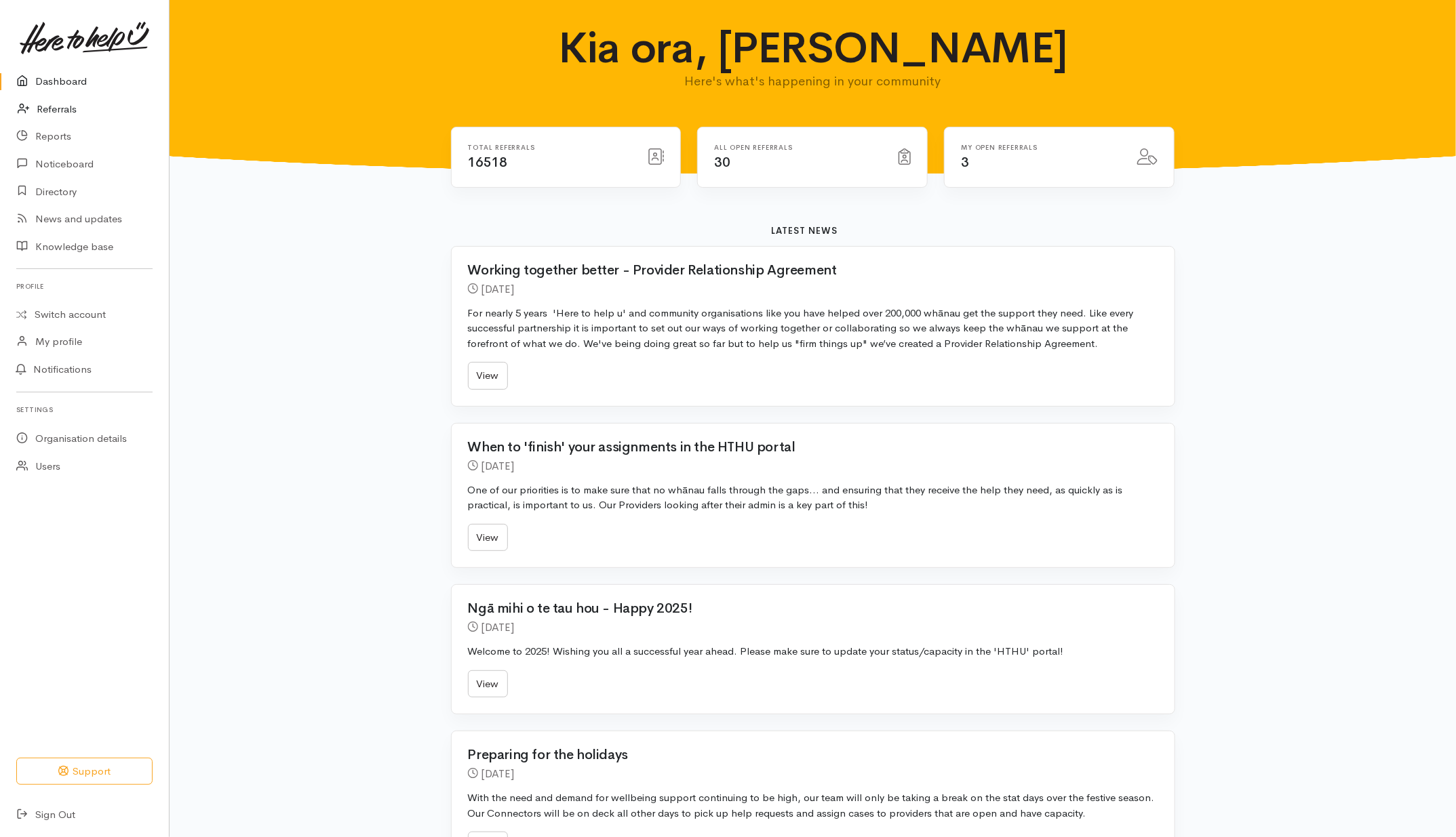
click at [42, 110] on link "Referrals" at bounding box center [84, 109] width 169 height 28
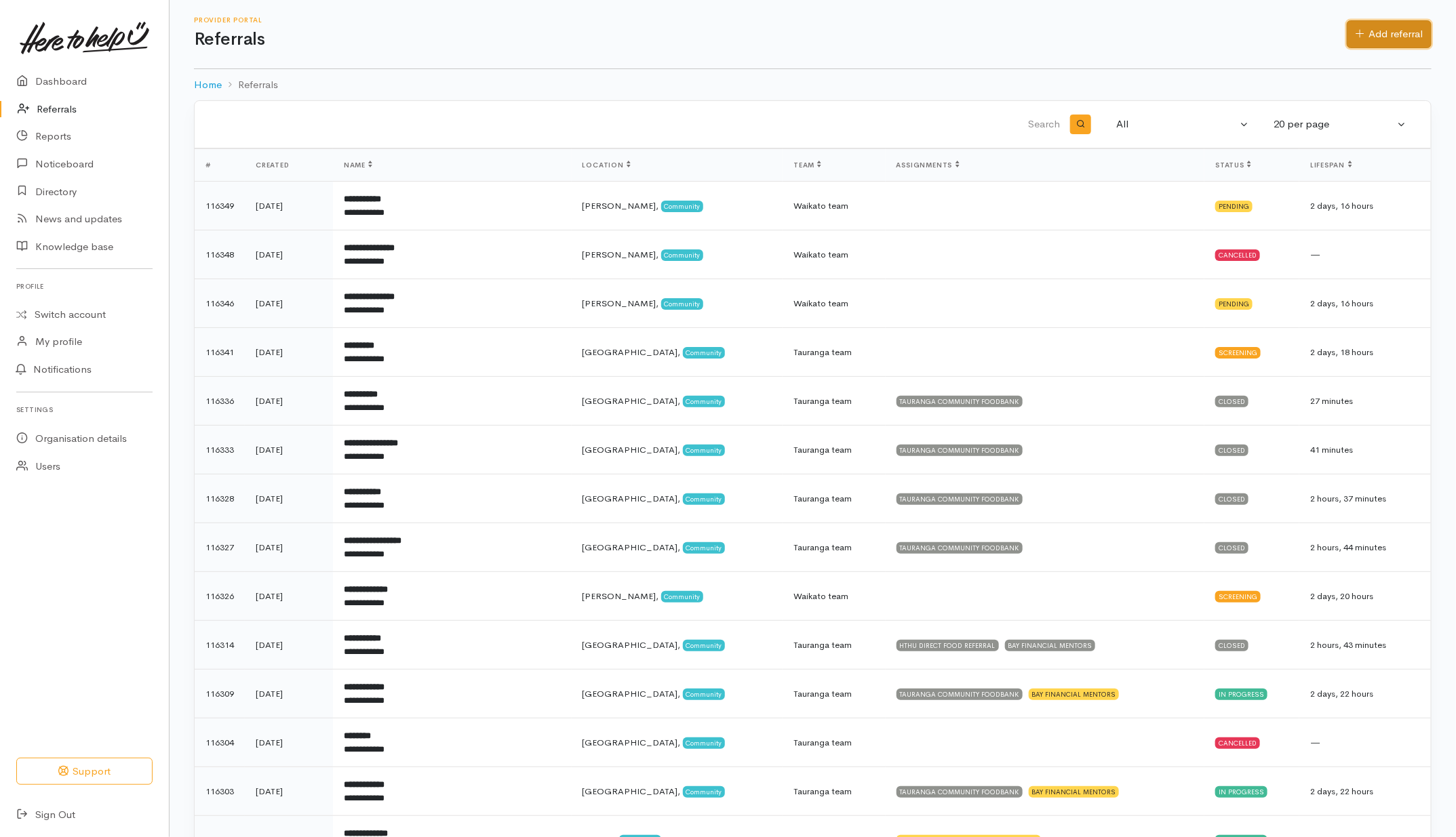
click at [1408, 29] on link "Add referral" at bounding box center [1389, 34] width 85 height 28
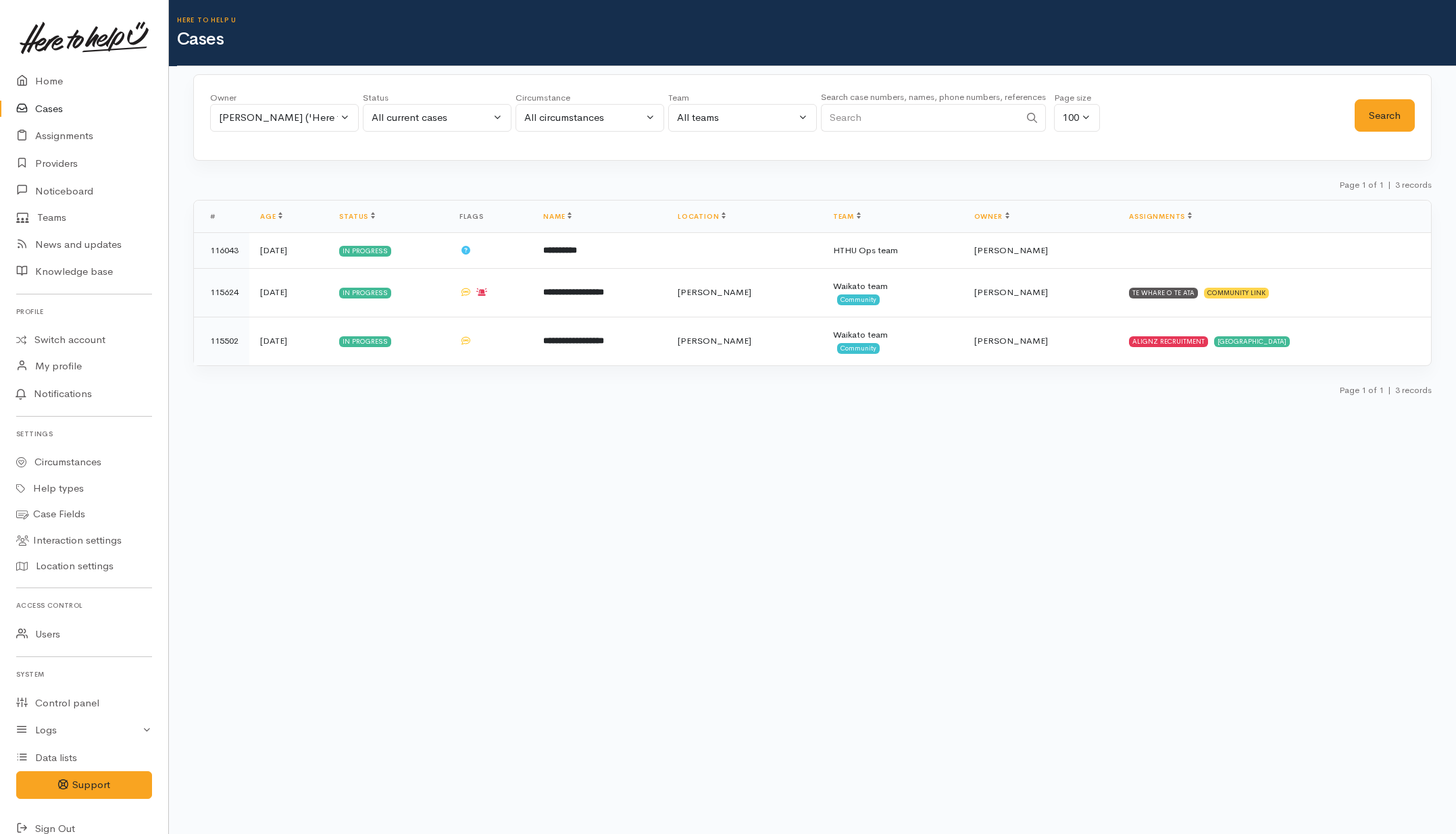
click at [919, 110] on input "Search" at bounding box center [920, 118] width 199 height 28
paste input "21 149 6502"
click at [847, 116] on input "21 149 6502" at bounding box center [920, 118] width 199 height 28
click at [863, 115] on input "21149 6502" at bounding box center [920, 118] width 199 height 28
type input "211496502"
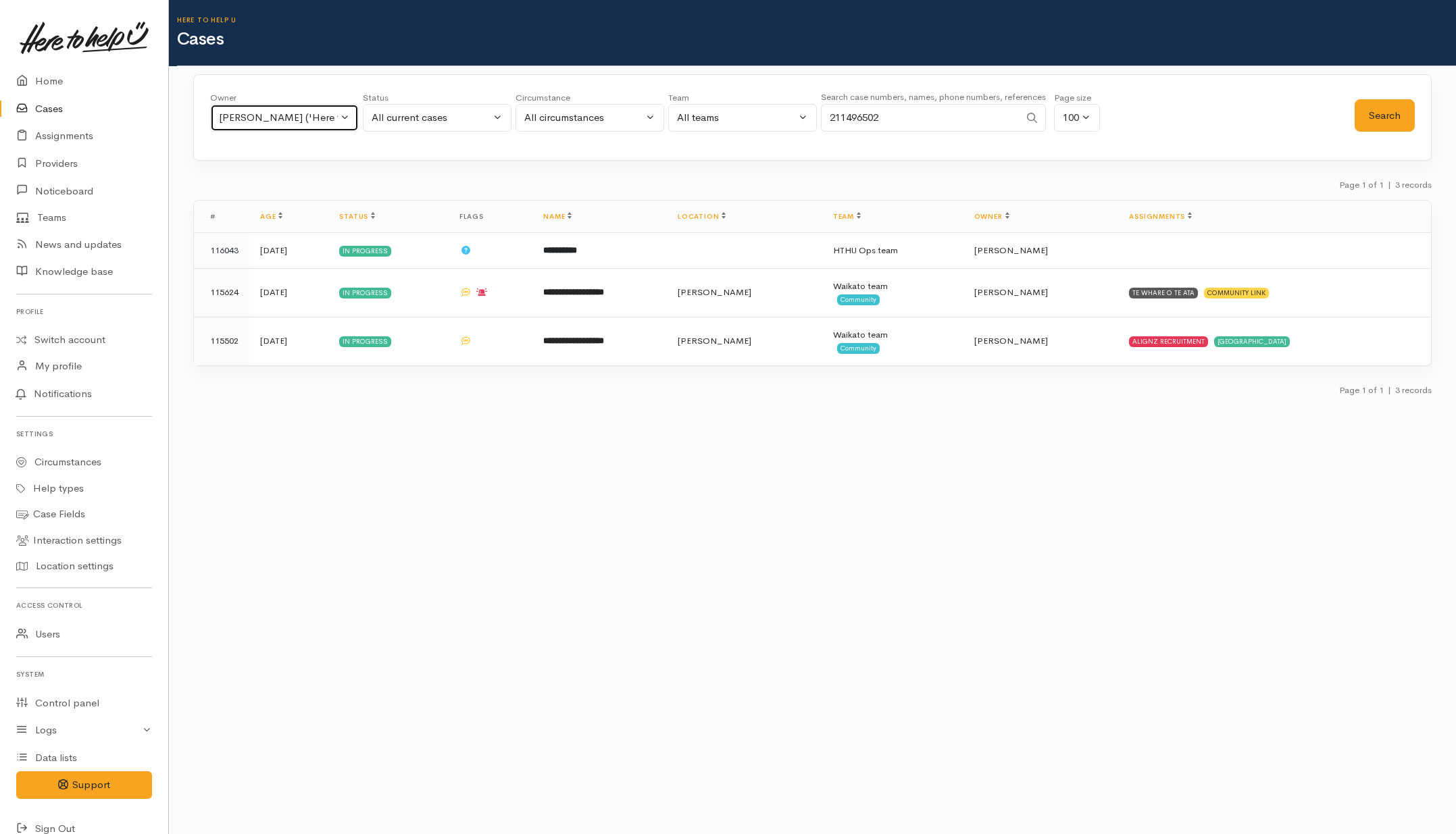
click at [275, 125] on div "[PERSON_NAME] ('Here to help u')" at bounding box center [279, 118] width 119 height 16
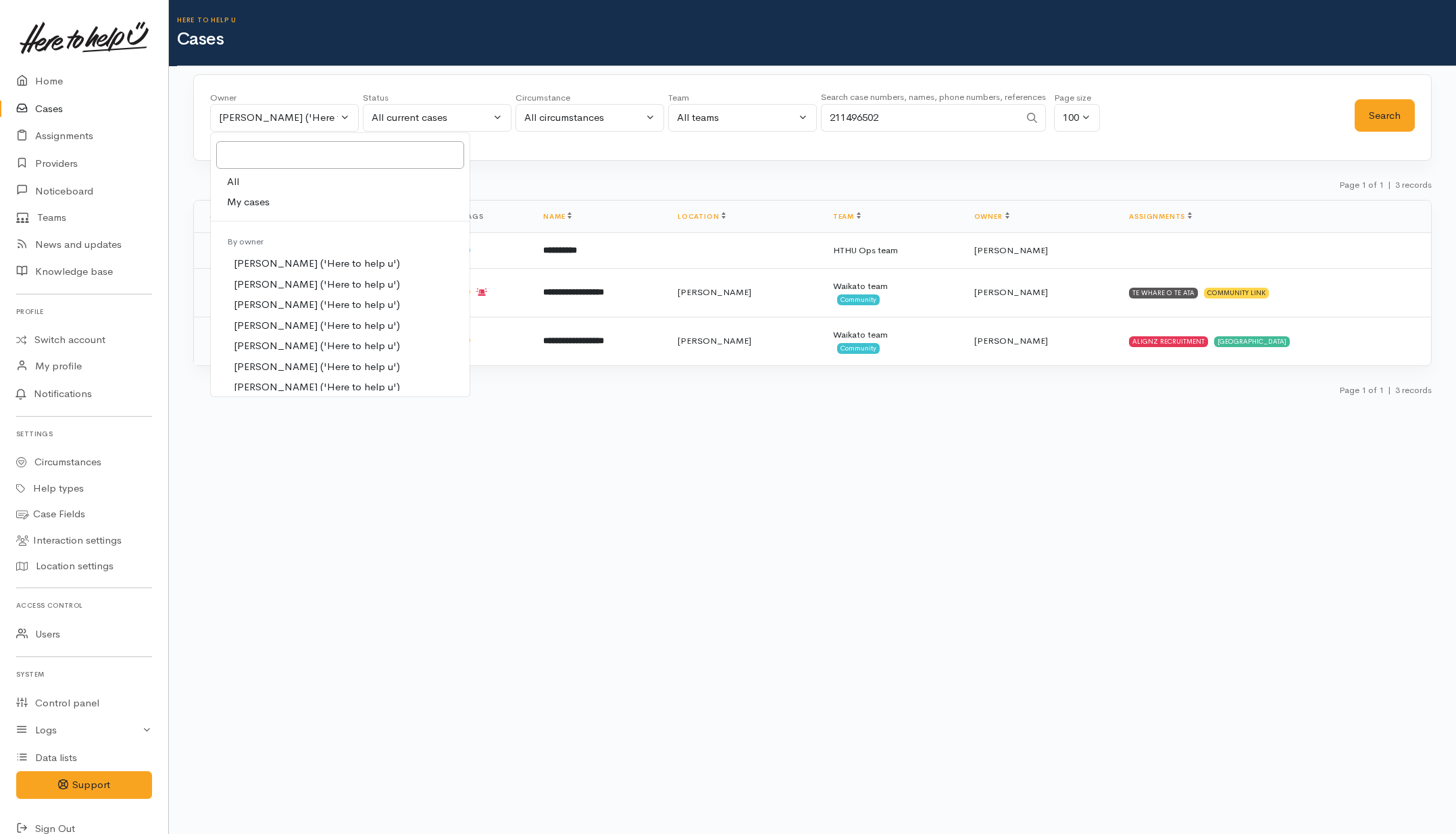
click at [234, 185] on span "All" at bounding box center [233, 182] width 12 height 16
select select "-1"
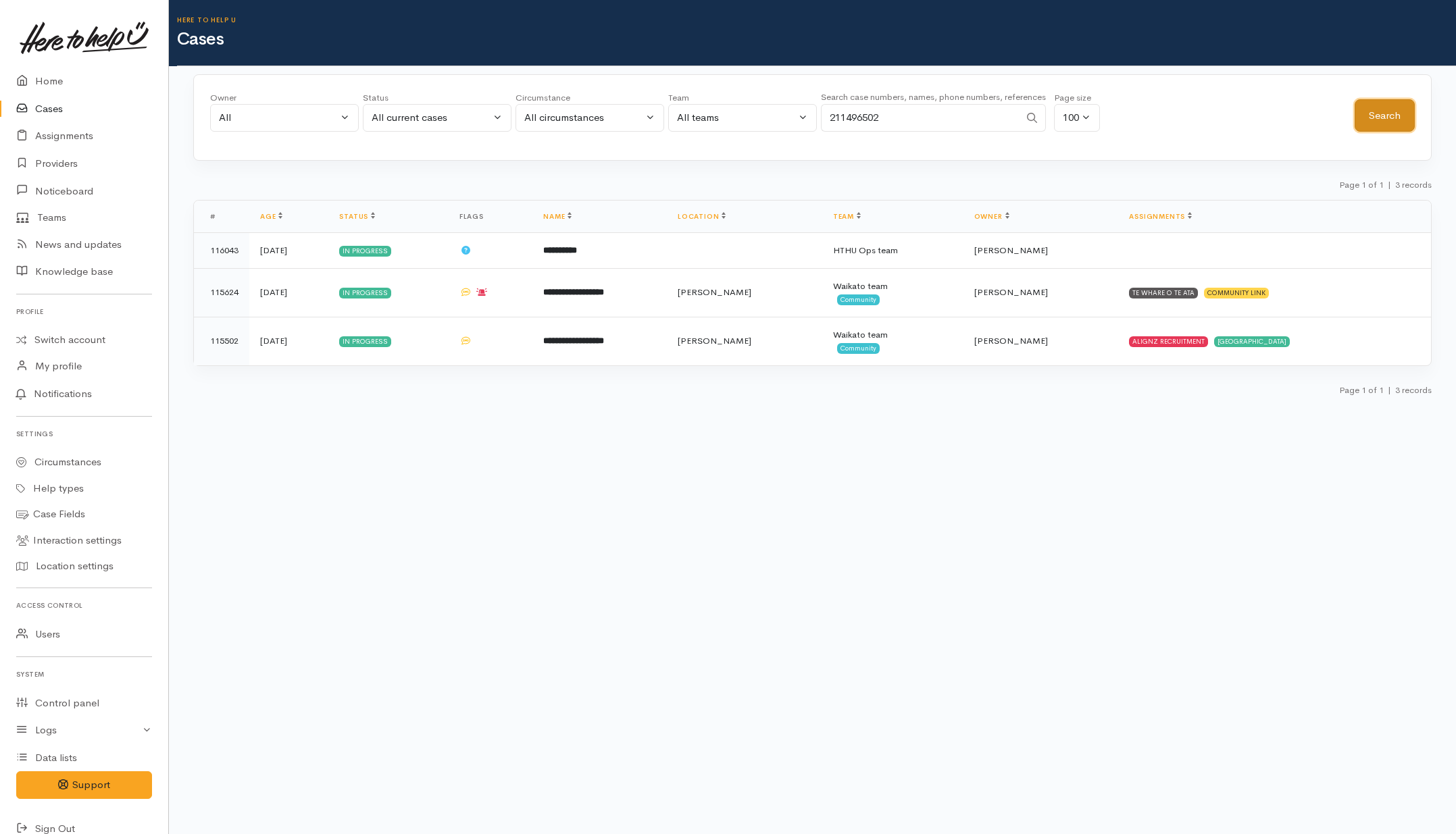
click at [1396, 99] on button "Search" at bounding box center [1385, 116] width 60 height 33
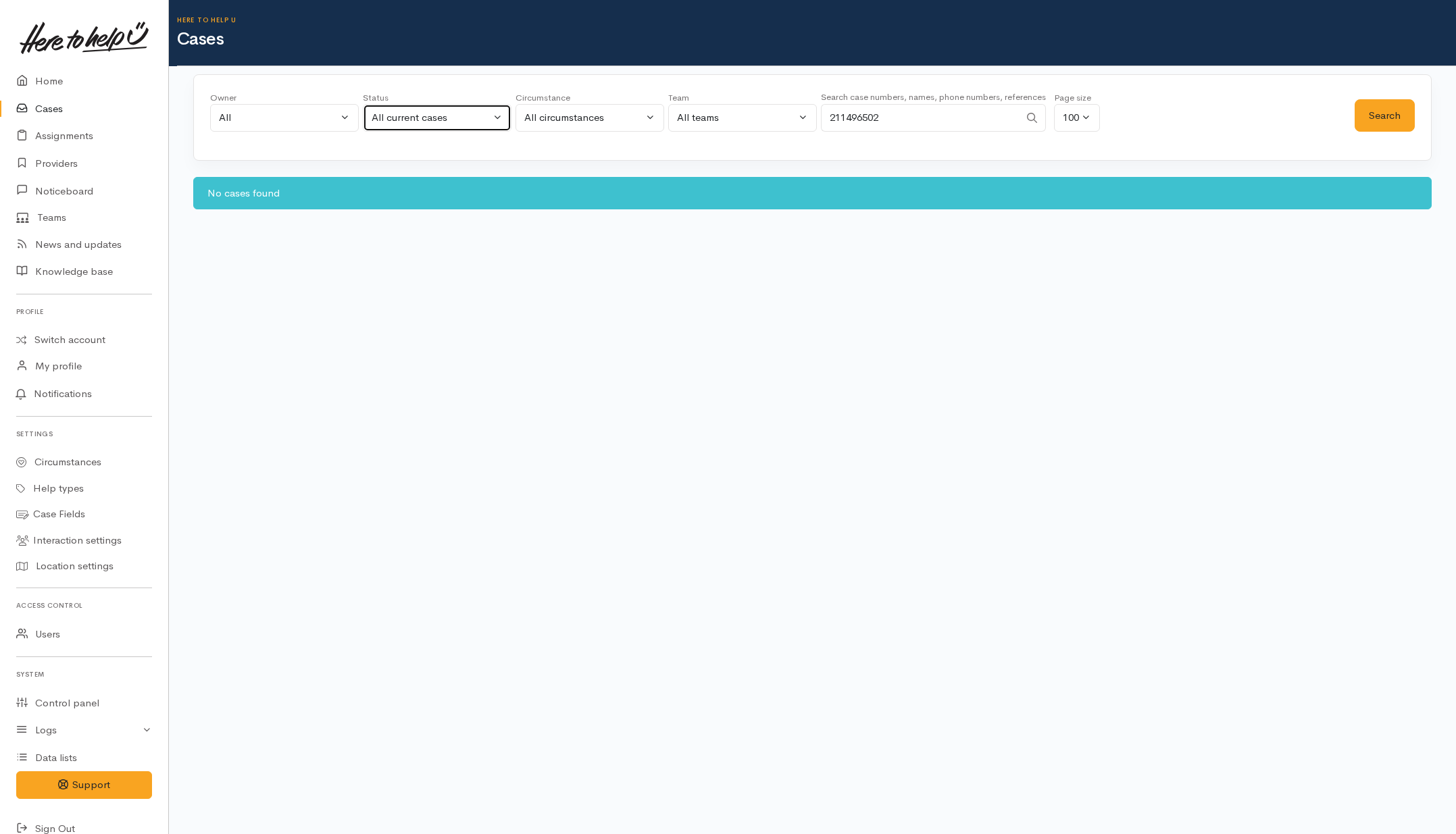
click at [389, 122] on div "All current cases" at bounding box center [431, 118] width 119 height 16
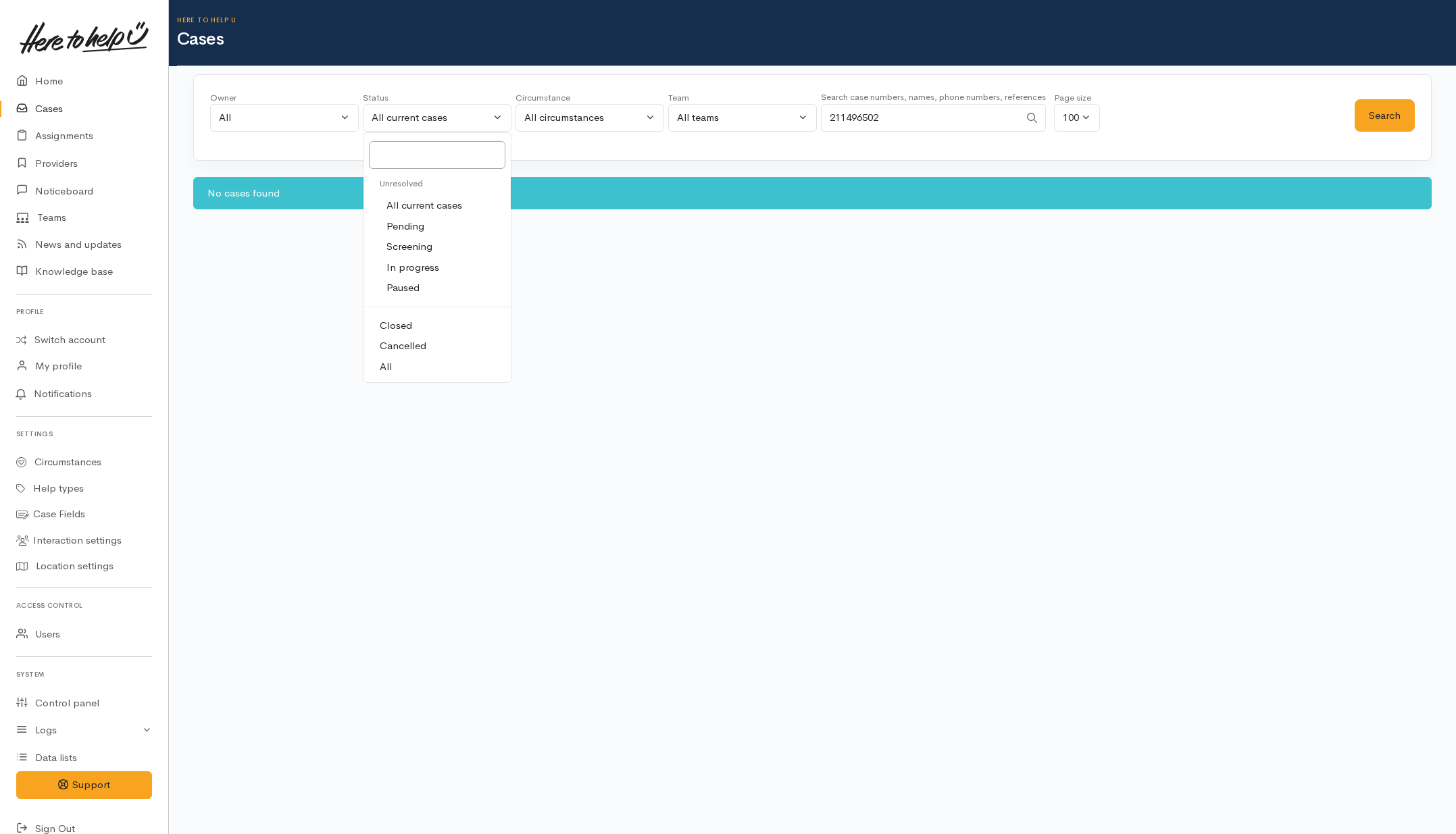
click at [409, 371] on link "All" at bounding box center [436, 367] width 147 height 21
select select "All"
click at [1407, 112] on button "Search" at bounding box center [1385, 116] width 60 height 33
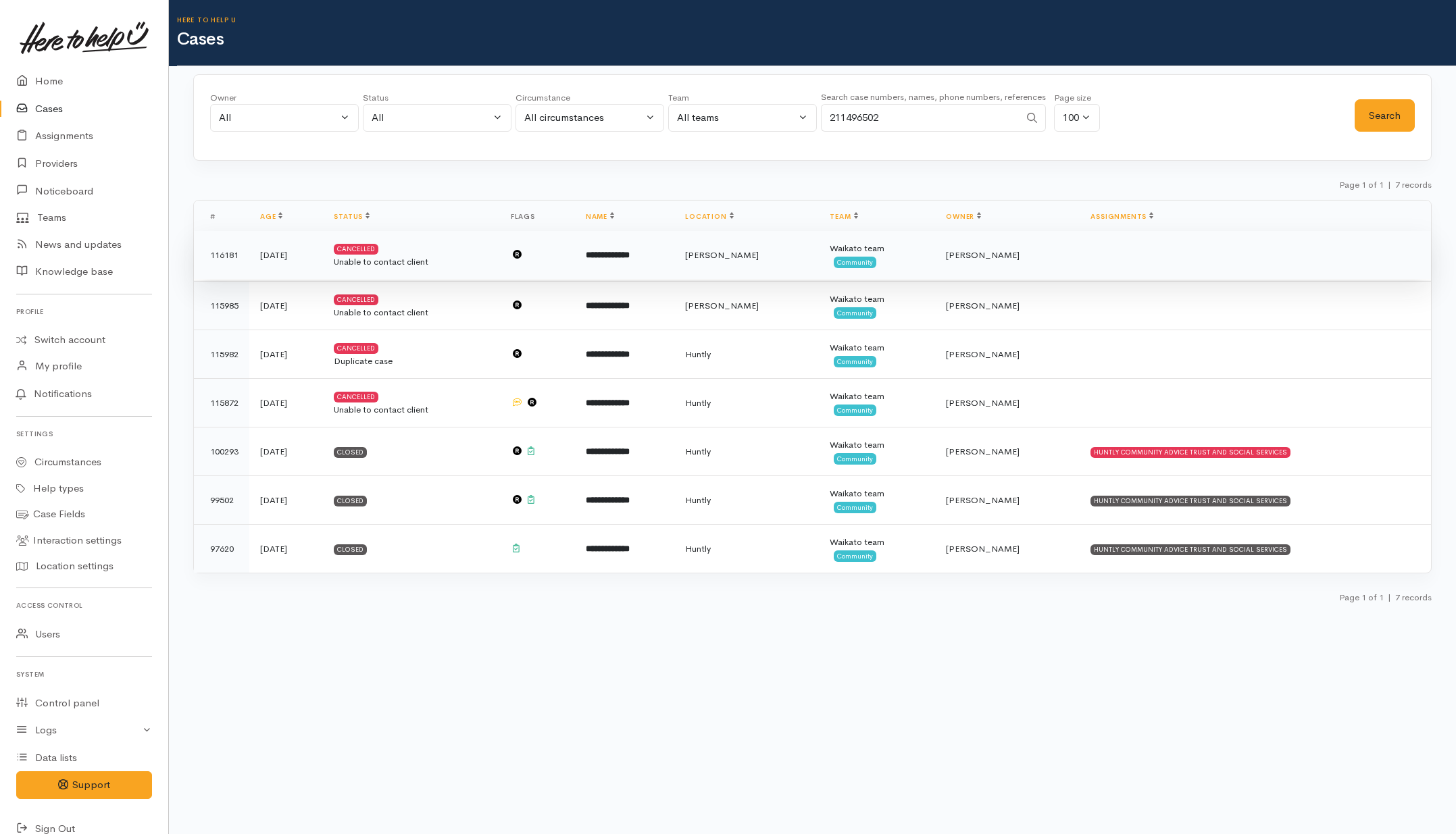
click at [488, 267] on div "Unable to contact client" at bounding box center [411, 262] width 154 height 14
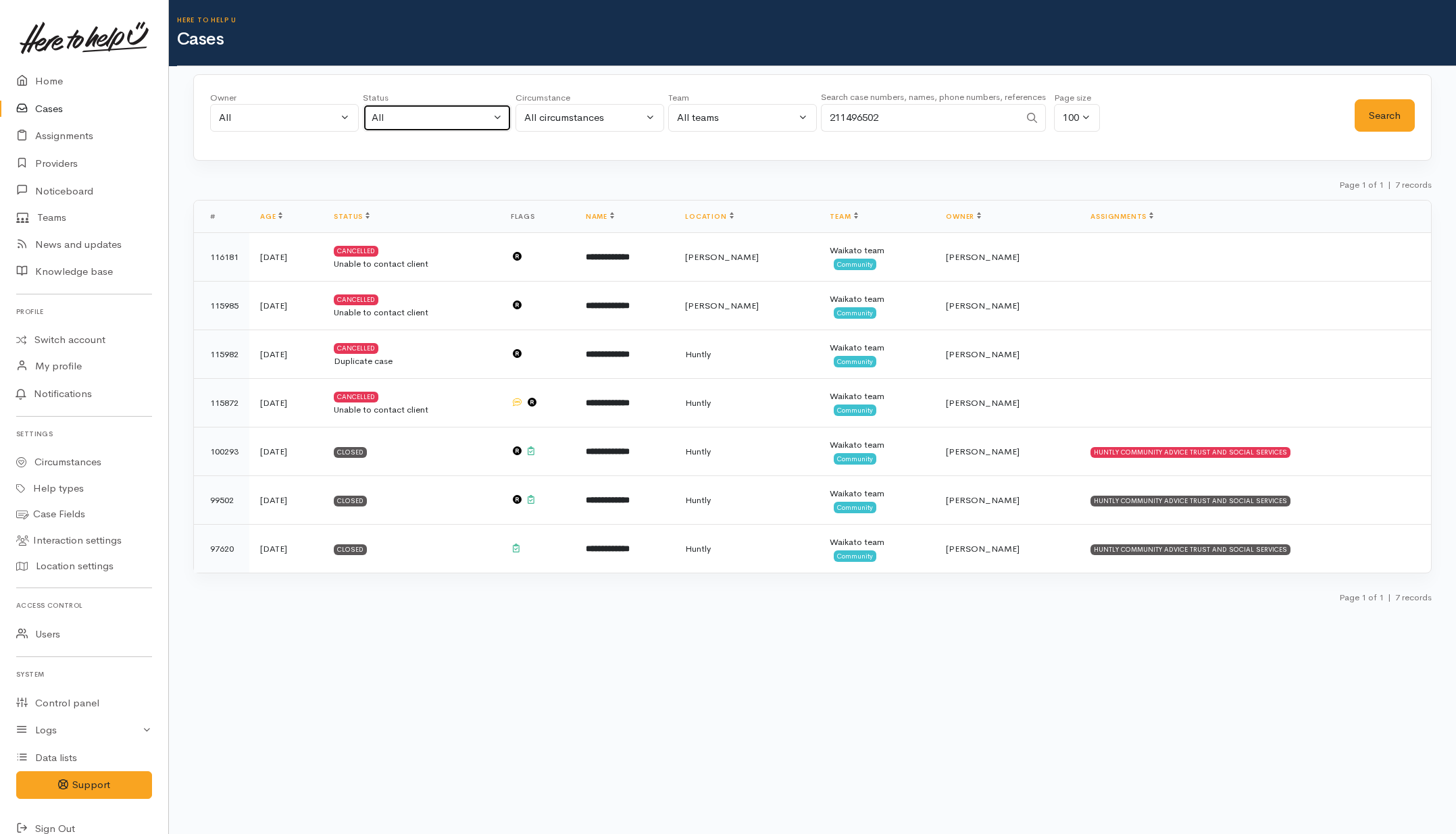
drag, startPoint x: 433, startPoint y: 120, endPoint x: 448, endPoint y: 127, distance: 16.6
click at [434, 121] on div "All" at bounding box center [431, 118] width 119 height 16
click at [420, 206] on span "All current cases" at bounding box center [424, 206] width 75 height 16
select select "Unresolved"
click at [1418, 123] on div "Owner All My cases Aandrea Murray ('Here to help u') Akash Prakash ('Here to he…" at bounding box center [812, 118] width 1239 height 87
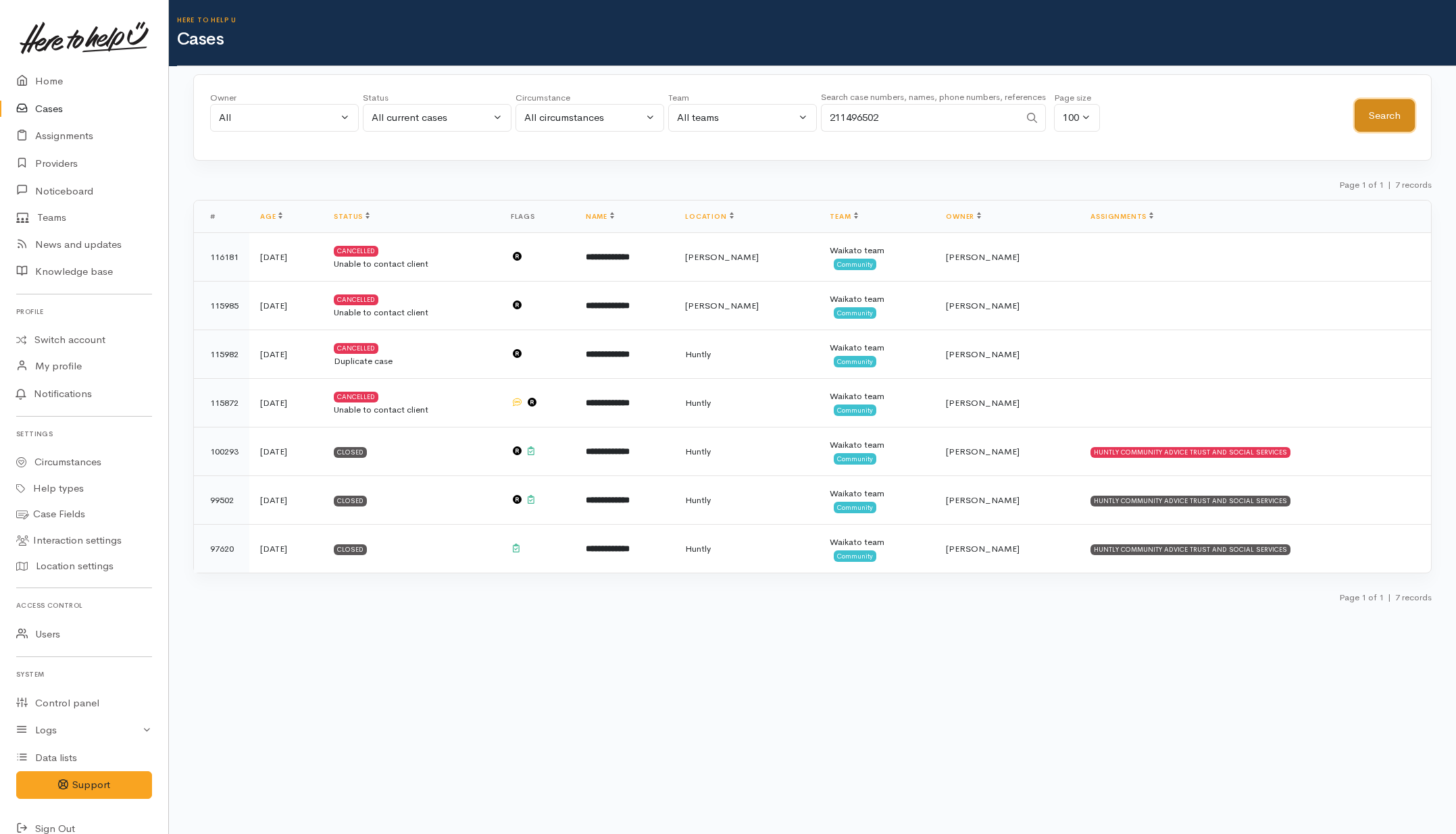
click at [1378, 120] on button "Search" at bounding box center [1385, 116] width 60 height 33
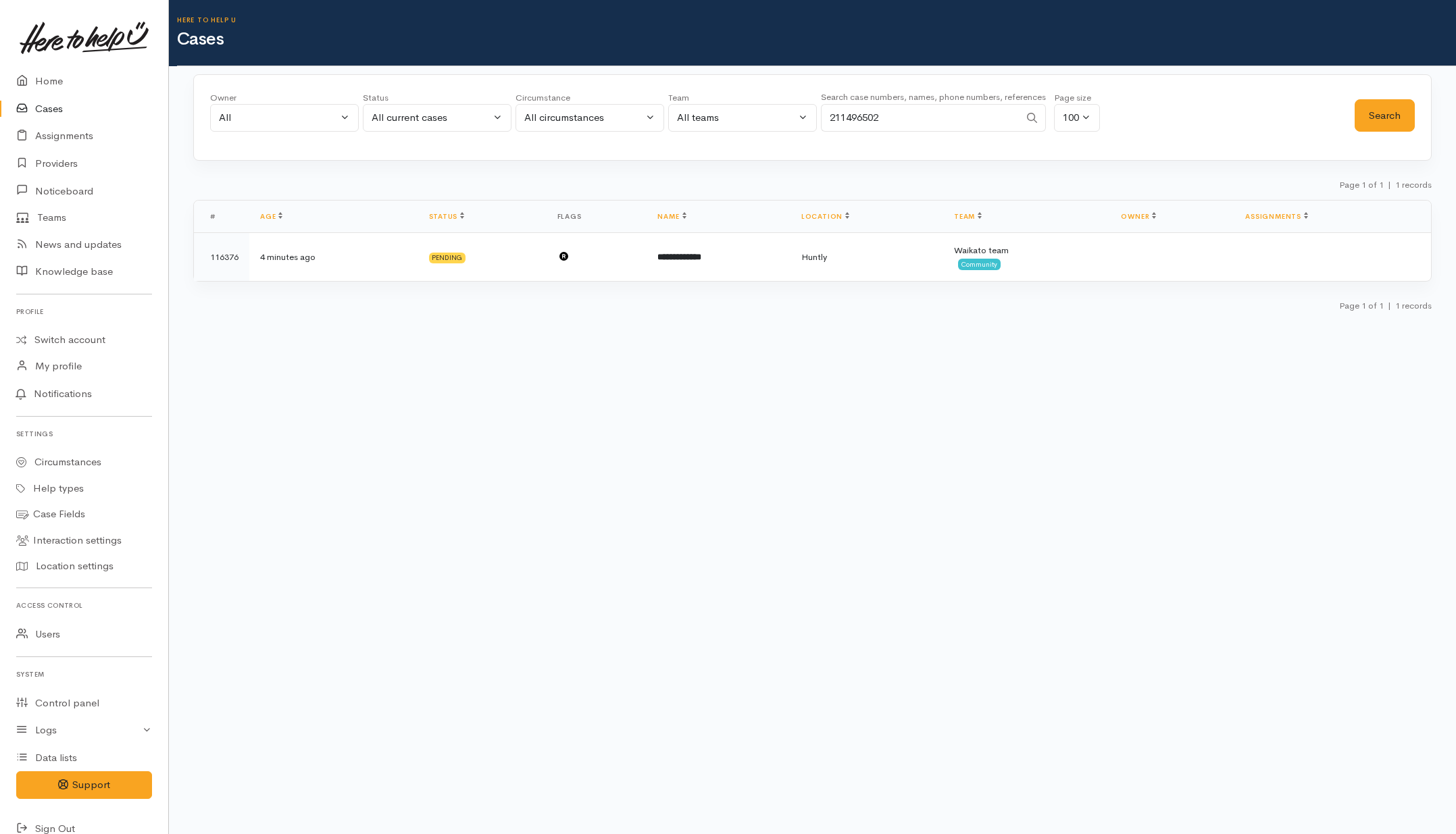
drag, startPoint x: 947, startPoint y: 129, endPoint x: 818, endPoint y: 128, distance: 129.0
click at [818, 128] on div "Owner All My cases Aandrea Murray ('Here to help u') Akash Prakash ('Here to he…" at bounding box center [782, 115] width 1145 height 49
click at [1408, 112] on button "Search" at bounding box center [1385, 116] width 60 height 33
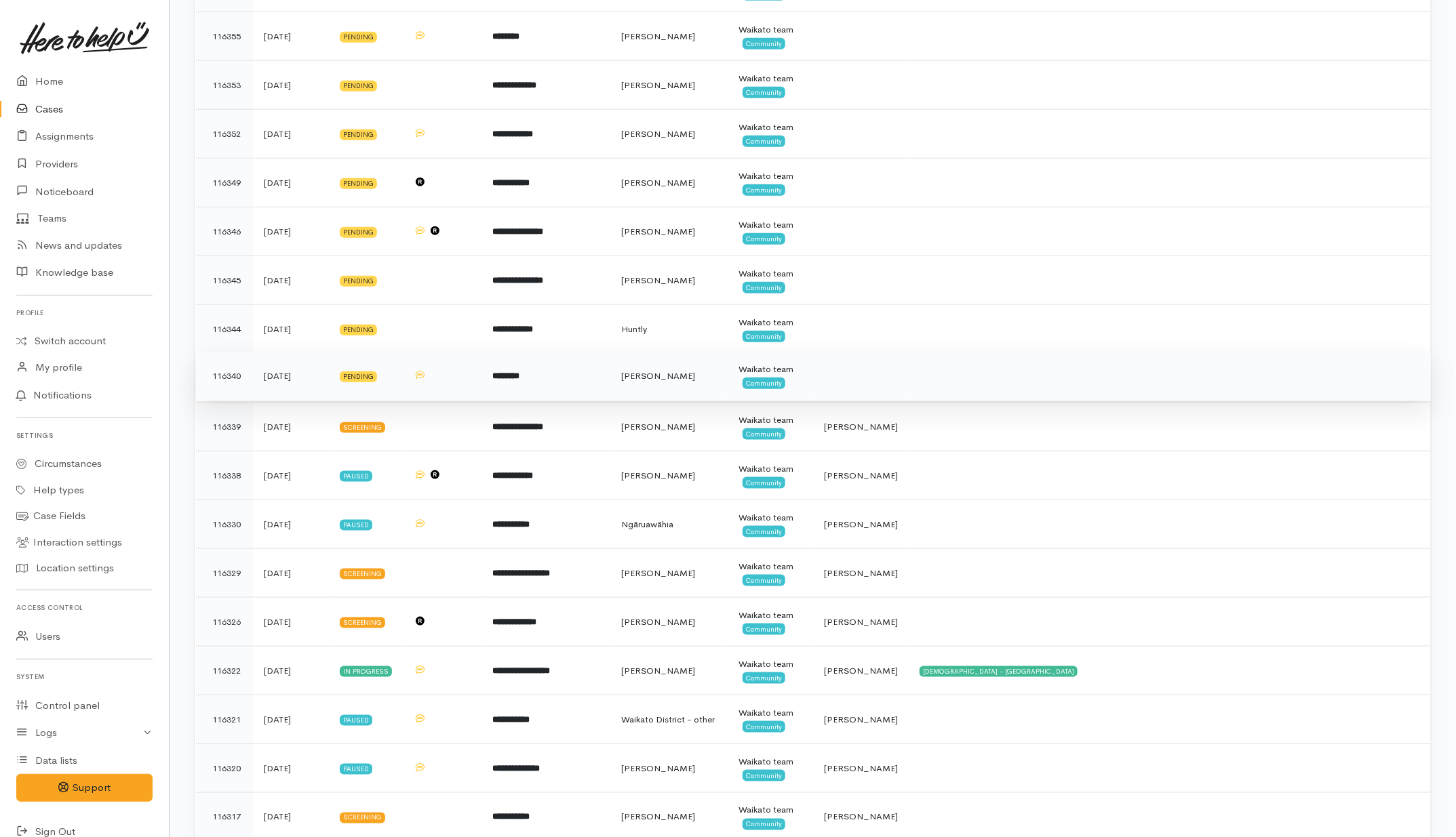
scroll to position [678, 0]
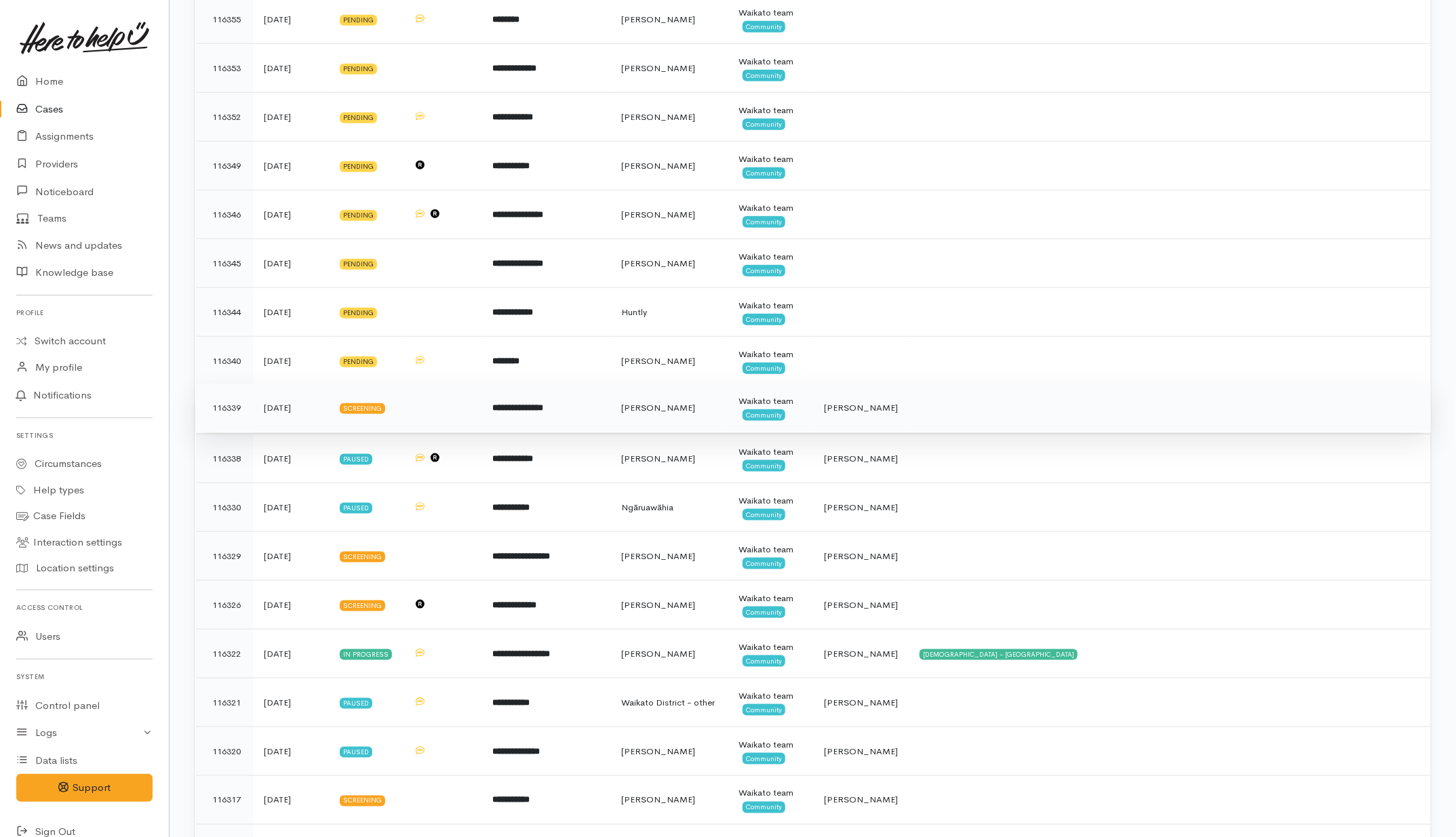
click at [968, 417] on td at bounding box center [1170, 408] width 522 height 49
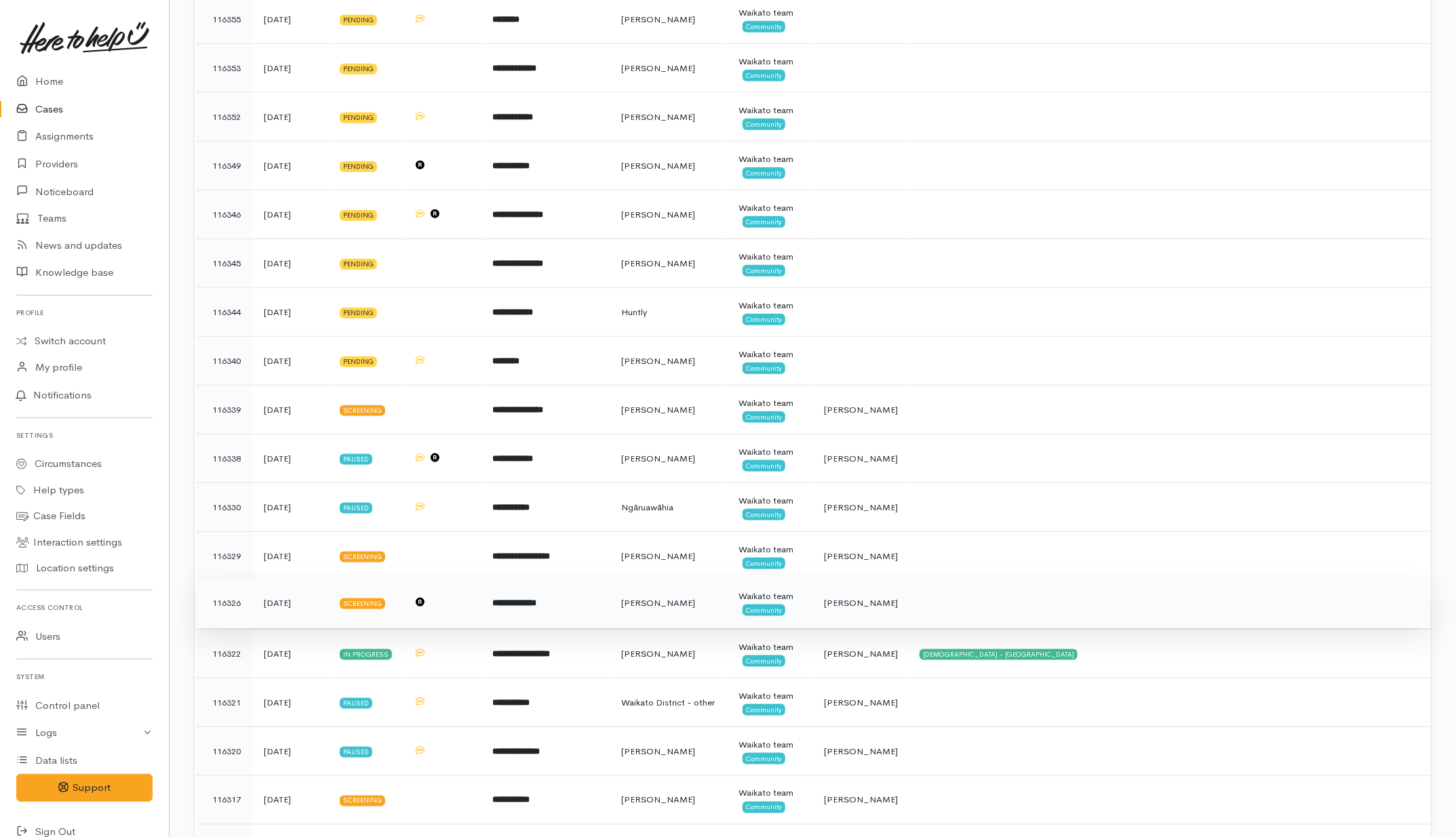
click at [975, 609] on td at bounding box center [1170, 603] width 522 height 49
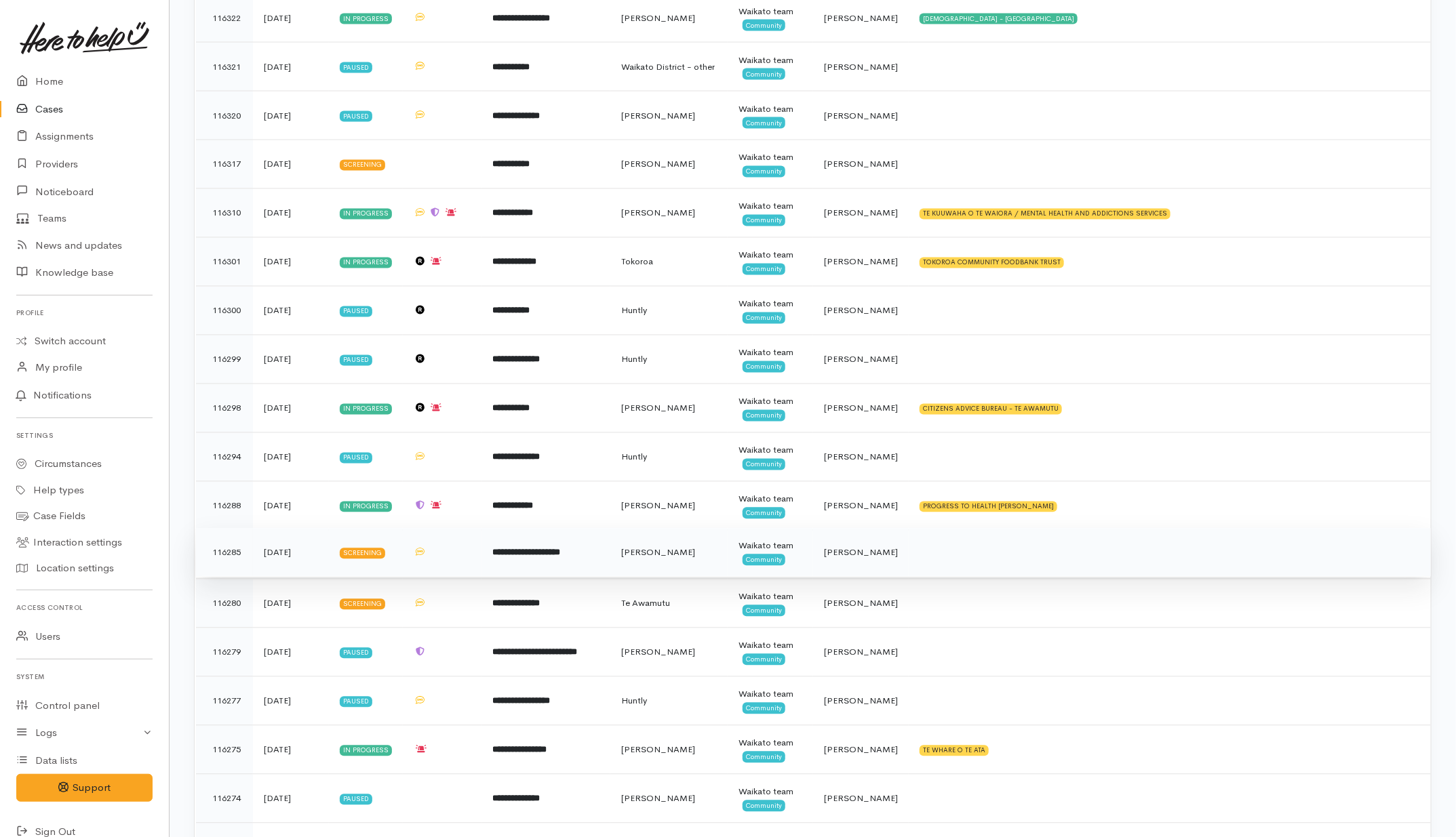
scroll to position [1356, 0]
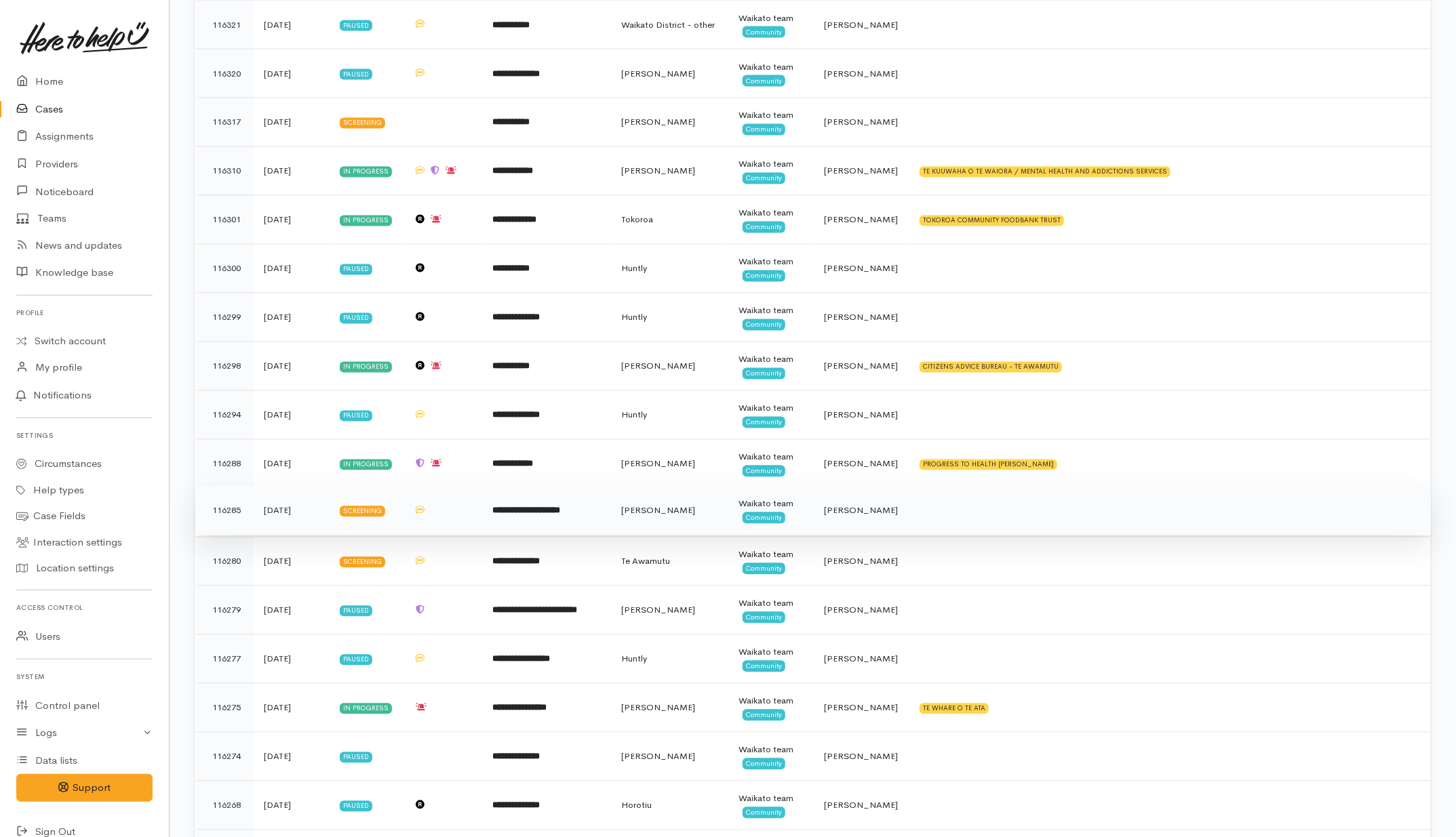
click at [967, 532] on td at bounding box center [1170, 511] width 522 height 49
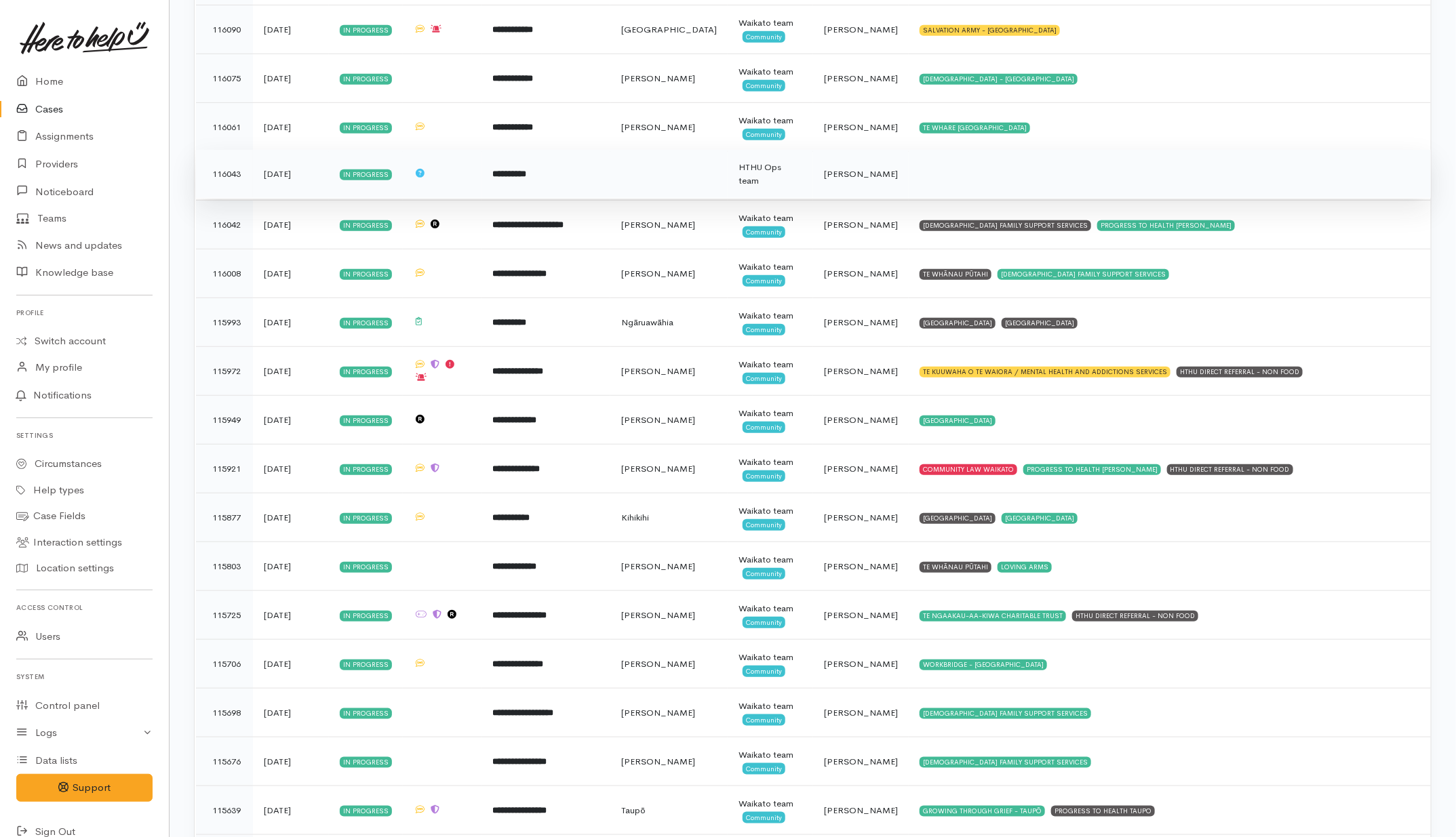
scroll to position [3305, 0]
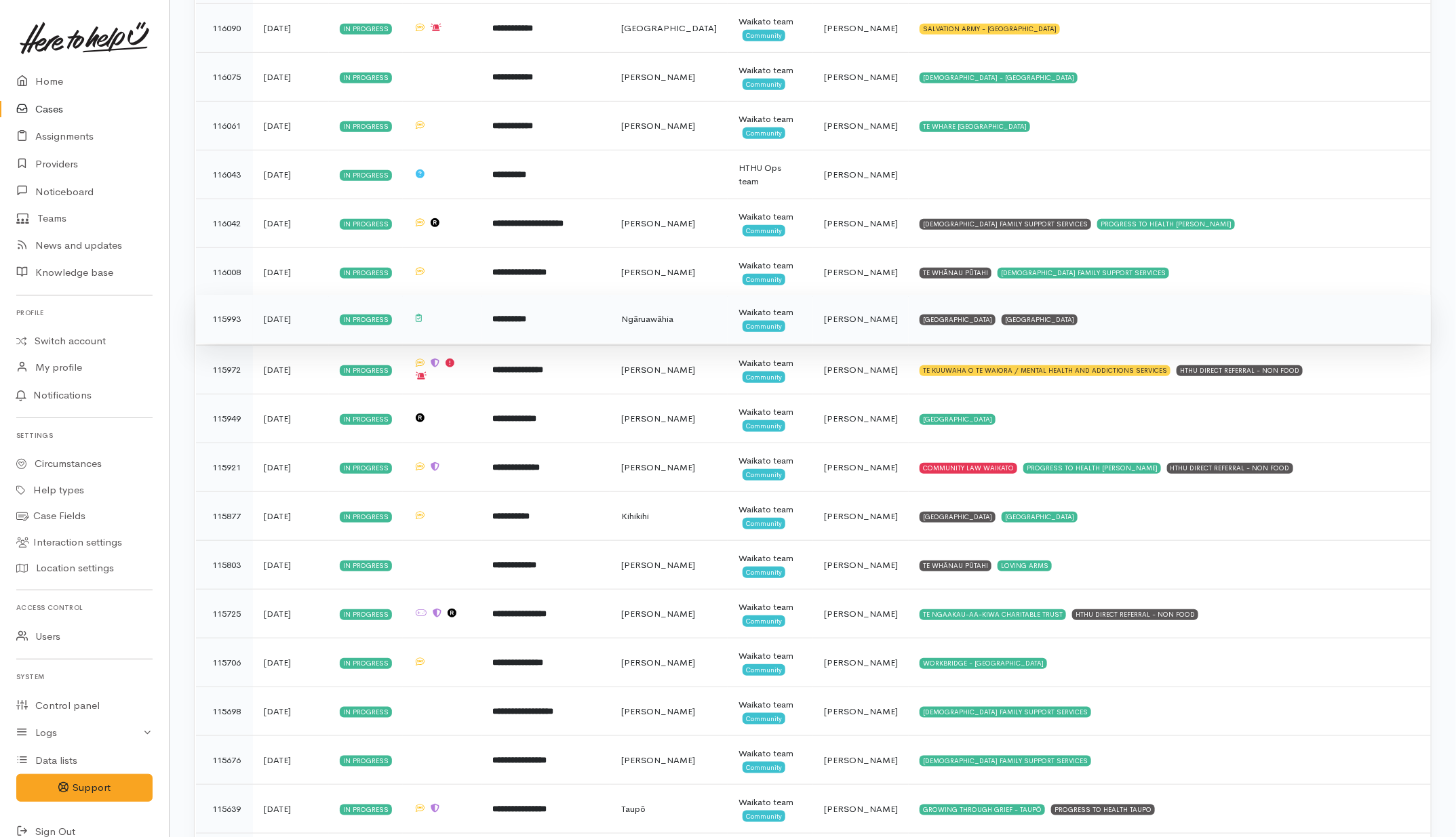
click at [1292, 334] on td "NGARUAWAHIA COMMUNITY HOUSE NGARUAWAHIA COMMUNITY HOUSE" at bounding box center [1170, 319] width 522 height 49
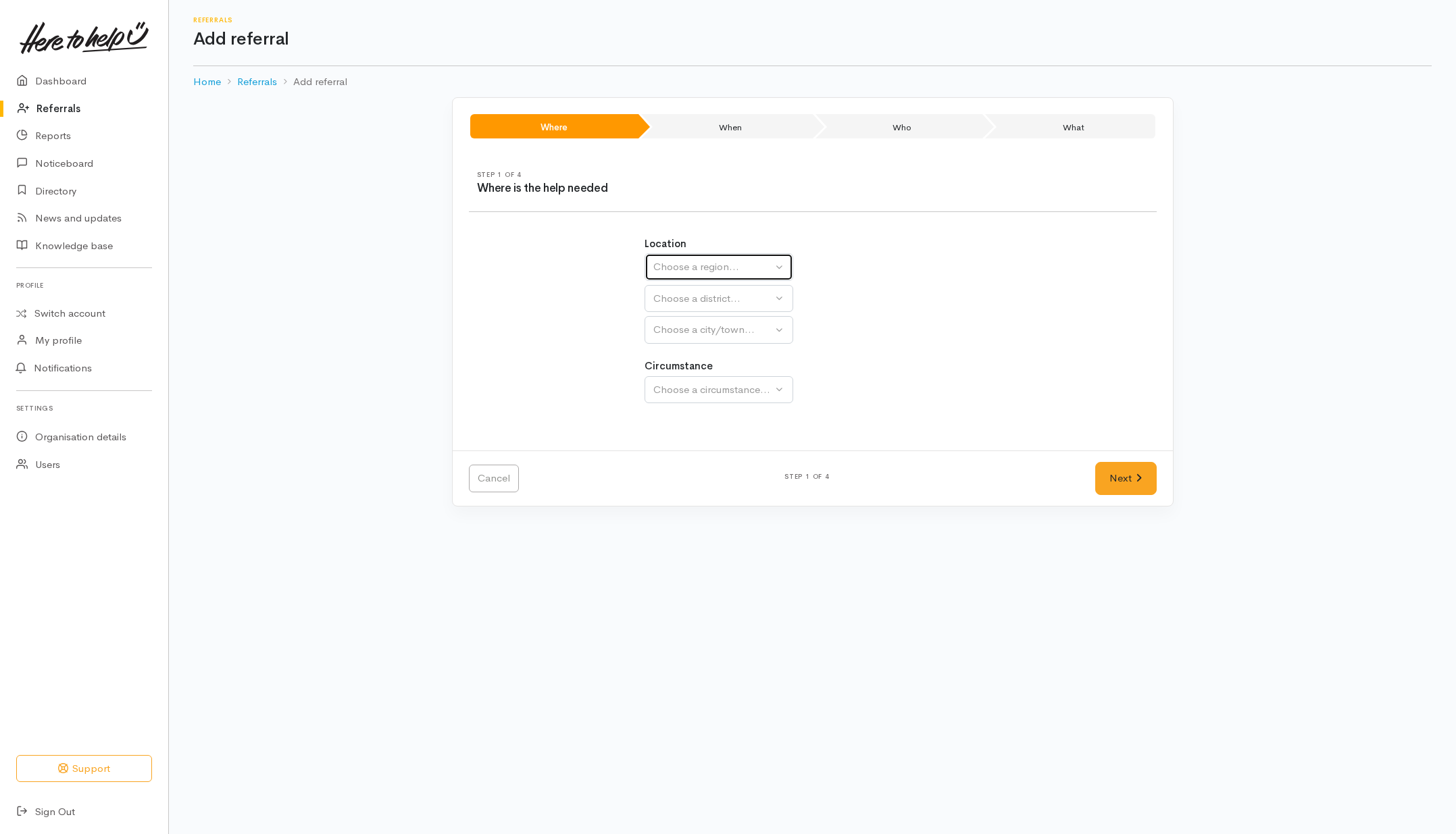
click at [704, 267] on div "Choose a region..." at bounding box center [713, 267] width 119 height 16
drag, startPoint x: 673, startPoint y: 356, endPoint x: 552, endPoint y: 336, distance: 122.6
click at [669, 356] on span "Waikato" at bounding box center [715, 351] width 107 height 16
select select "3"
select select
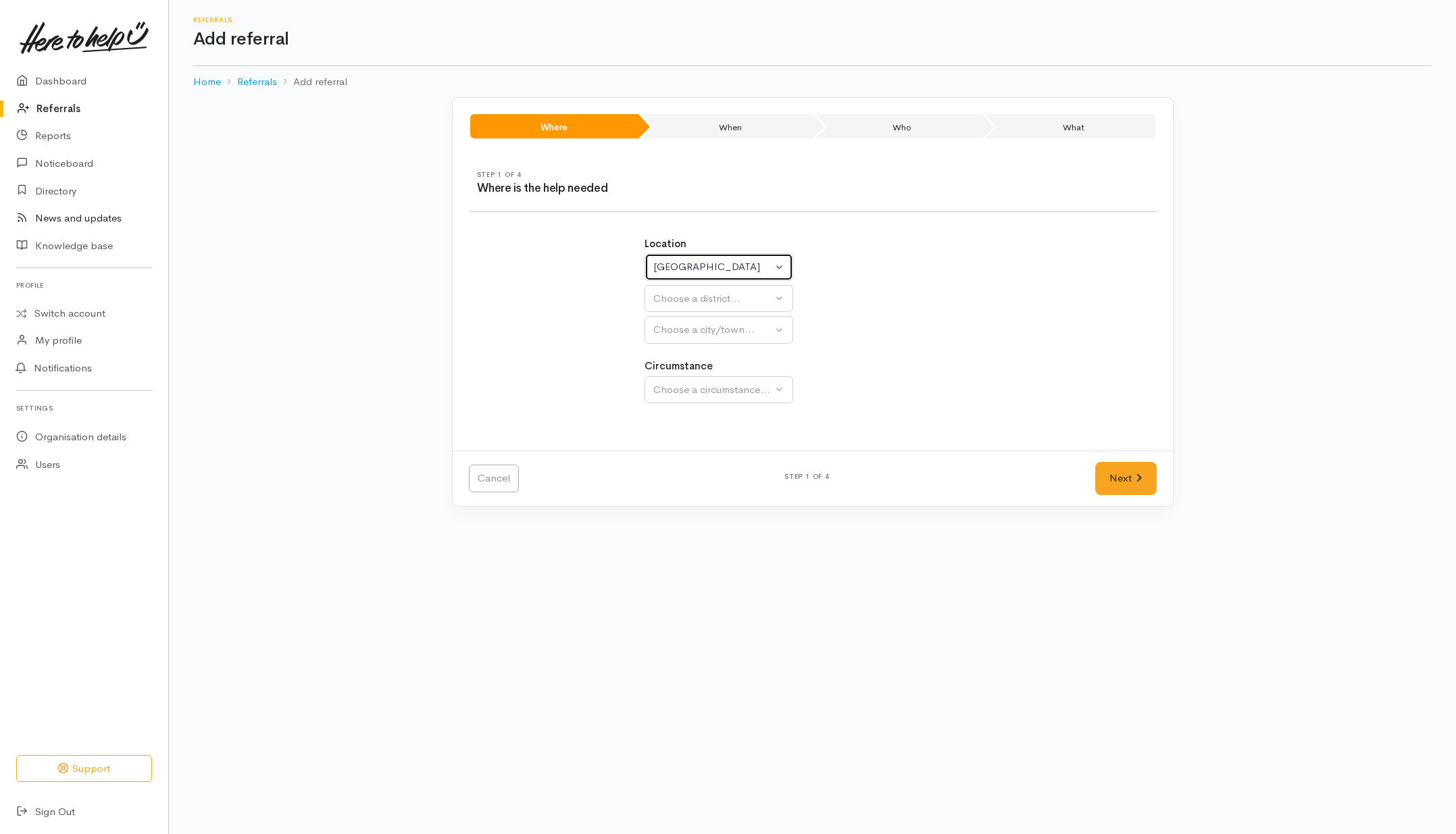
select select
click at [661, 294] on div "Choose a district..." at bounding box center [748, 298] width 190 height 16
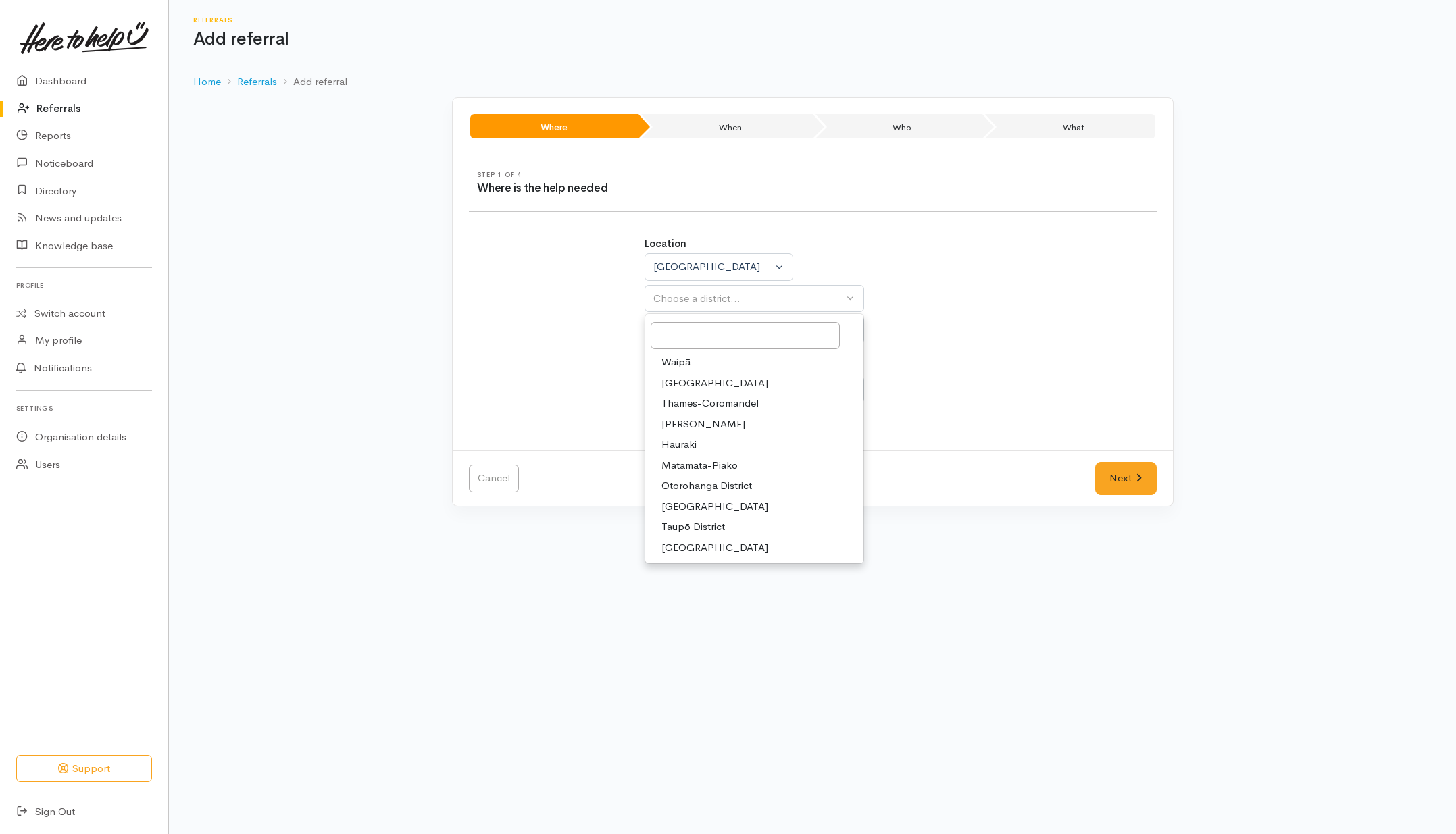
click at [699, 379] on span "Waikato District" at bounding box center [715, 383] width 107 height 16
select select "2"
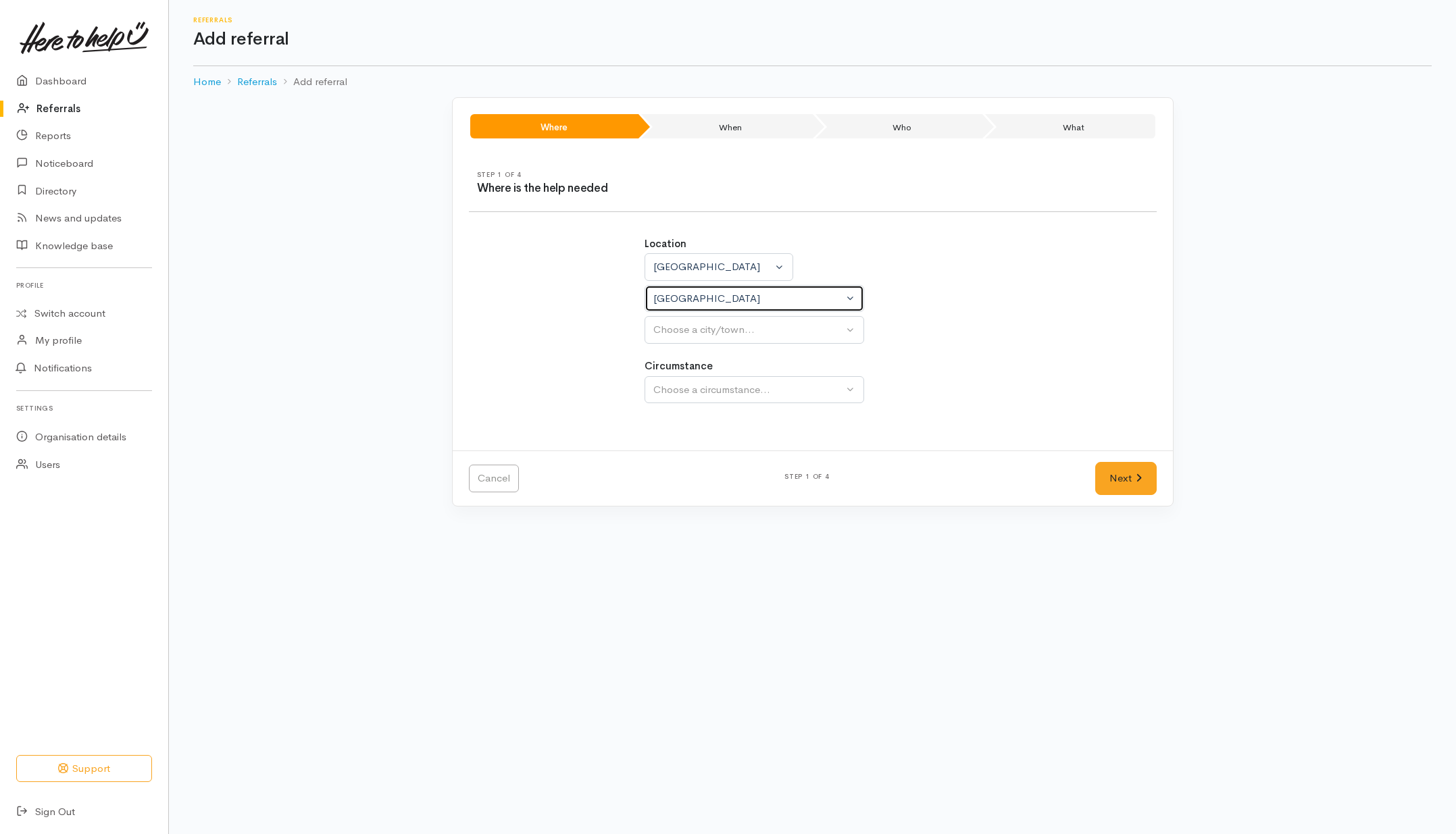
select select
click at [713, 330] on div "Choose a city/town..." at bounding box center [748, 330] width 190 height 16
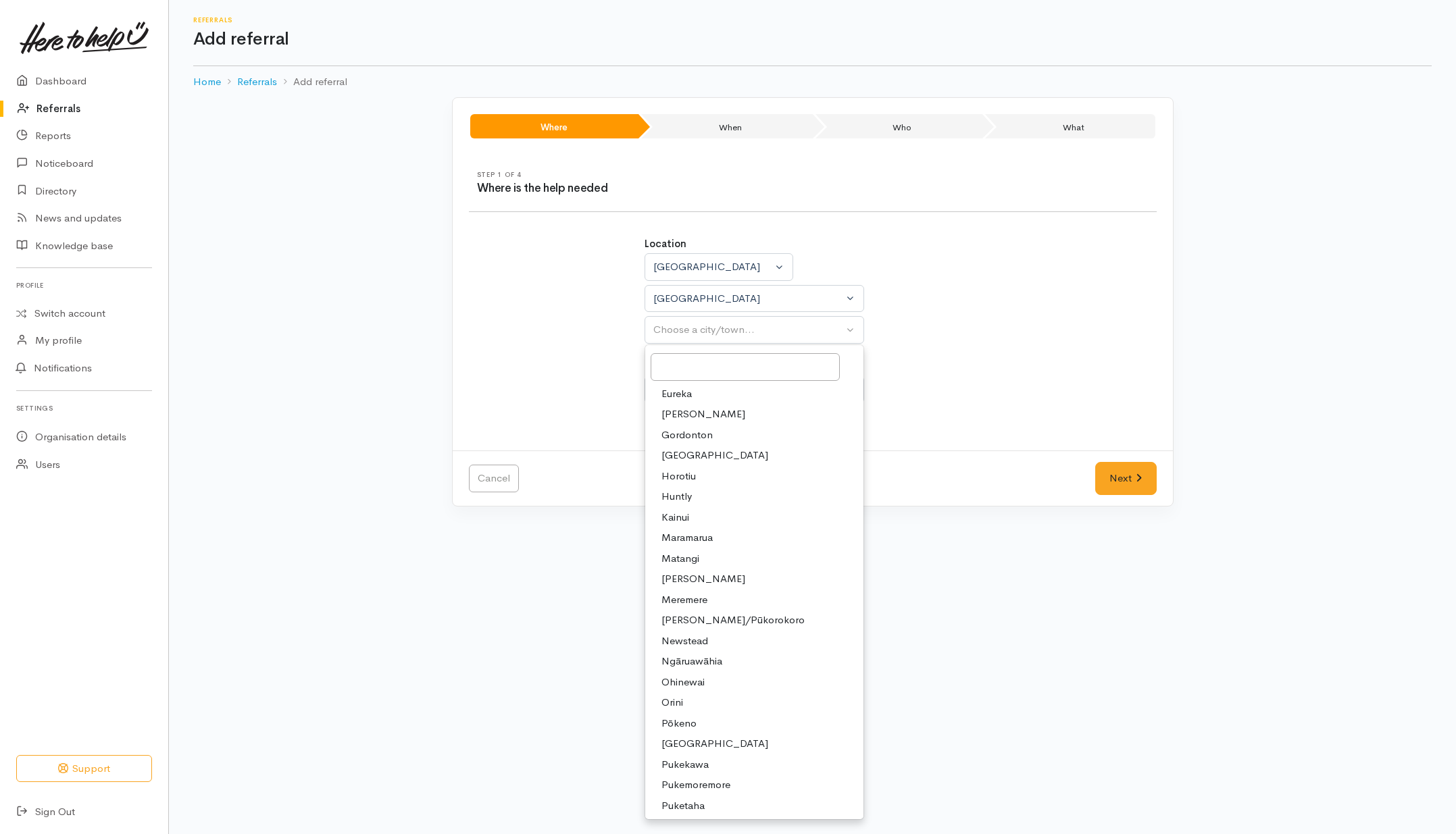
drag, startPoint x: 679, startPoint y: 502, endPoint x: 725, endPoint y: 512, distance: 47.1
click at [678, 504] on span "Huntly" at bounding box center [677, 496] width 30 height 16
select select "110"
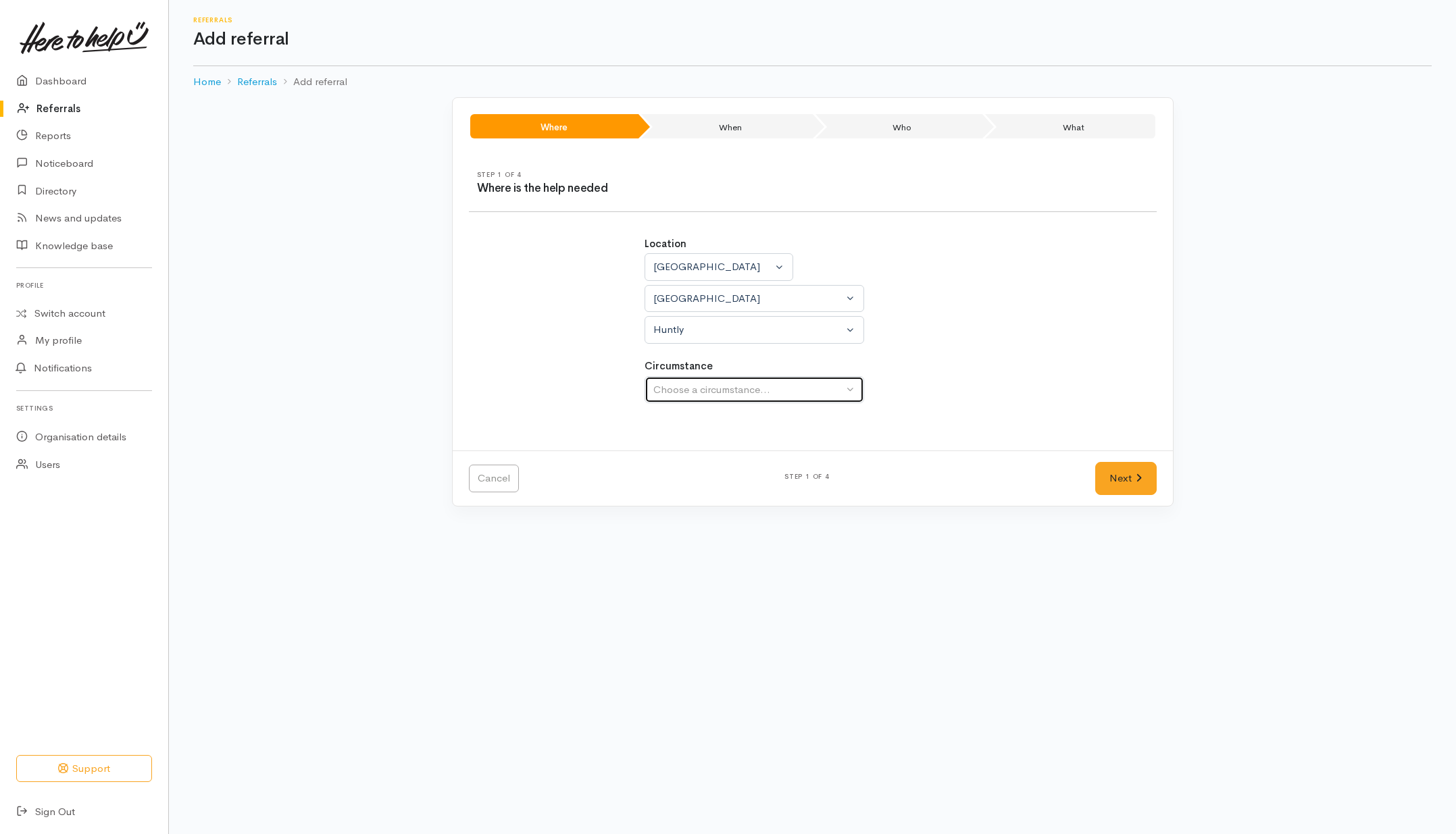
click at [717, 396] on div "Choose a circumstance..." at bounding box center [748, 390] width 190 height 16
click at [684, 453] on span "Community" at bounding box center [687, 454] width 51 height 16
select select "2"
click at [1136, 480] on icon at bounding box center [1139, 478] width 6 height 10
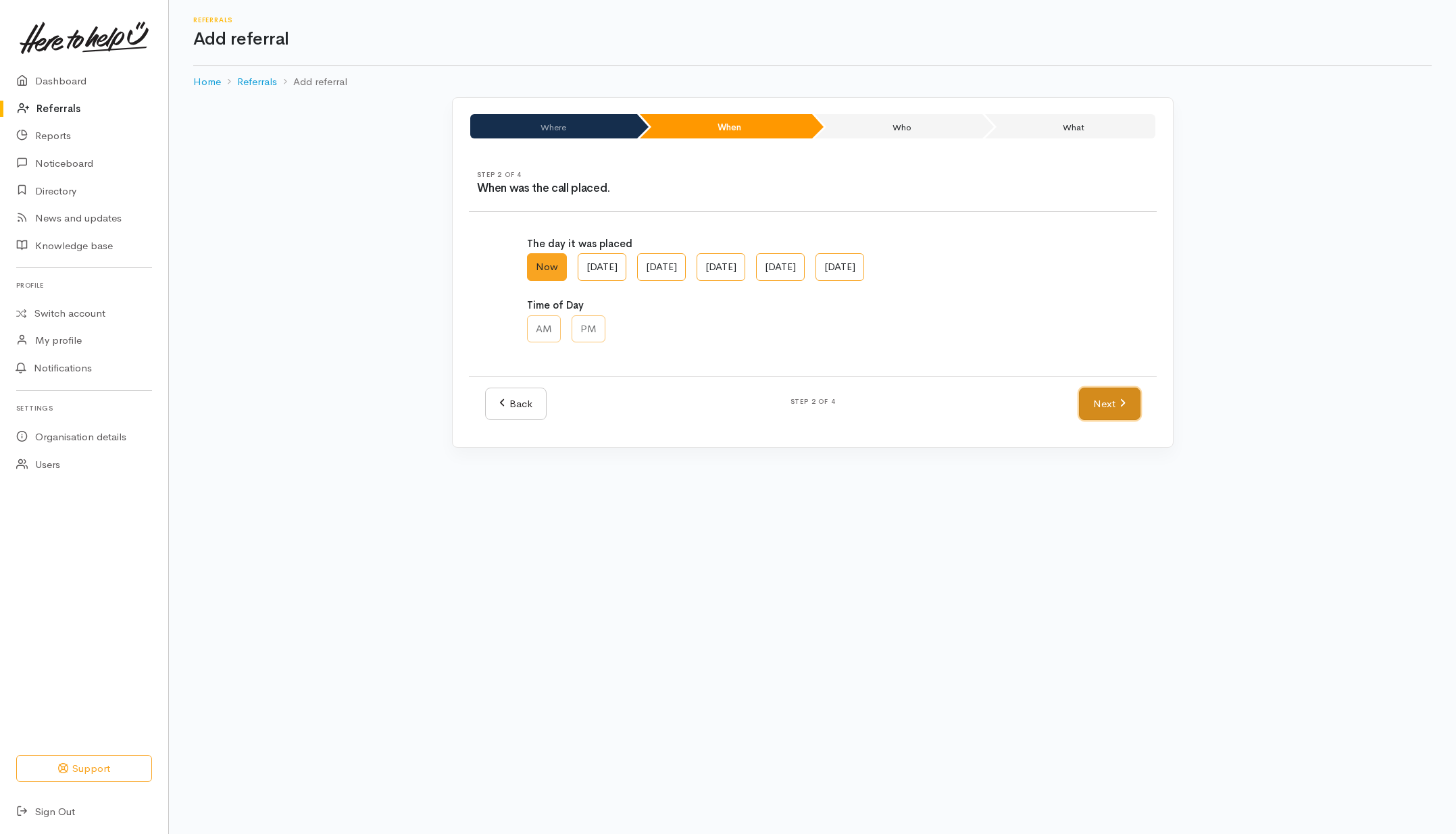
click at [1127, 403] on link "Next" at bounding box center [1109, 405] width 61 height 33
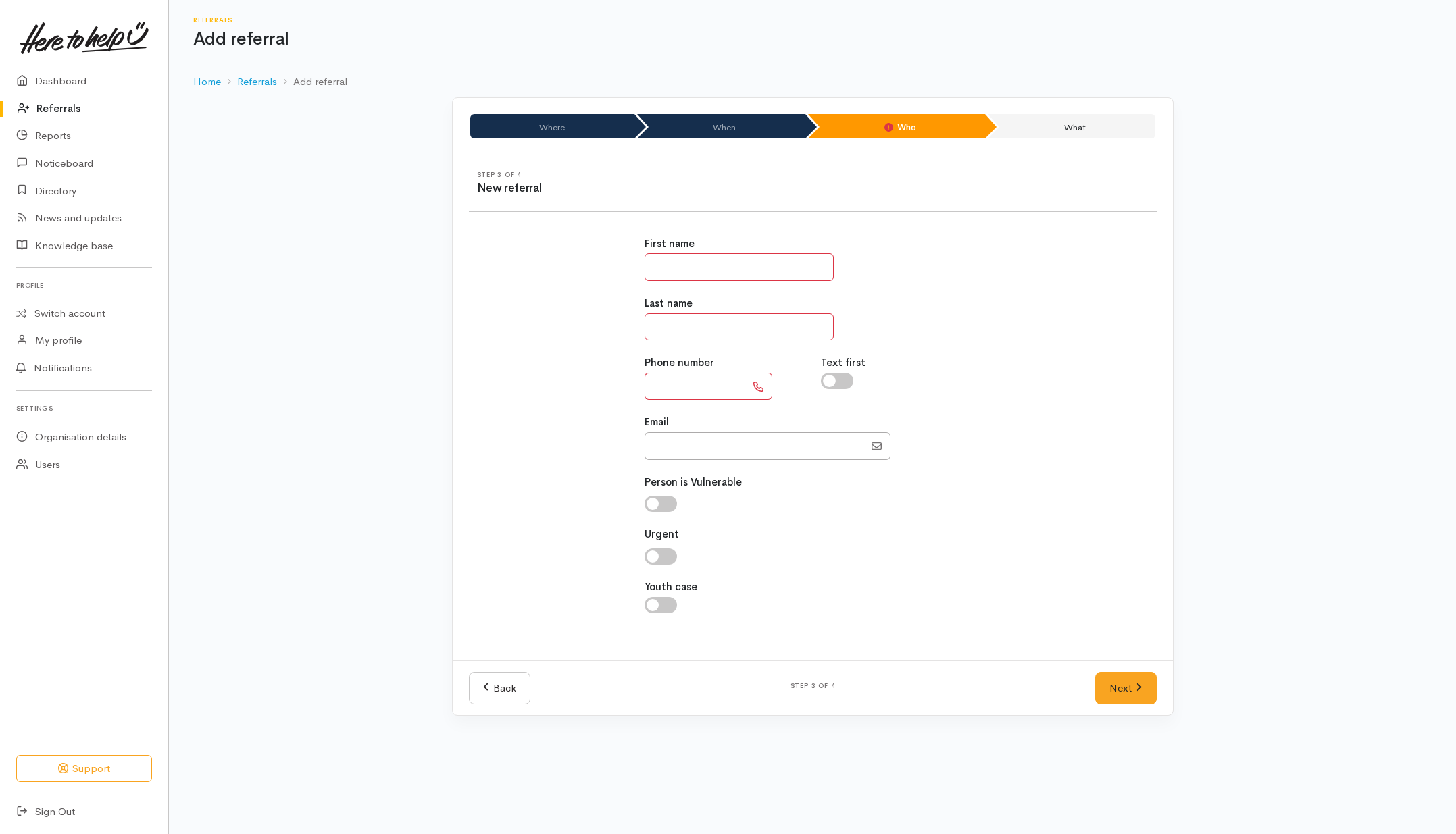
click at [667, 275] on input "text" at bounding box center [739, 267] width 189 height 28
type input "*****"
type input "*******"
type input "**********"
click at [1148, 688] on link "Next" at bounding box center [1126, 689] width 61 height 33
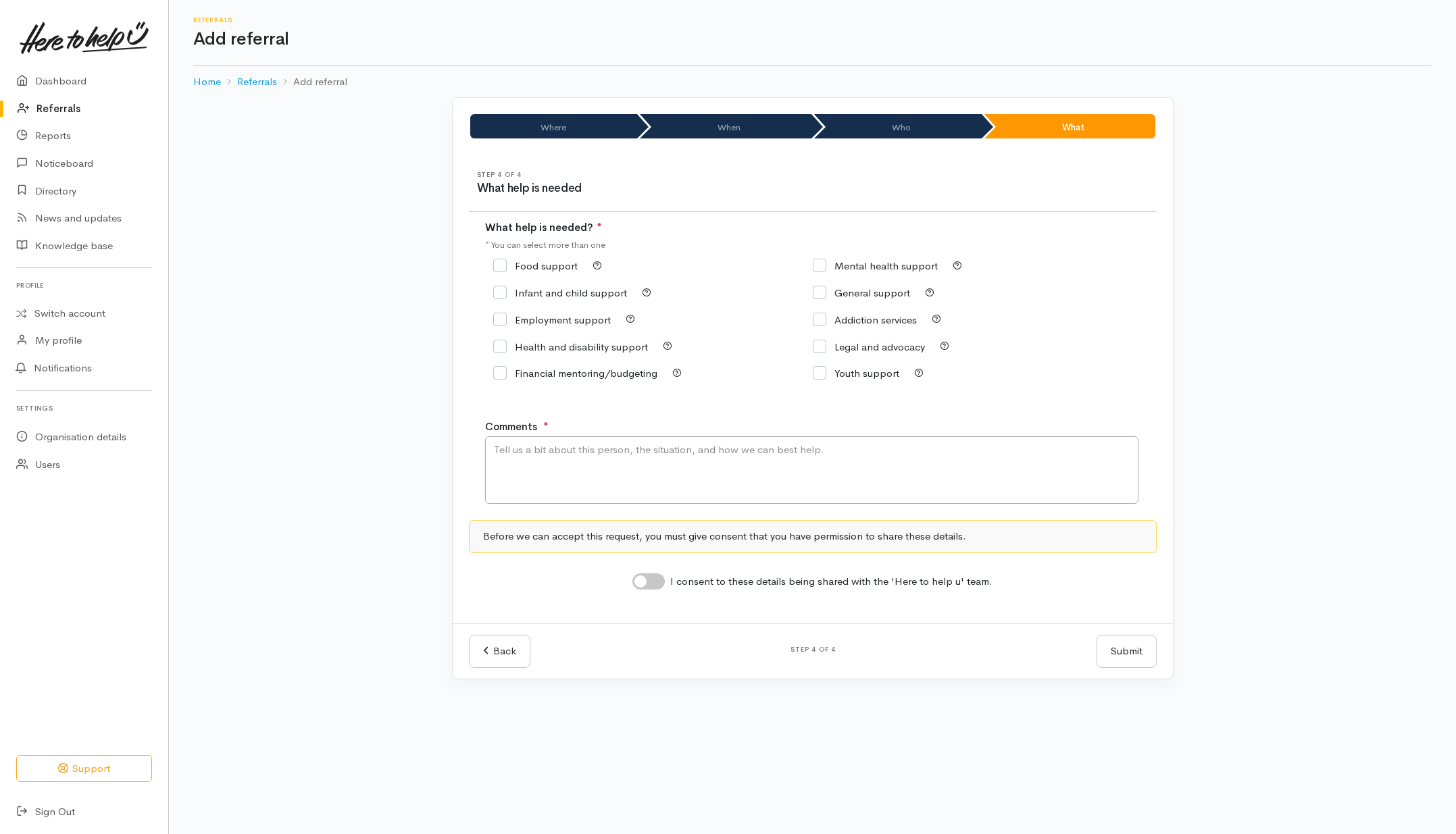
click at [875, 294] on input "General support" at bounding box center [861, 292] width 97 height 10
checkbox input "true"
click at [806, 453] on textarea "Comments" at bounding box center [812, 470] width 653 height 68
type textarea "Please call me for help"
click at [656, 585] on input "I consent to these details being shared with the 'Here to help u' team." at bounding box center [648, 582] width 32 height 17
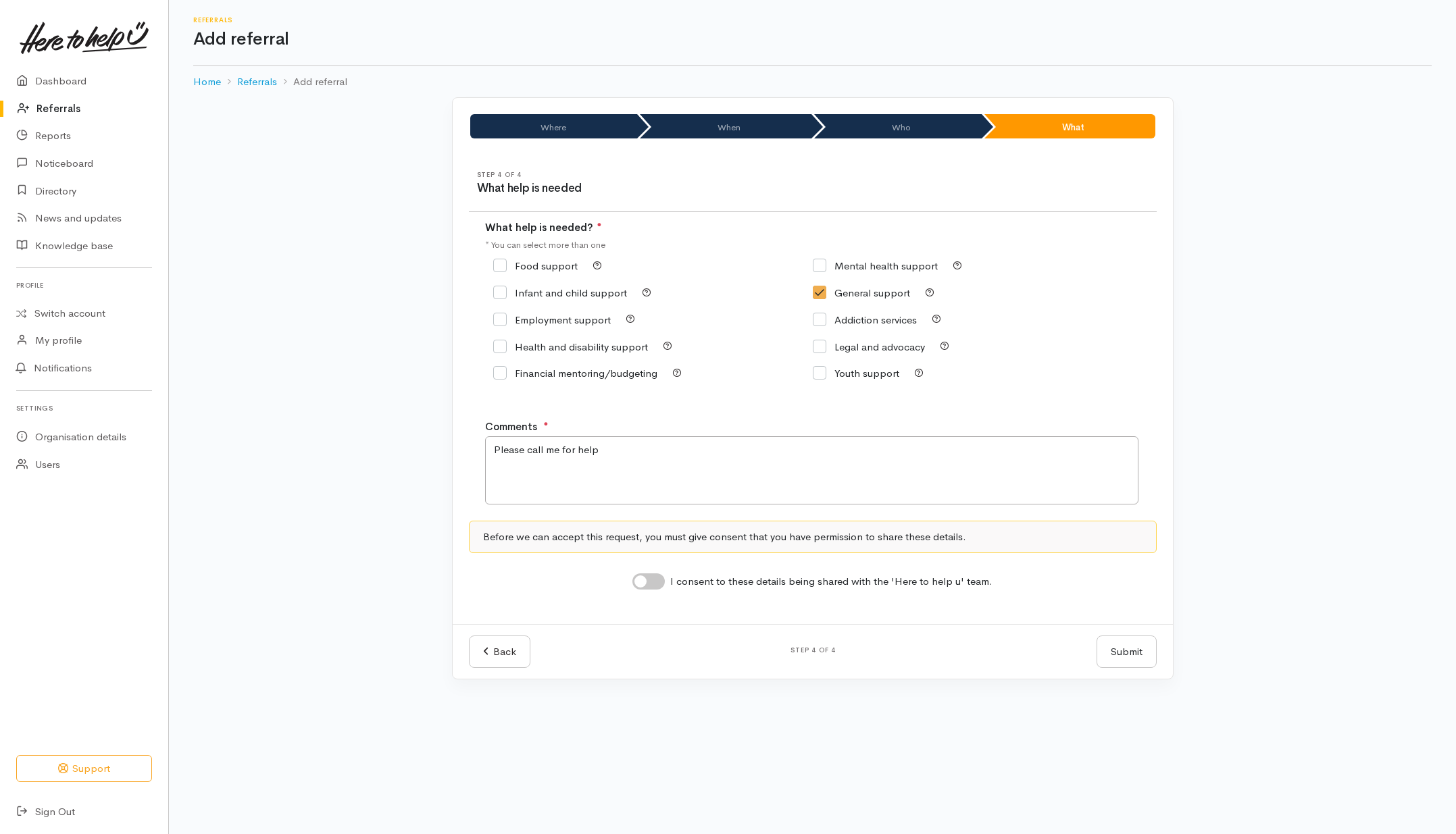
checkbox input "true"
click at [1142, 651] on button "Submit" at bounding box center [1127, 652] width 60 height 33
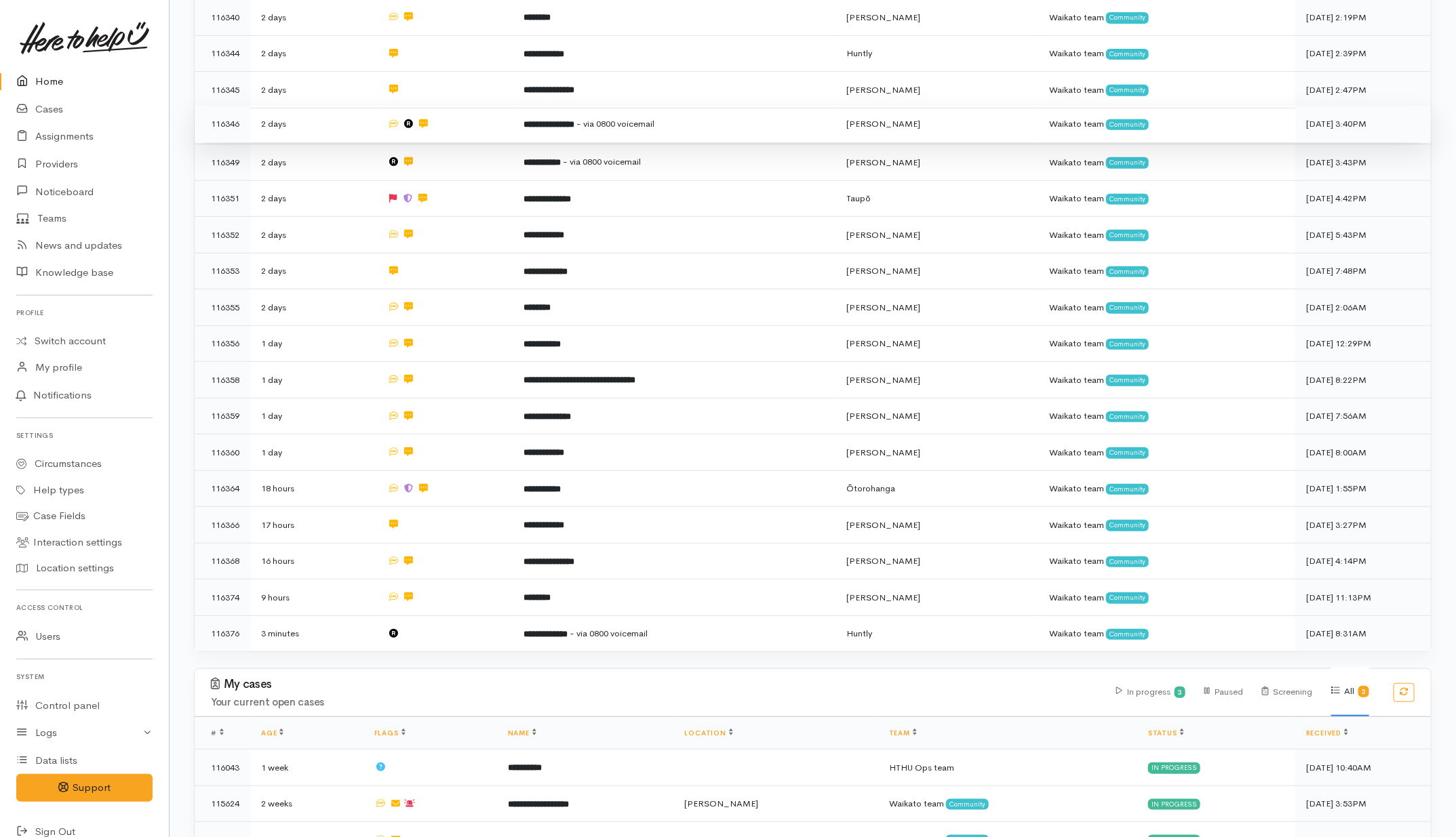
scroll to position [339, 0]
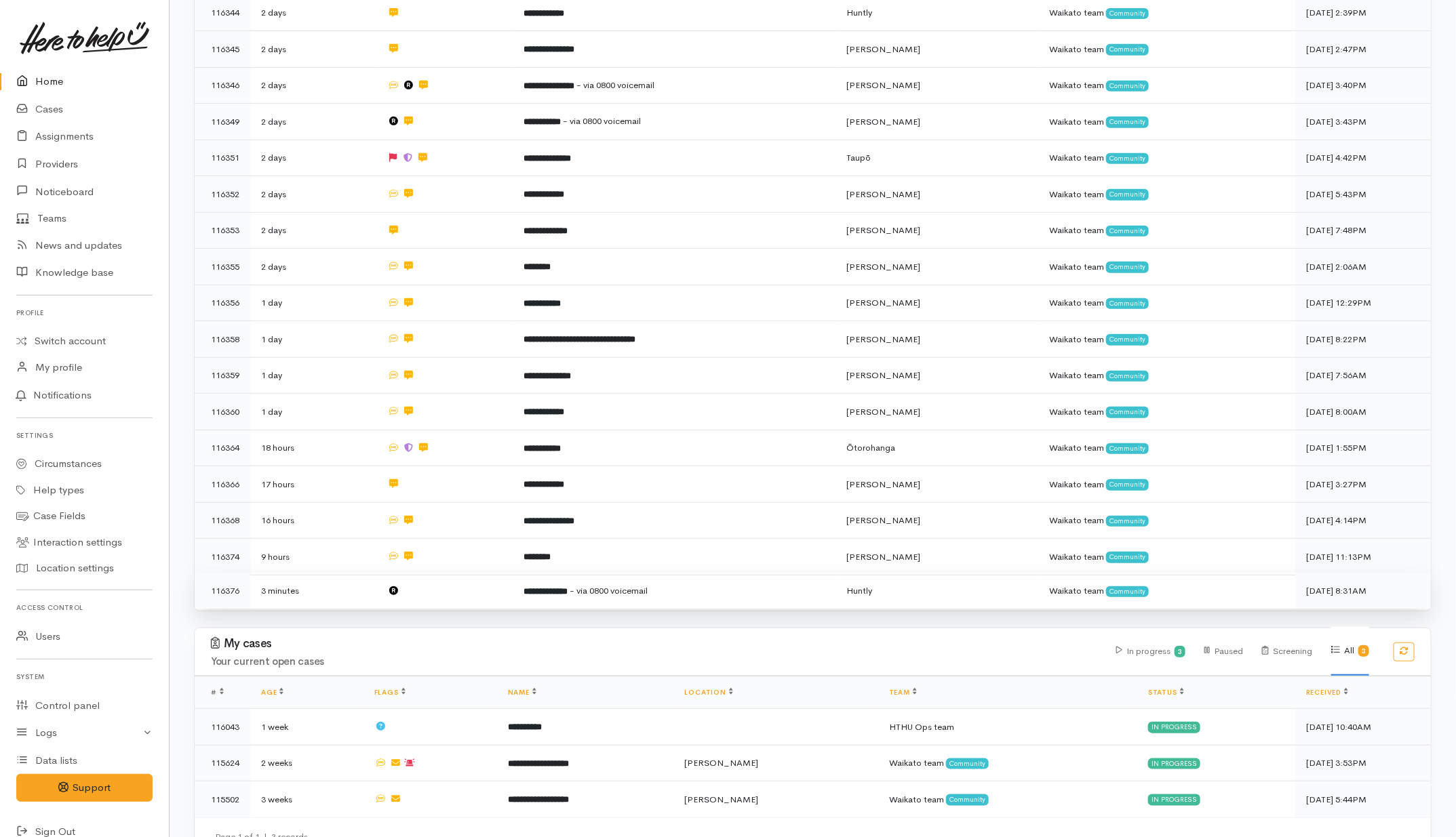
click at [436, 581] on td at bounding box center [445, 591] width 136 height 36
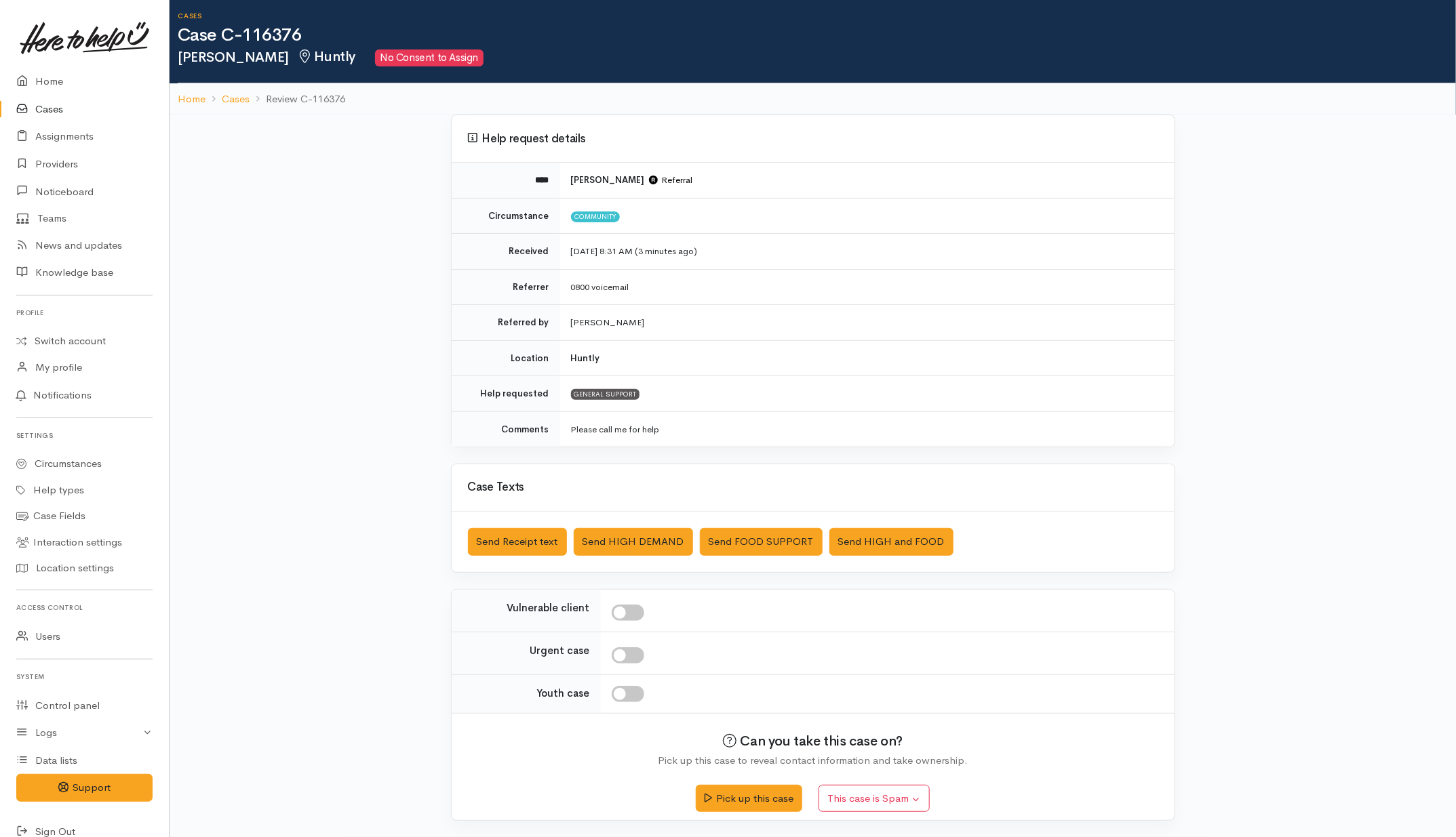
scroll to position [8, 0]
click at [539, 547] on button "Send Receipt text" at bounding box center [517, 542] width 99 height 28
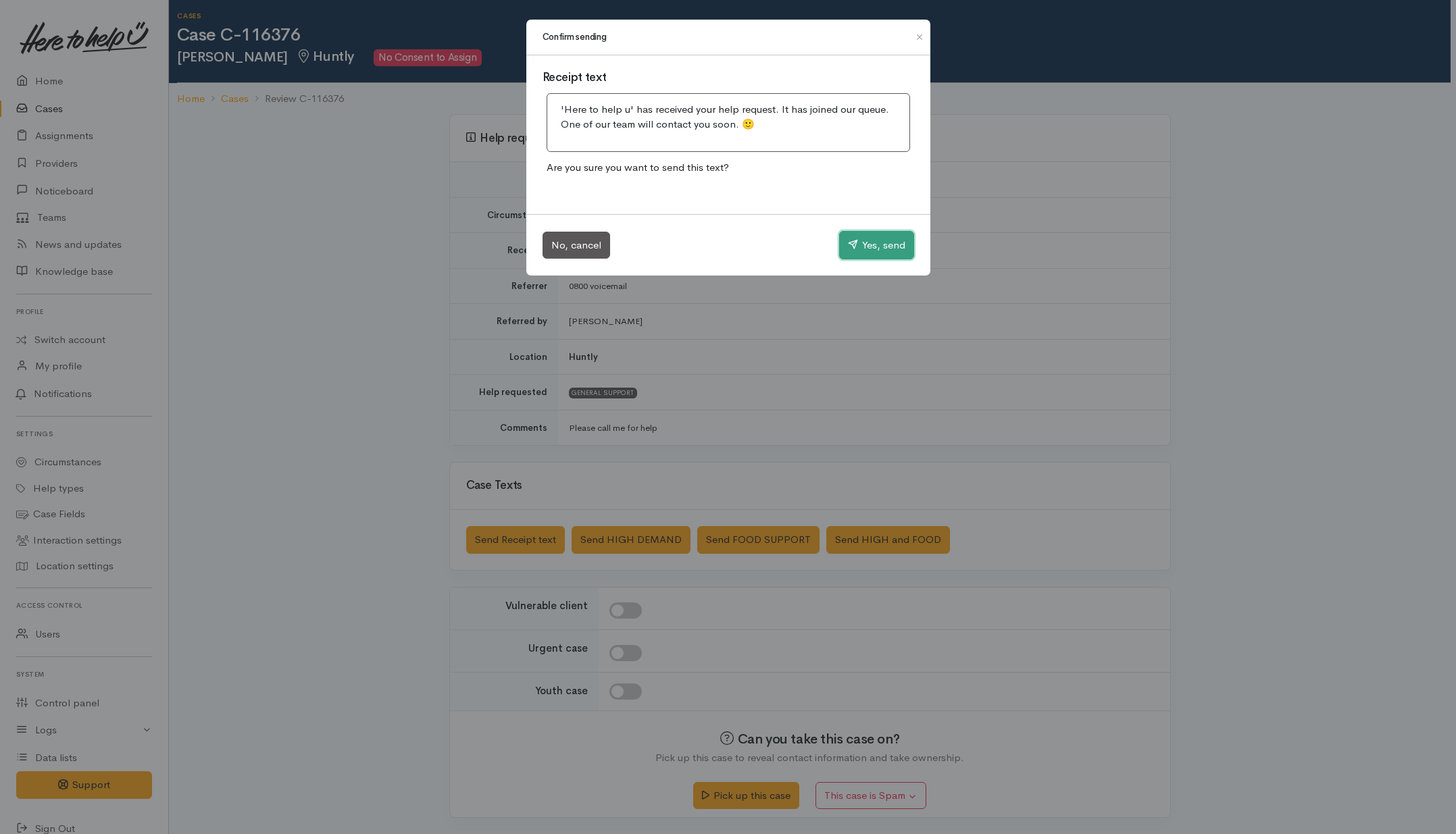
click at [882, 245] on button "Yes, send" at bounding box center [877, 246] width 75 height 29
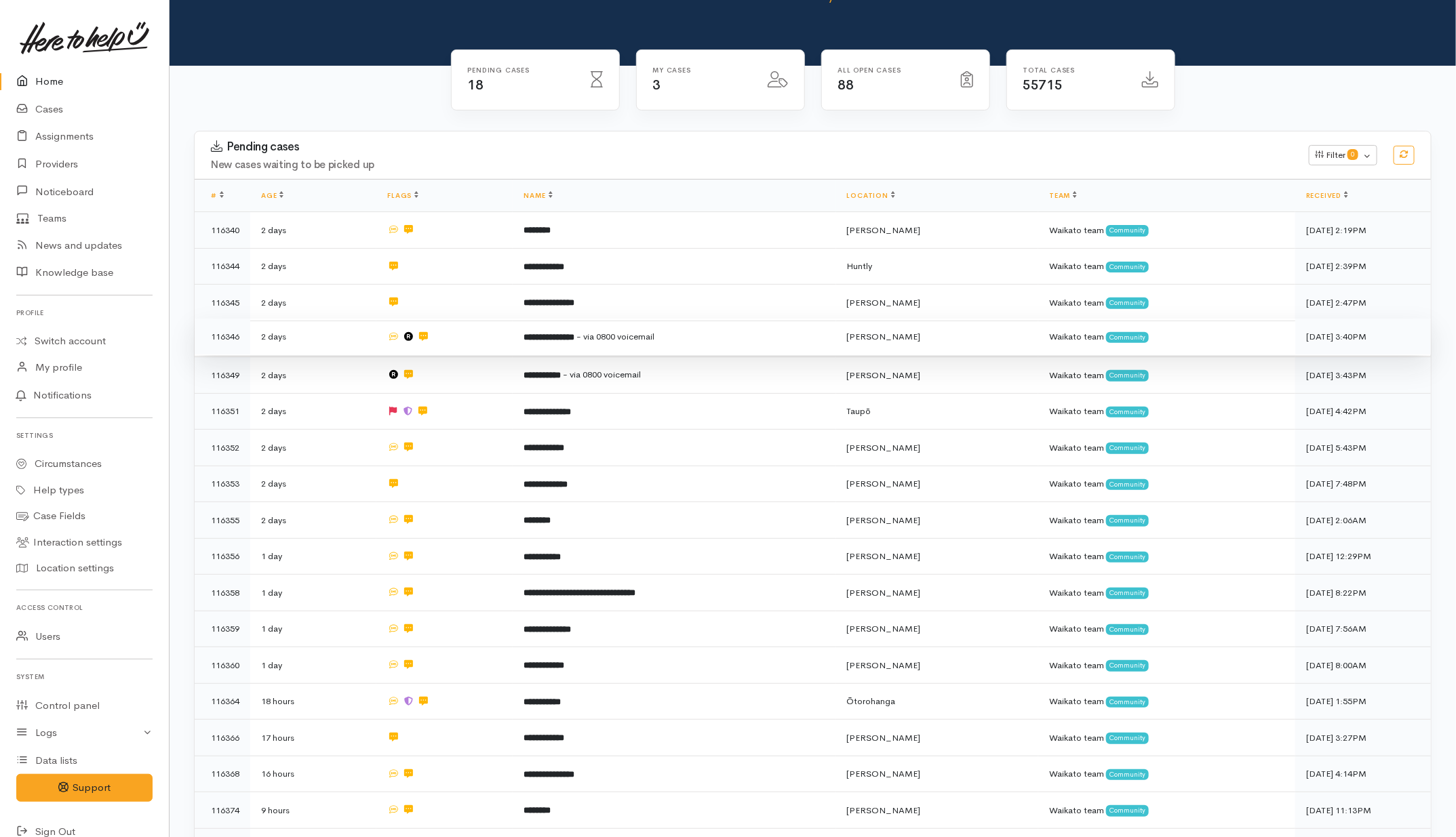
scroll to position [85, 0]
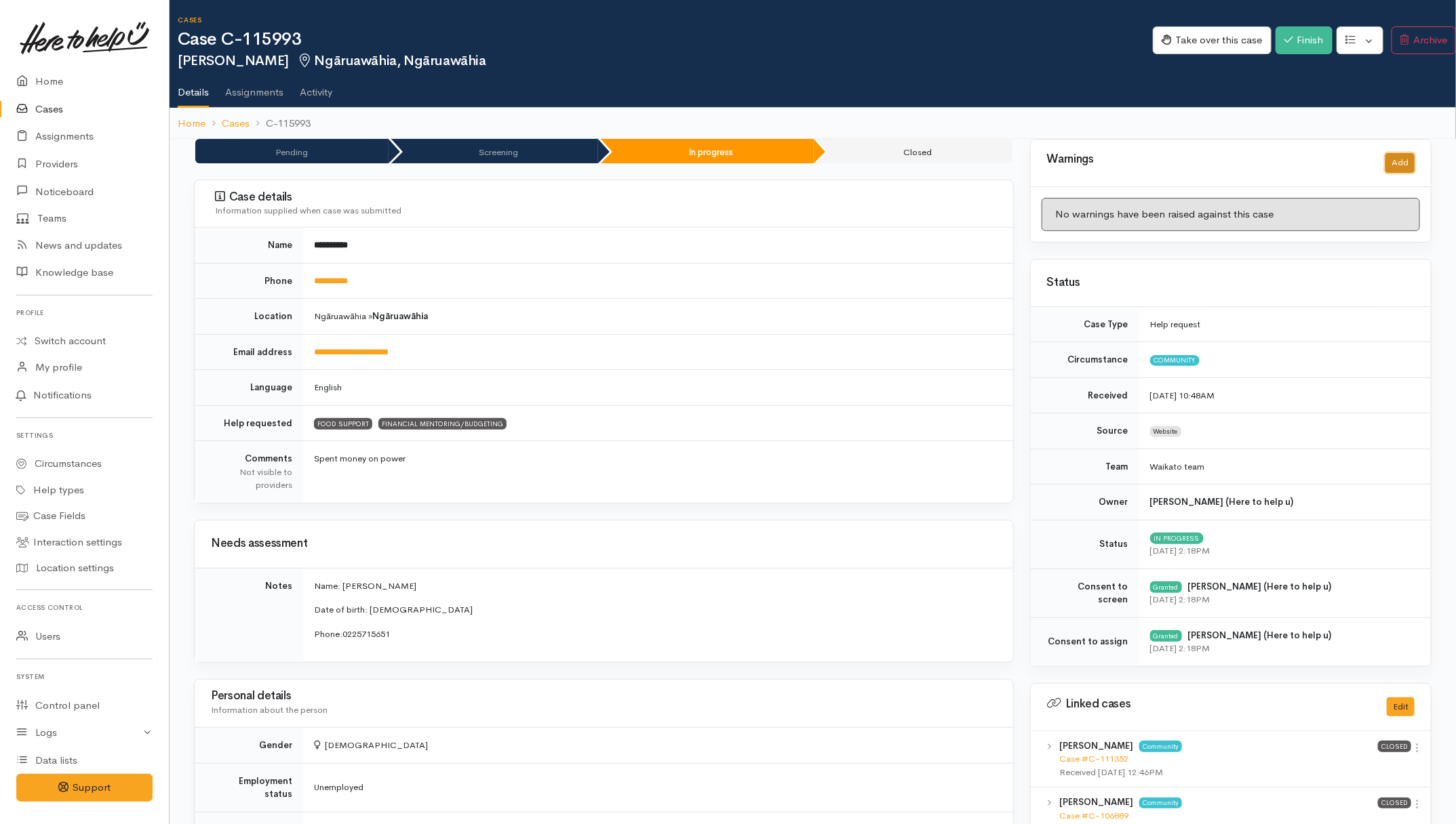
click at [1169, 173] on div "Warnings Add" at bounding box center [1231, 163] width 384 height 28
click at [1169, 165] on button "Add" at bounding box center [1400, 163] width 29 height 20
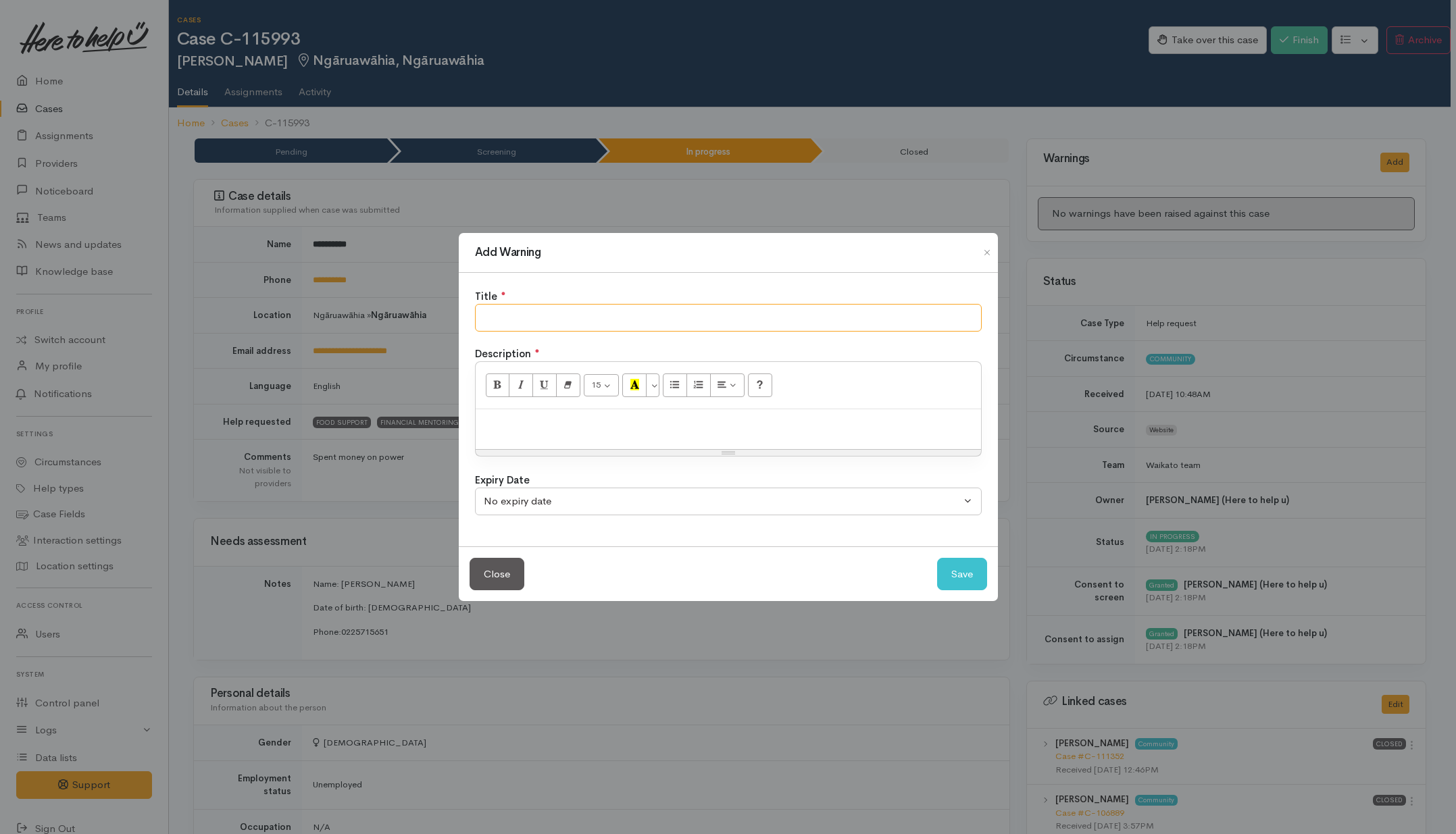
click at [722, 318] on input "text" at bounding box center [728, 318] width 507 height 28
type input "NO SHOW"
drag, startPoint x: 558, startPoint y: 430, endPoint x: 559, endPoint y: 414, distance: 16.0
click at [559, 429] on p at bounding box center [728, 423] width 492 height 16
click at [953, 582] on button "Save" at bounding box center [962, 575] width 50 height 33
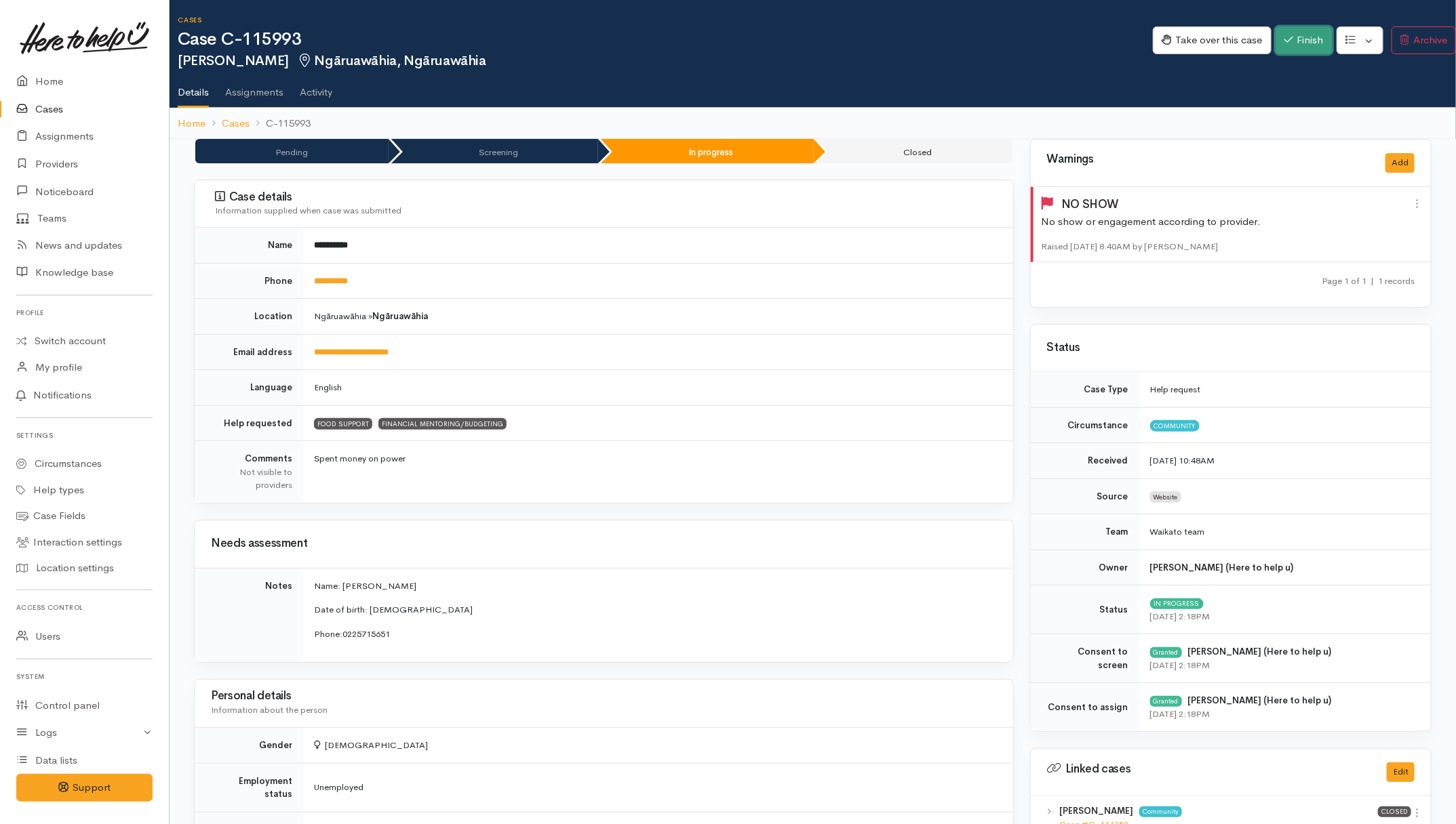
click at [1169, 39] on button "Finish" at bounding box center [1304, 40] width 57 height 28
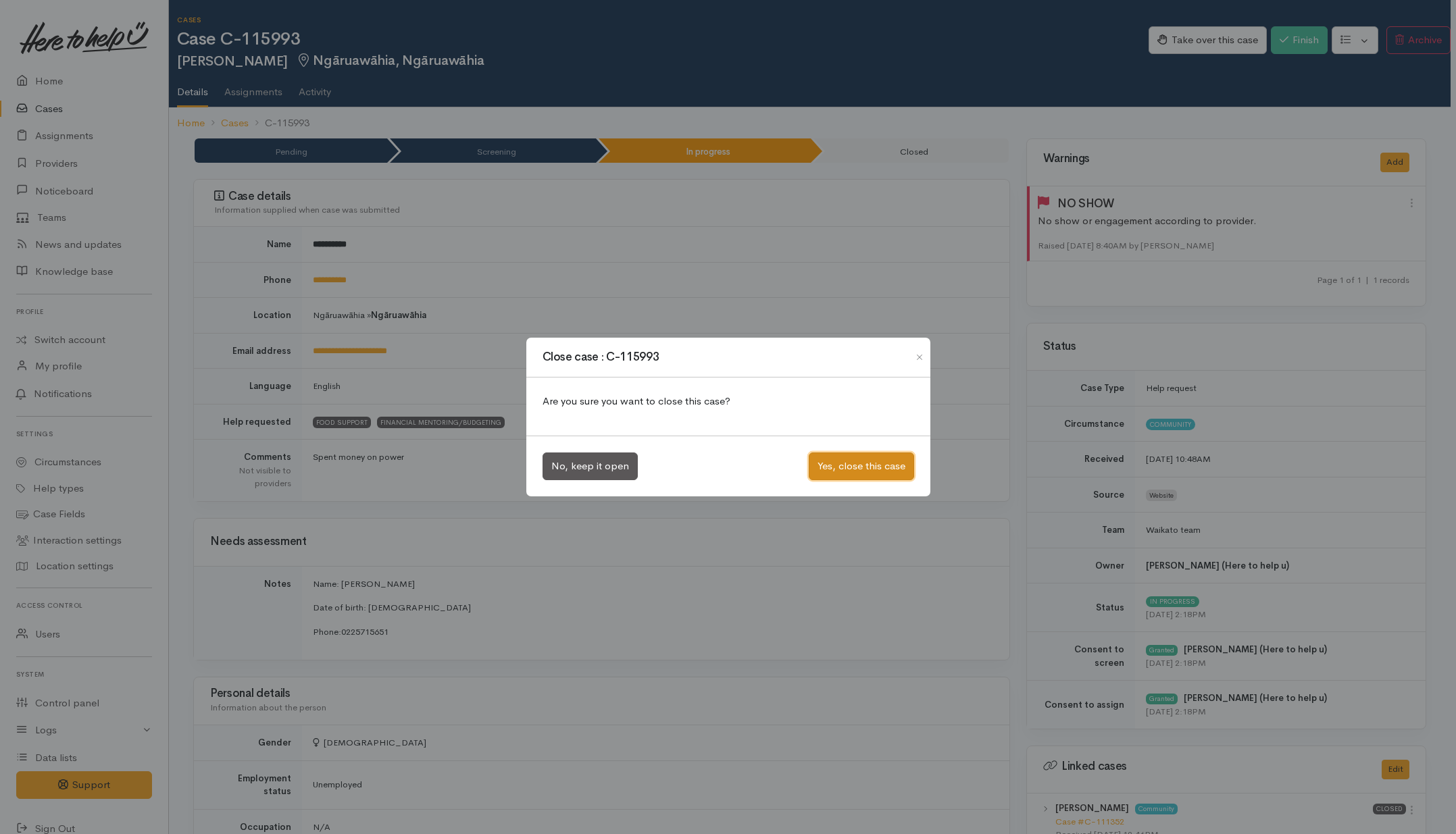
click at [825, 461] on button "Yes, close this case" at bounding box center [861, 466] width 106 height 28
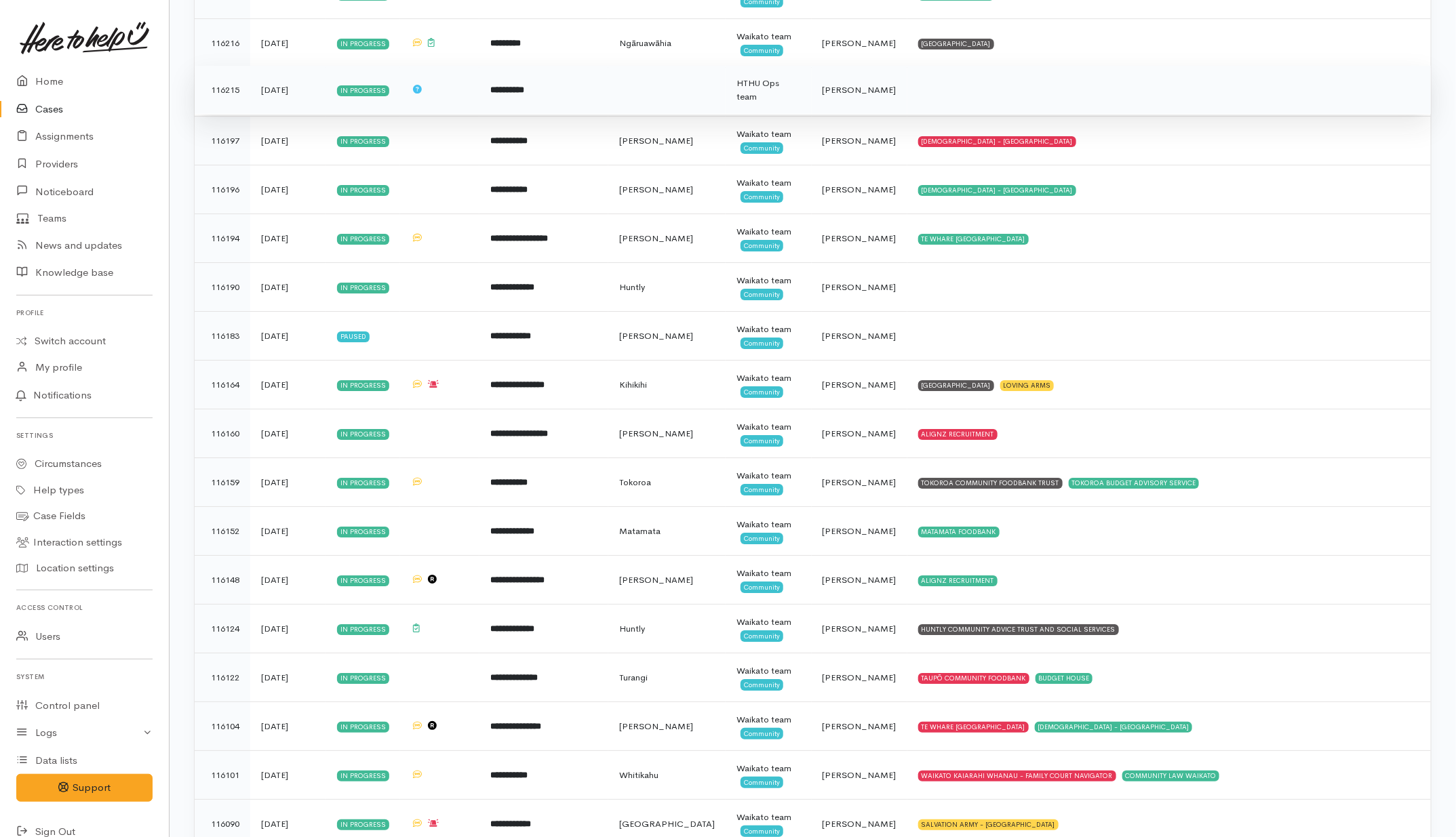
scroll to position [2627, 0]
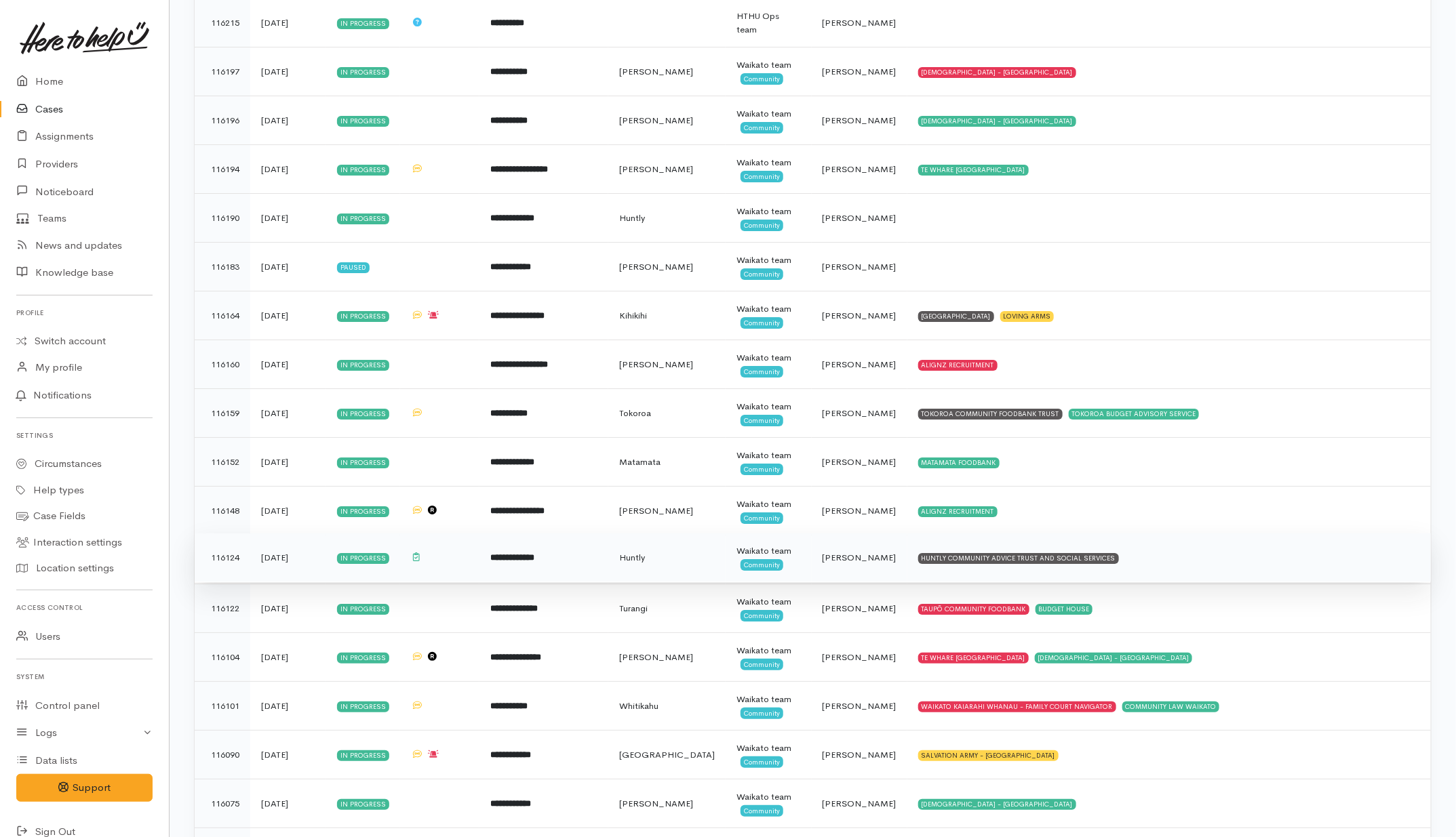
click at [1228, 573] on td "HUNTLY COMMUNITY ADVICE TRUST AND SOCIAL SERVICES" at bounding box center [1169, 558] width 523 height 49
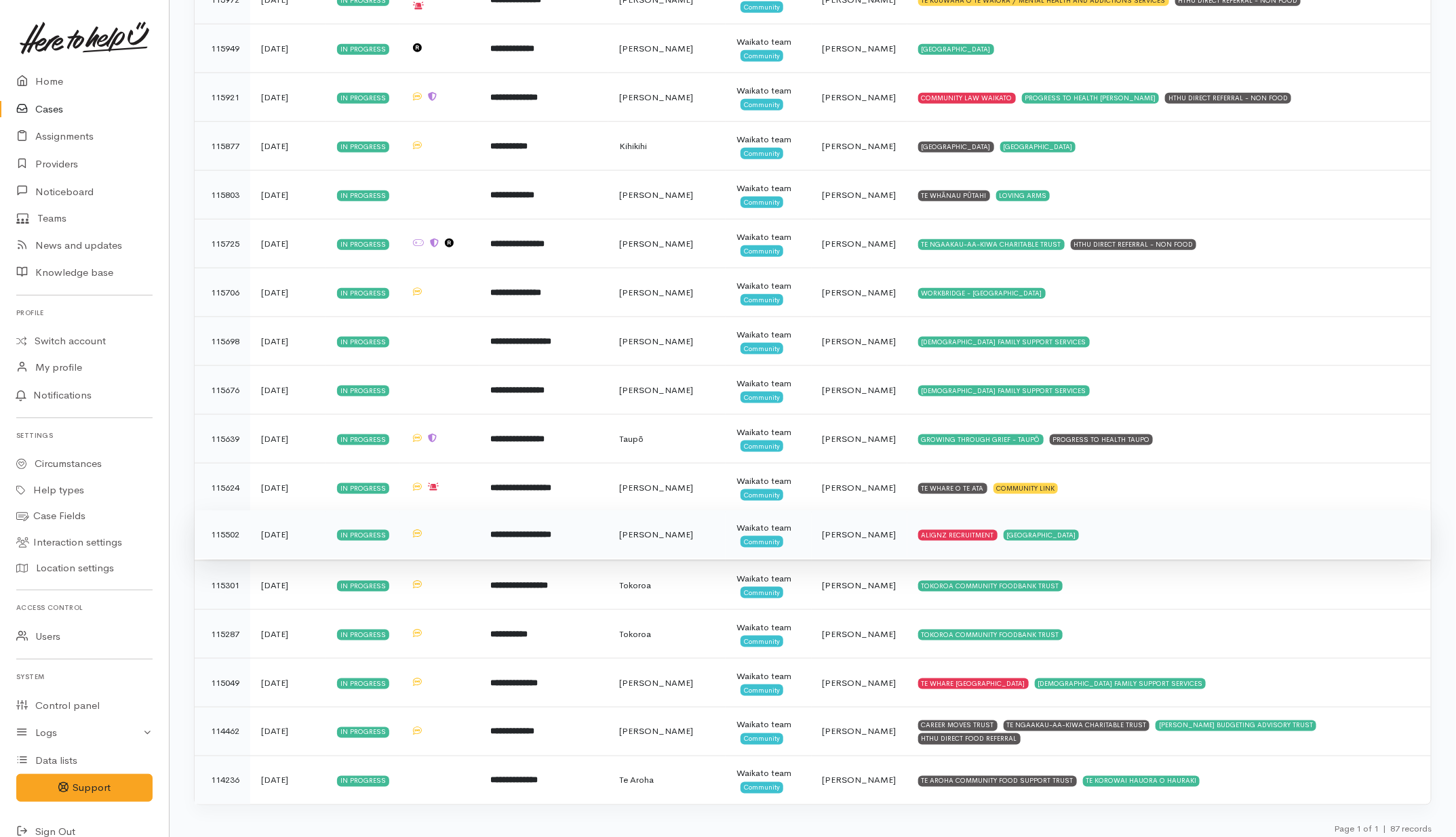
scroll to position [3700, 0]
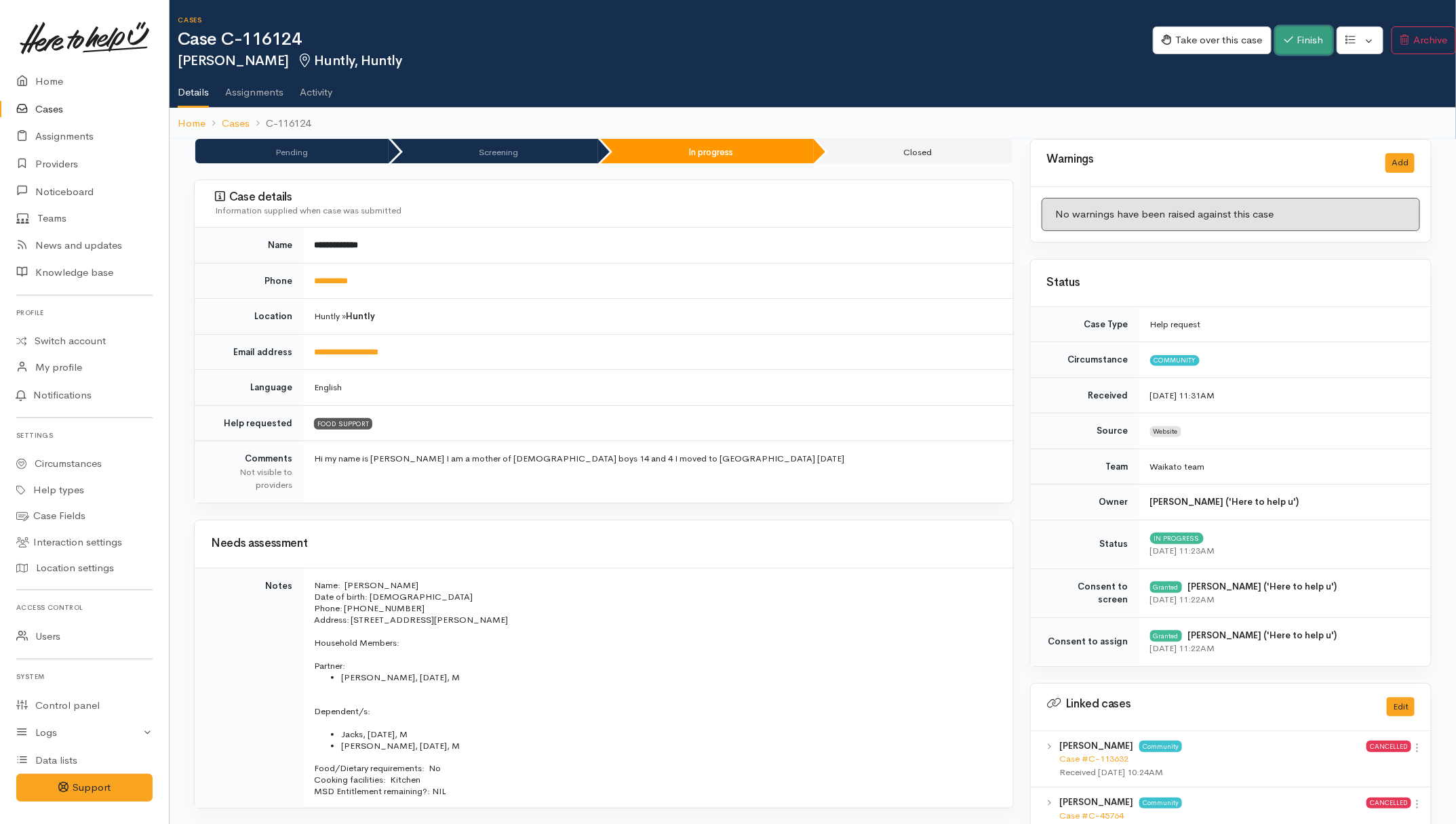
click at [1163, 37] on button "Finish" at bounding box center [1304, 40] width 57 height 28
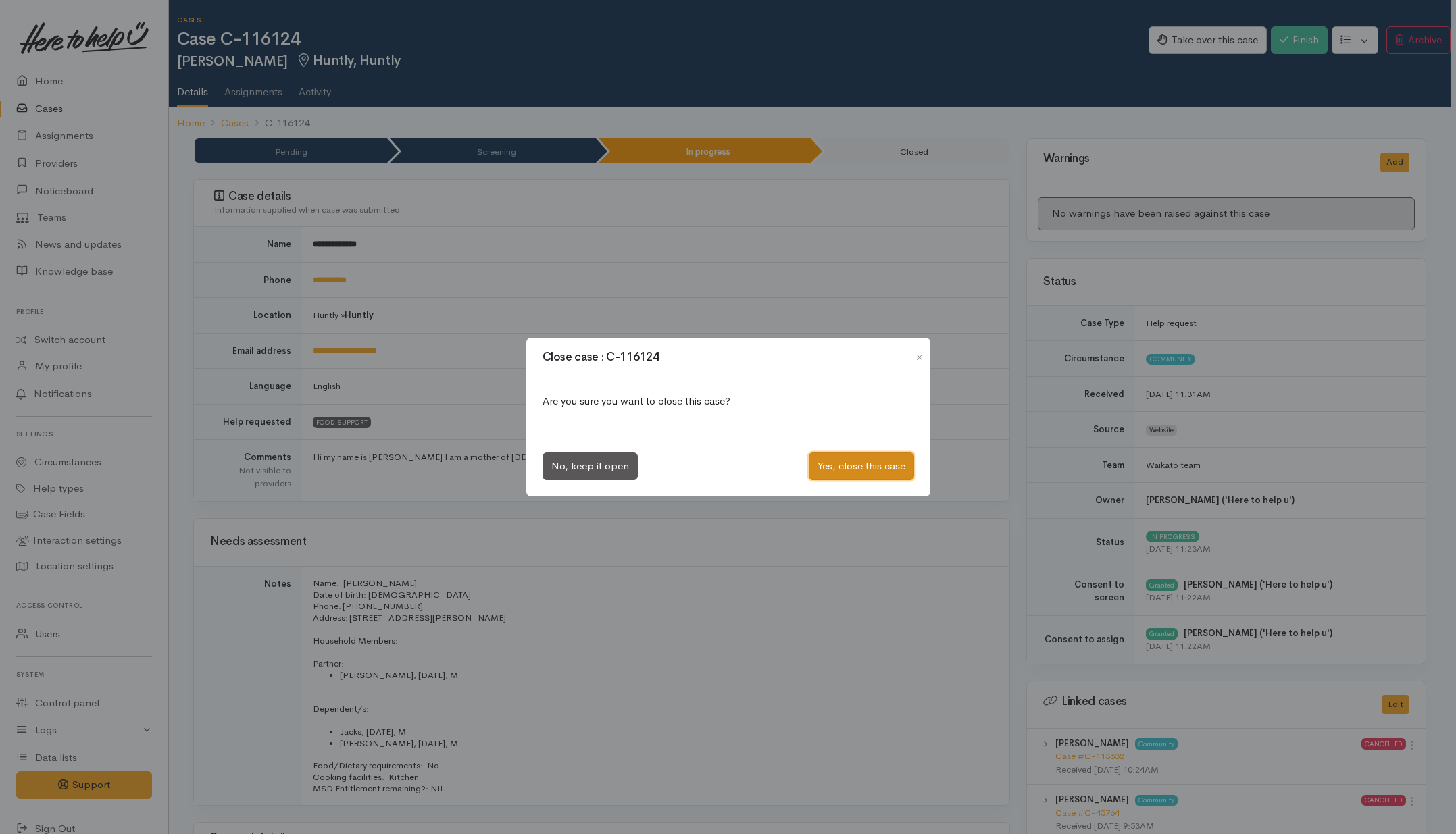
click at [826, 467] on button "Yes, close this case" at bounding box center [861, 466] width 106 height 28
click at [870, 461] on button "Yes, close this case" at bounding box center [861, 466] width 106 height 28
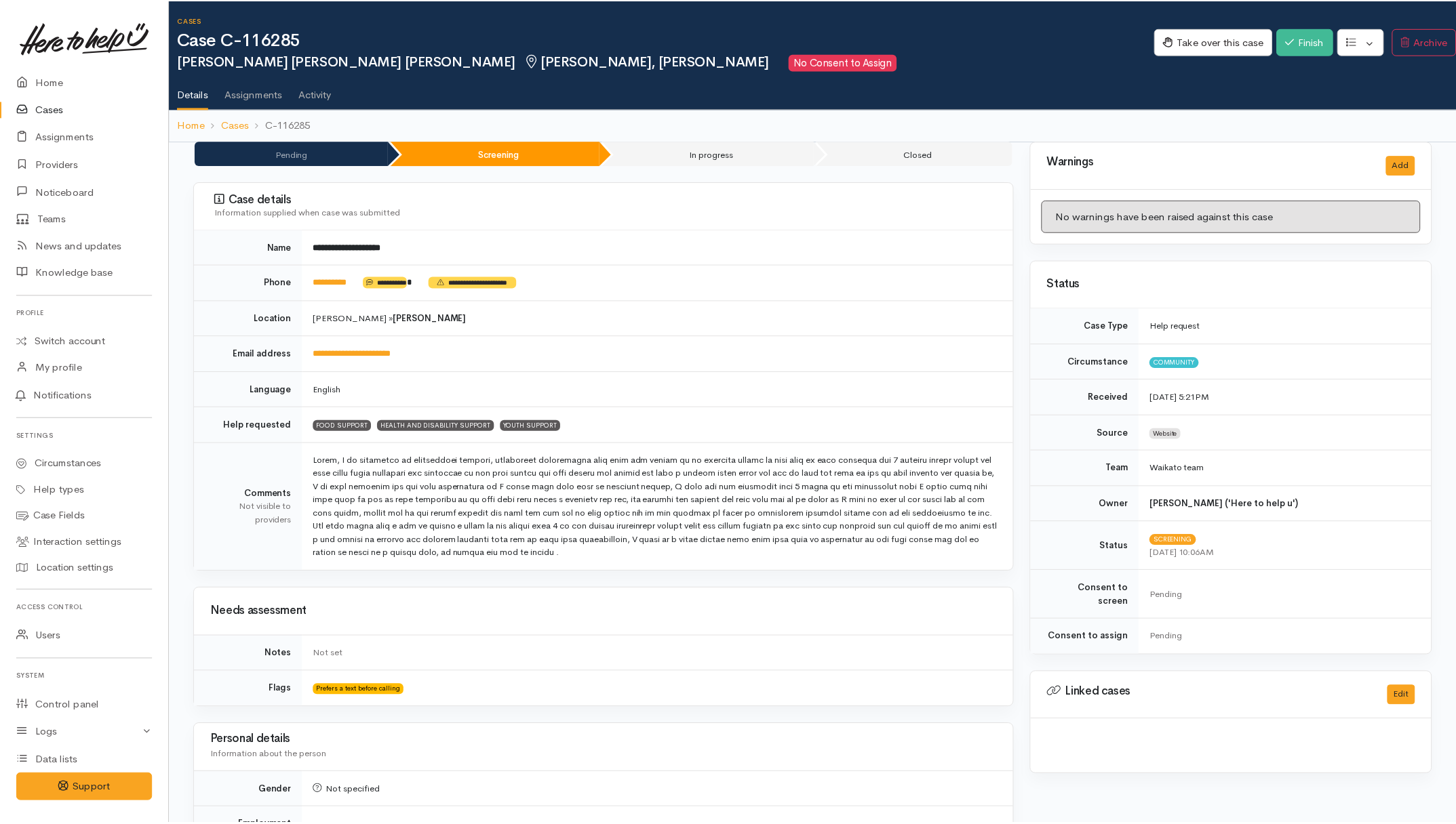
scroll to position [0, 5]
